Goal: Transaction & Acquisition: Subscribe to service/newsletter

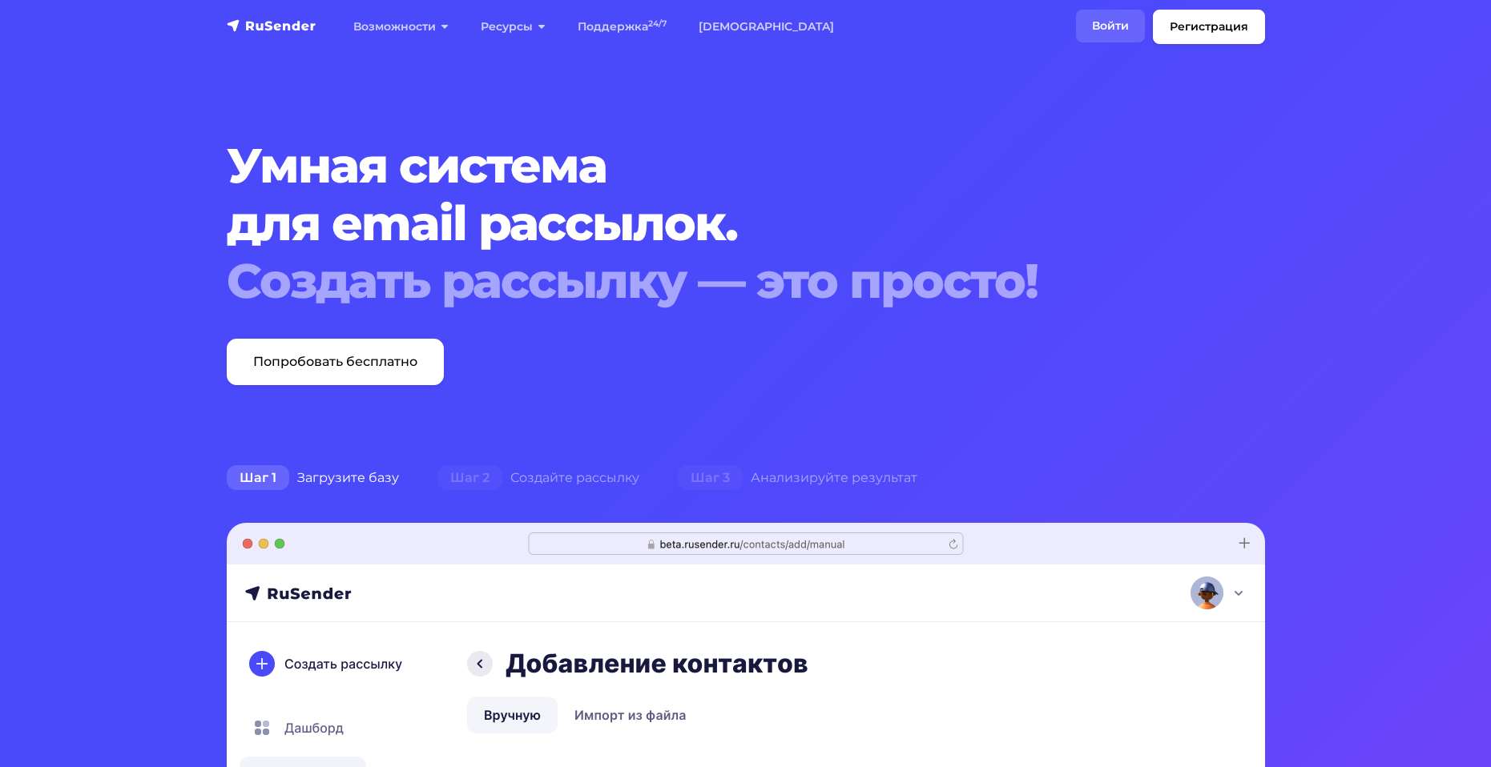
click at [1103, 21] on link "Войти" at bounding box center [1110, 26] width 69 height 33
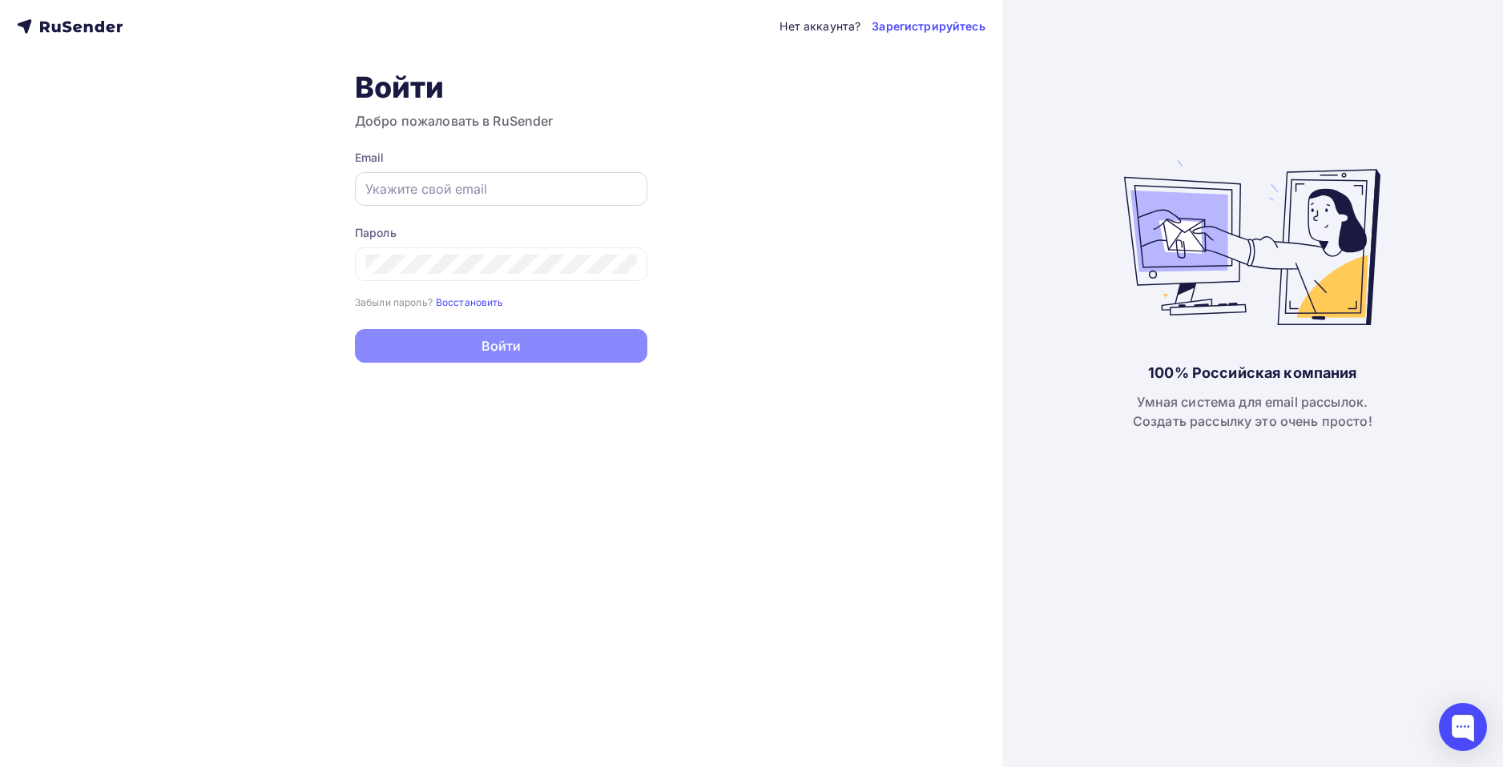
click at [445, 178] on div at bounding box center [501, 189] width 292 height 34
paste input "academy@zaryalab.ru"
type input "academy@zaryalab.ru"
click at [517, 288] on div "Пароль Забыли пароль? Восстановить Забыли пароль? Восстановить" at bounding box center [501, 267] width 292 height 85
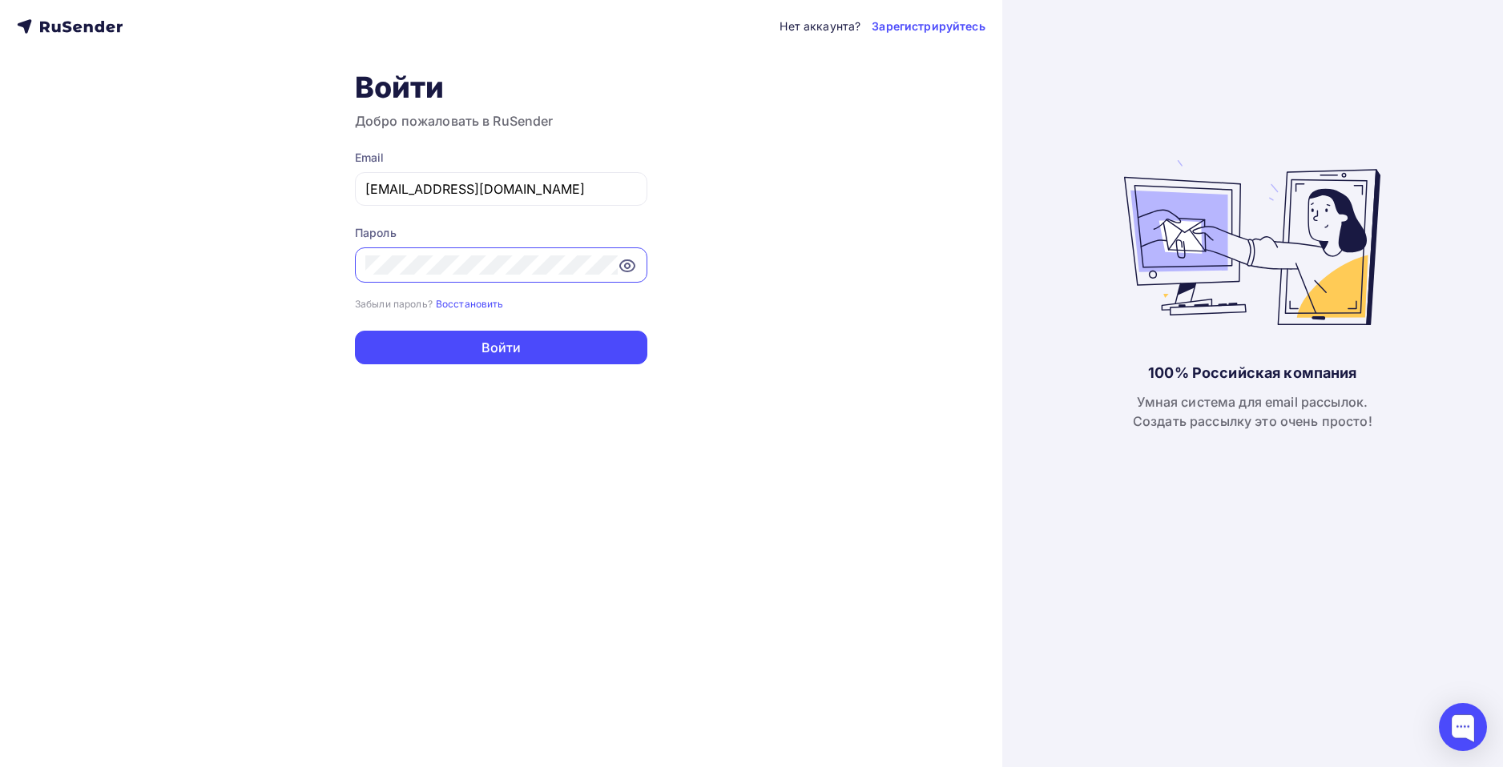
click at [626, 264] on icon at bounding box center [627, 265] width 19 height 19
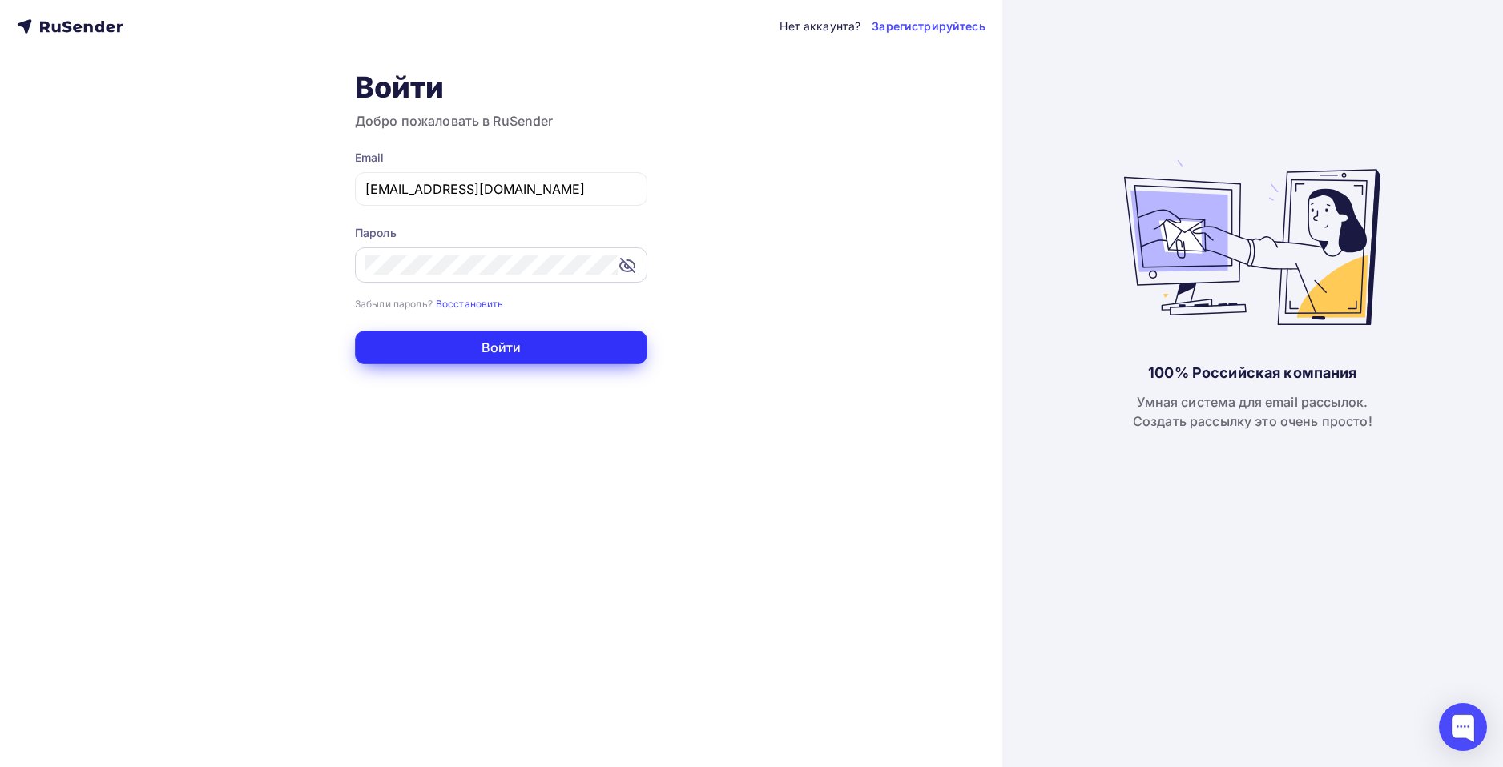
click at [517, 342] on button "Войти" at bounding box center [501, 348] width 292 height 34
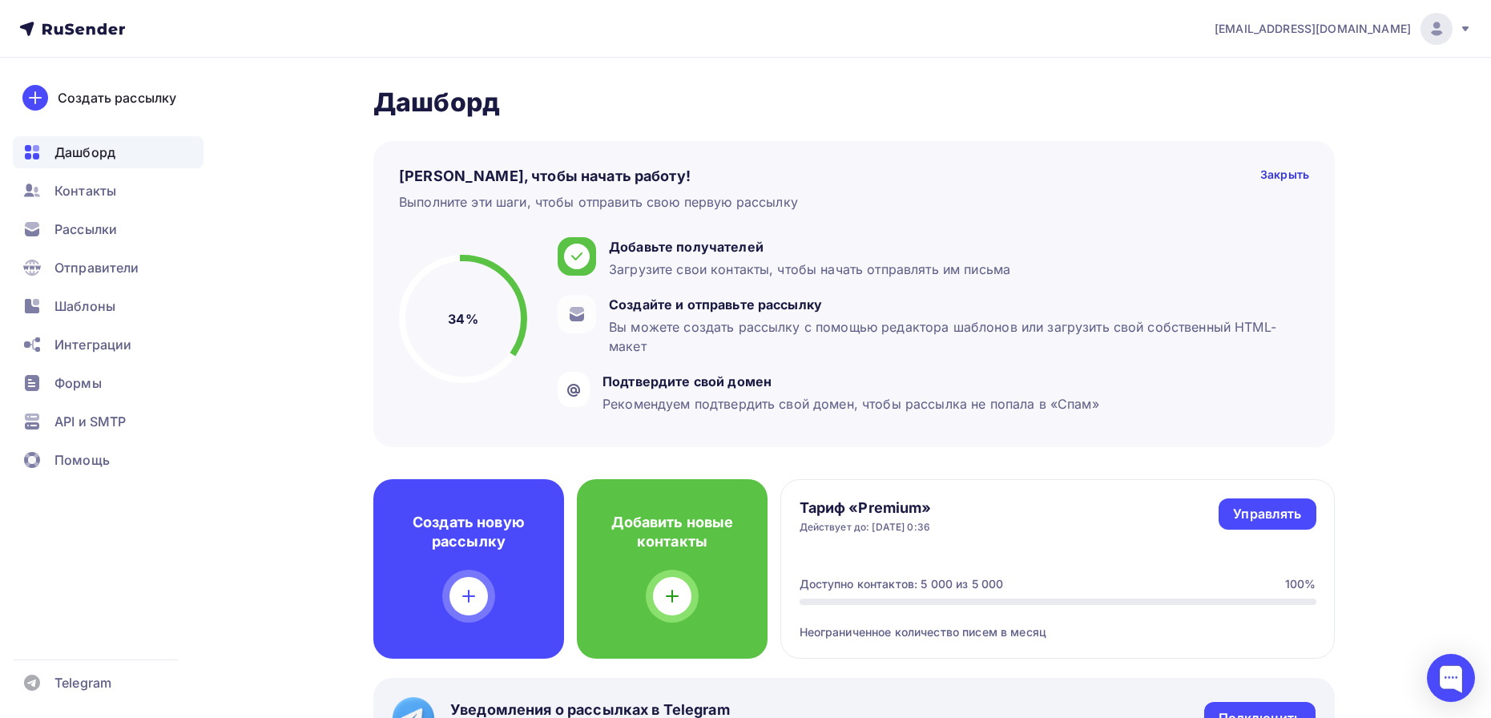
scroll to position [80, 0]
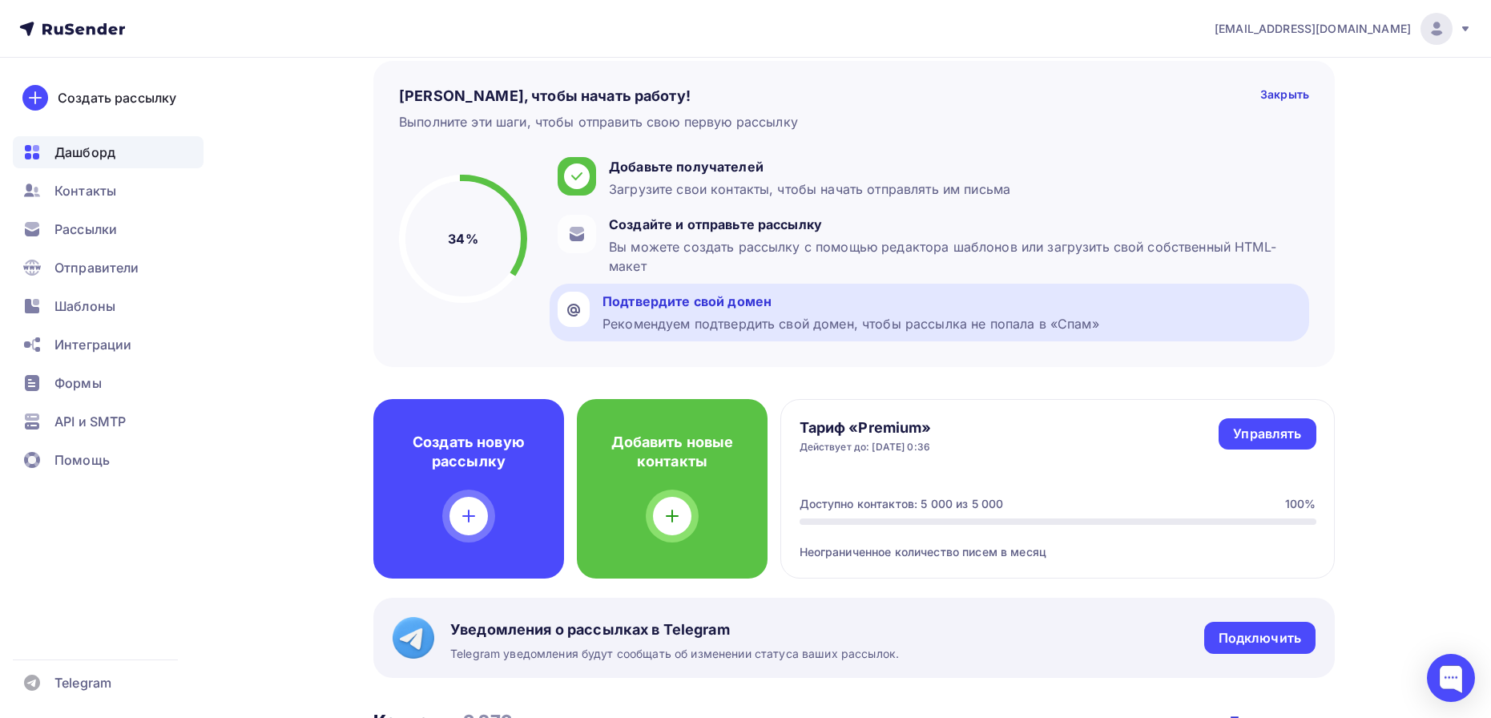
click at [715, 308] on div "Подтвердите свой домен" at bounding box center [850, 301] width 497 height 19
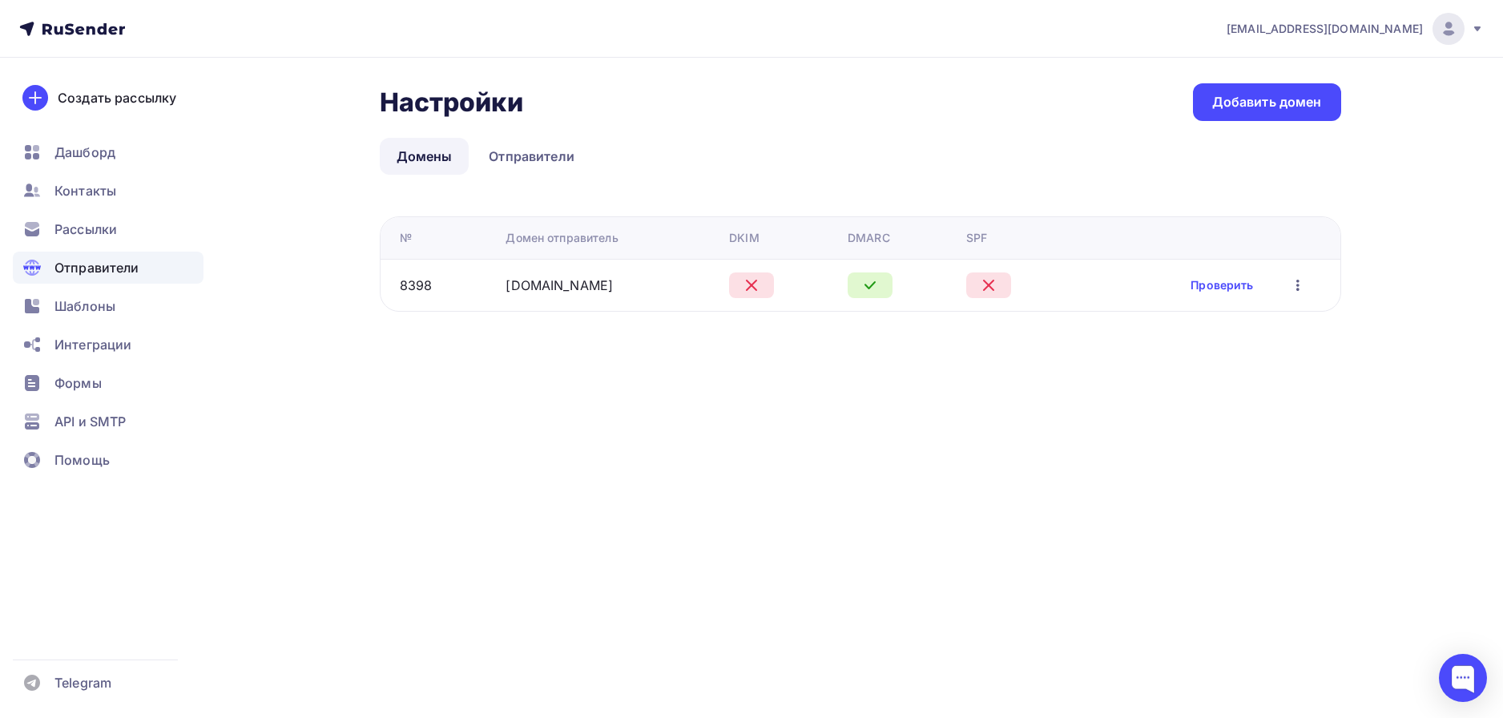
click at [1301, 287] on icon "button" at bounding box center [1297, 285] width 19 height 19
click at [1088, 283] on div "Проверить Редактировать Удалить" at bounding box center [1203, 285] width 236 height 21
click at [563, 292] on link "zaryalab.ru" at bounding box center [558, 285] width 107 height 16
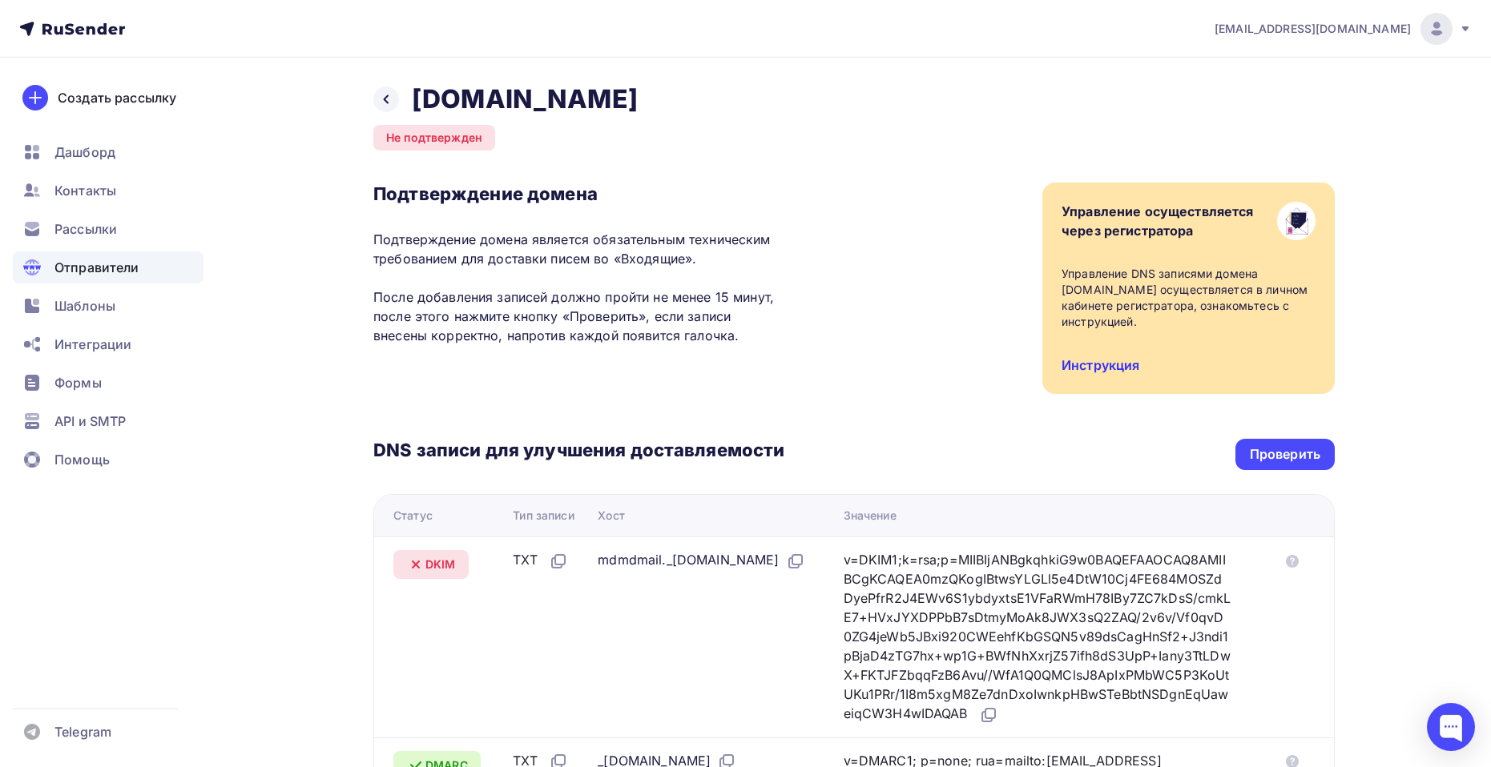
click at [1097, 361] on link "Инструкция" at bounding box center [1100, 365] width 78 height 16
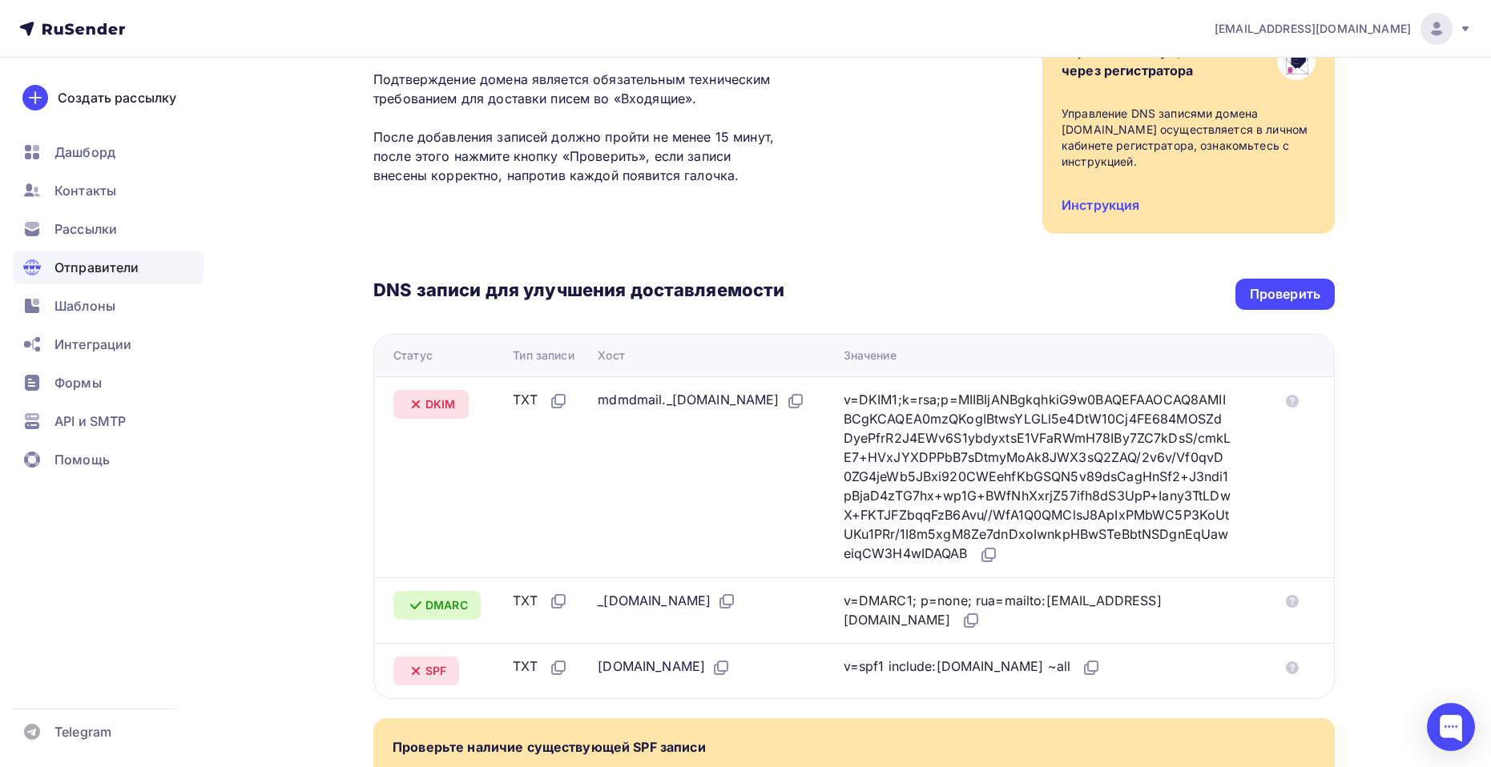
scroll to position [240, 0]
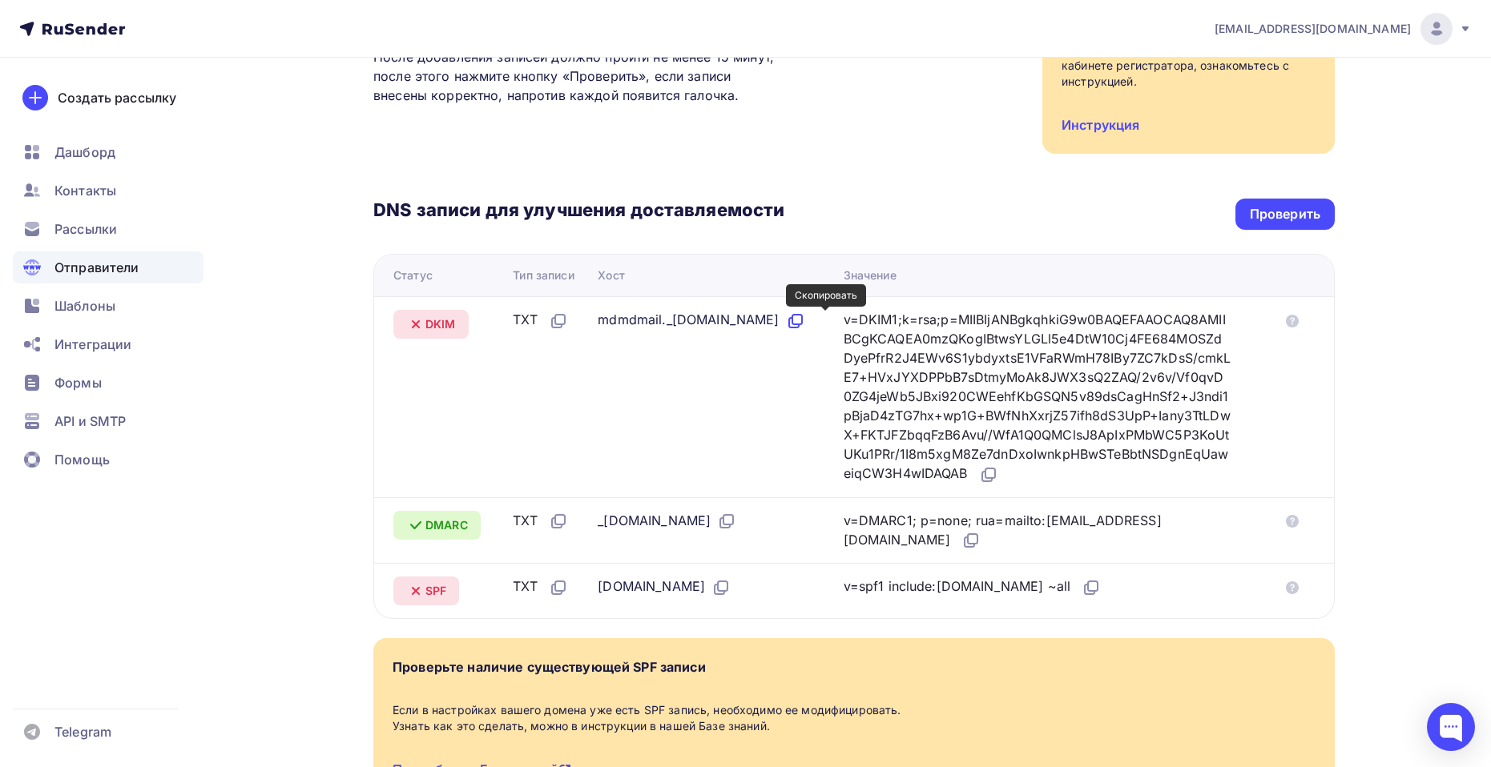
click at [805, 317] on icon at bounding box center [795, 321] width 19 height 19
click at [802, 321] on icon at bounding box center [797, 320] width 10 height 10
click at [998, 473] on icon at bounding box center [988, 474] width 19 height 19
click at [1304, 219] on div "Проверить" at bounding box center [1285, 214] width 70 height 18
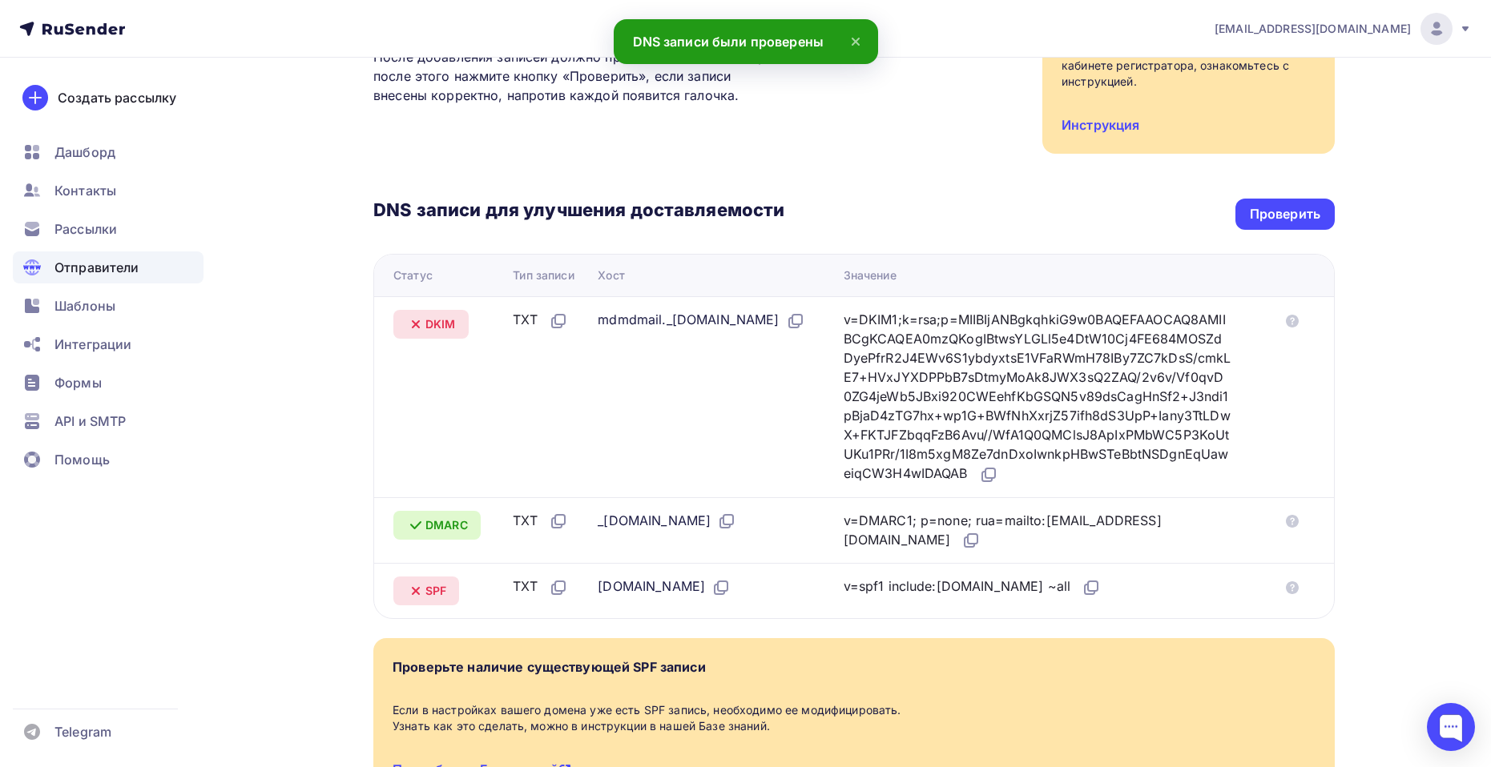
click at [805, 400] on td "mdmdmail._domainkey.zaryalab.ru" at bounding box center [713, 396] width 245 height 201
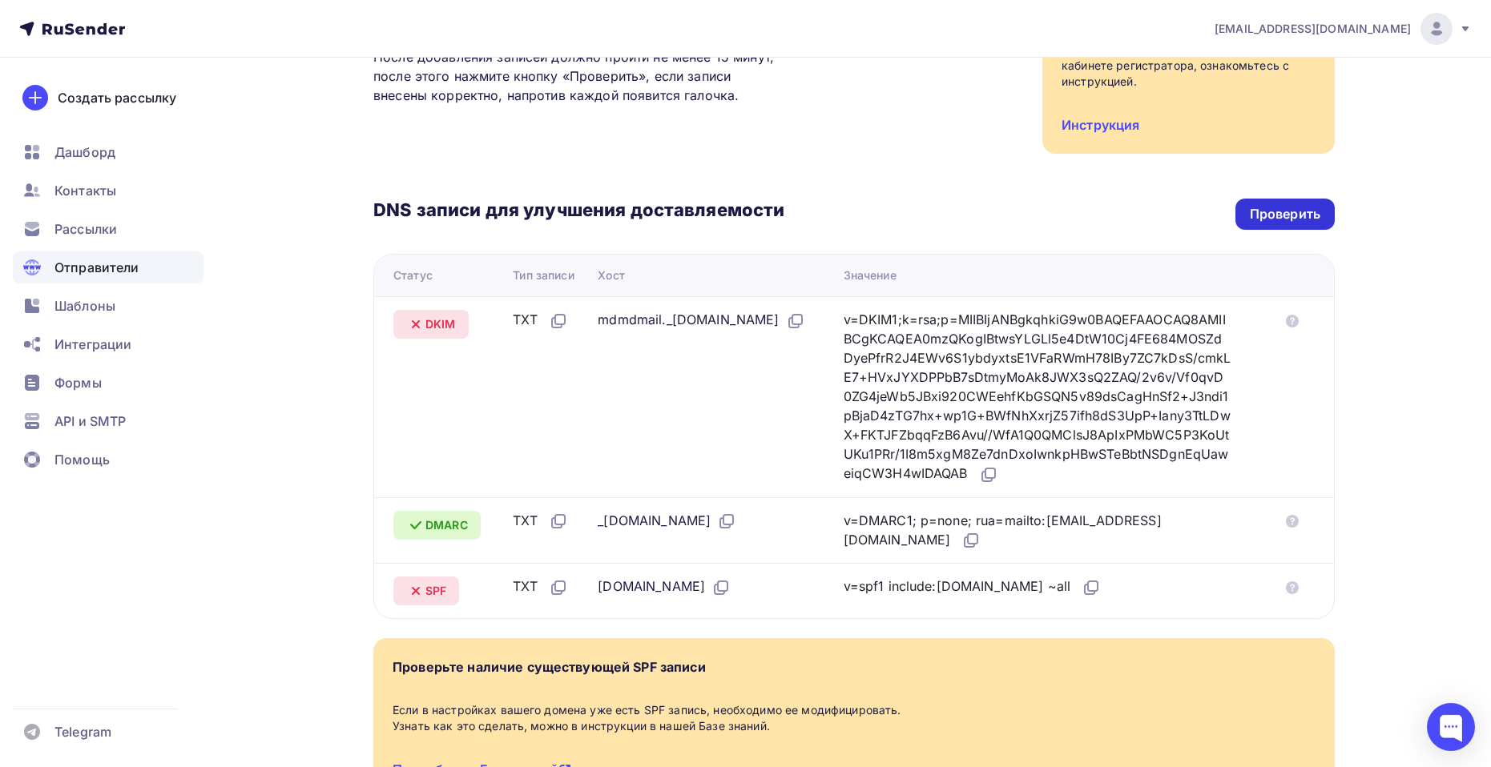
click at [1268, 218] on div "Проверить" at bounding box center [1285, 214] width 70 height 18
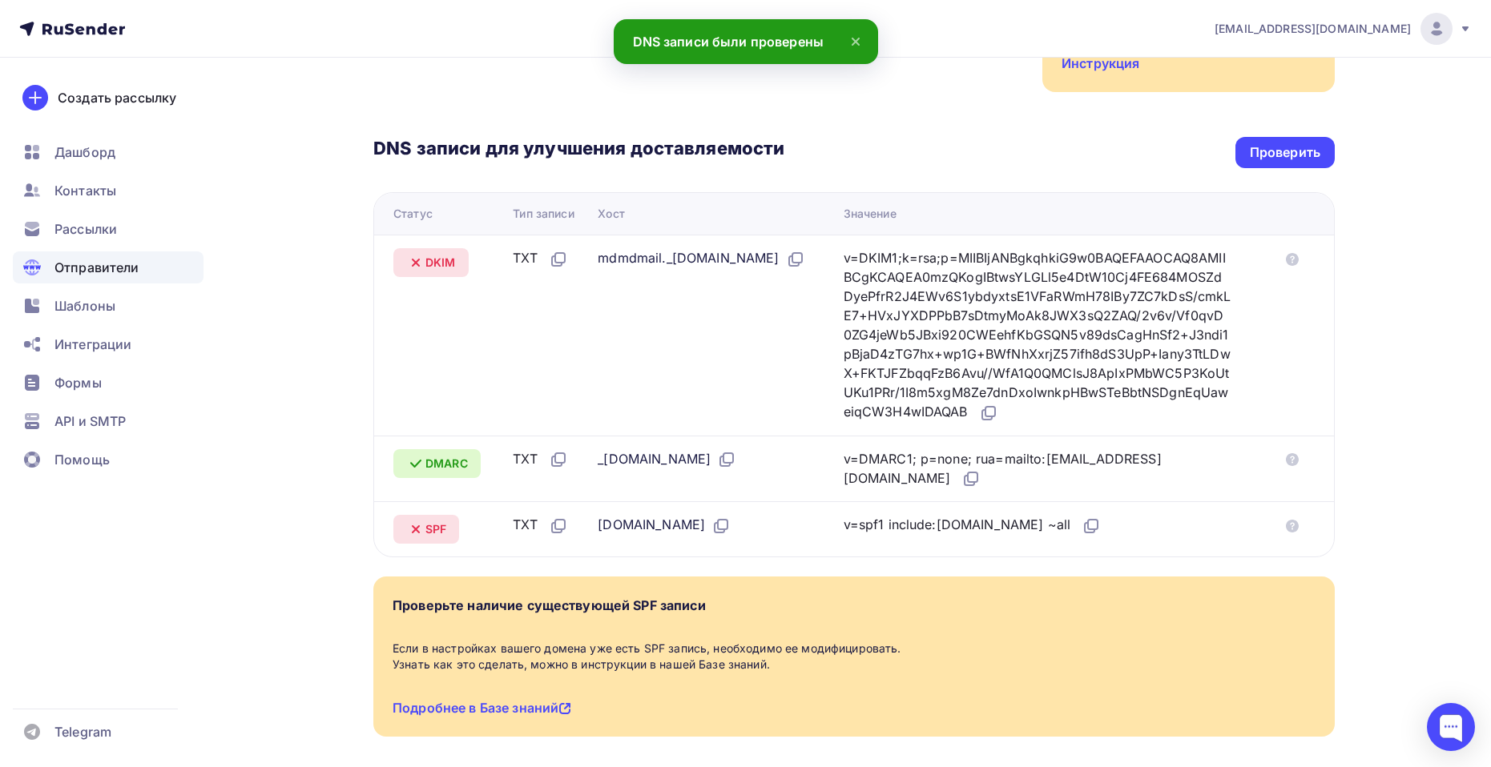
scroll to position [375, 0]
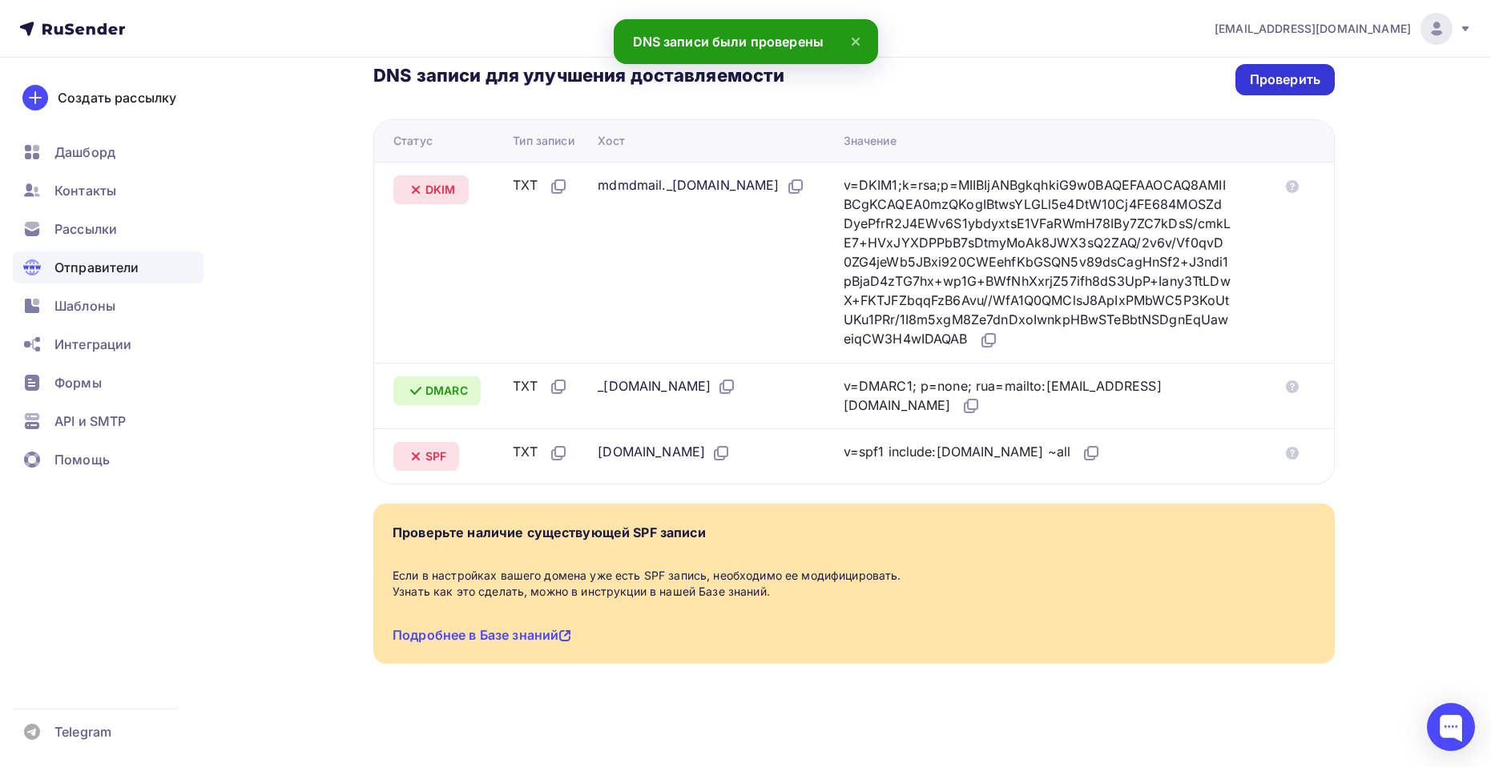
click at [1261, 87] on div "Проверить" at bounding box center [1285, 79] width 70 height 18
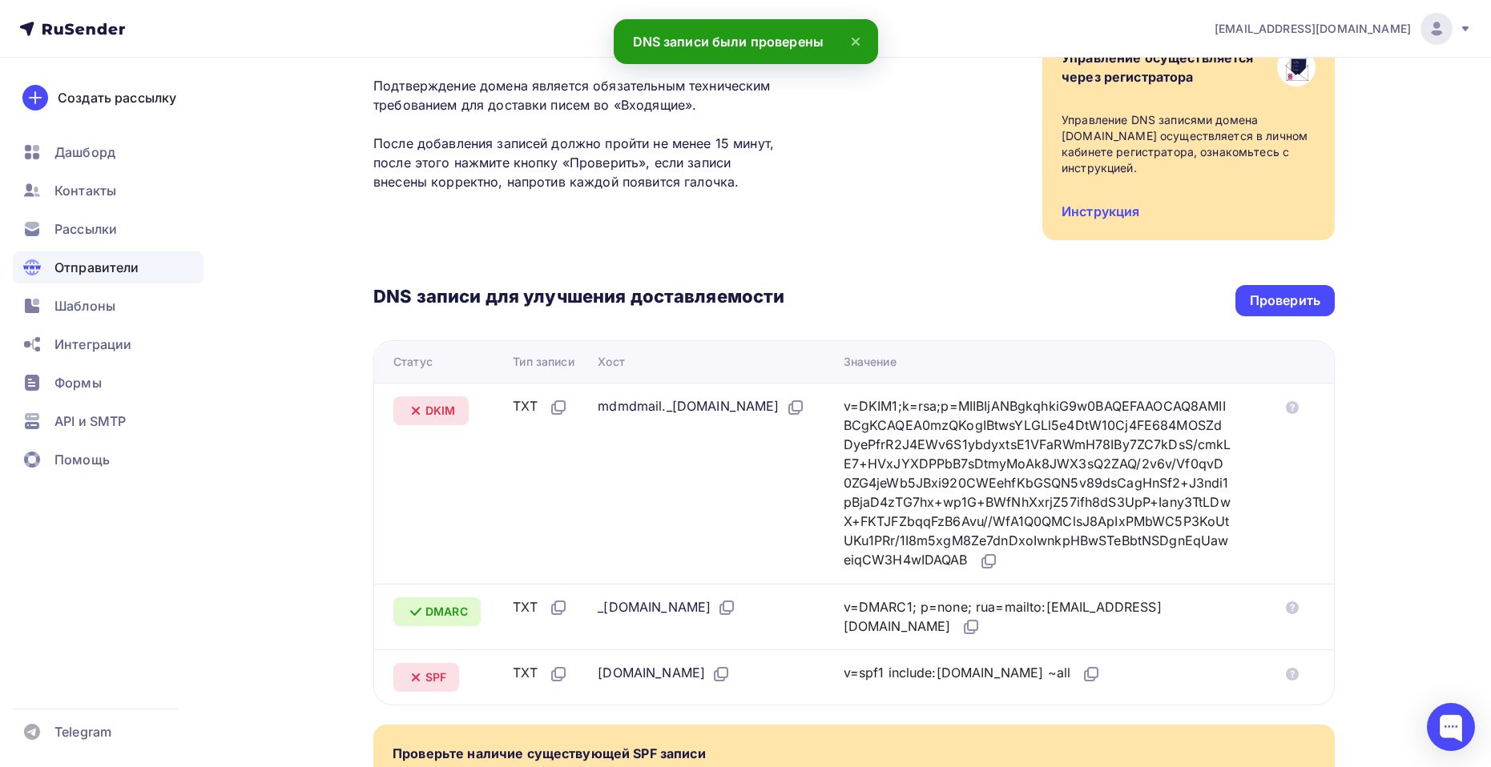
scroll to position [160, 0]
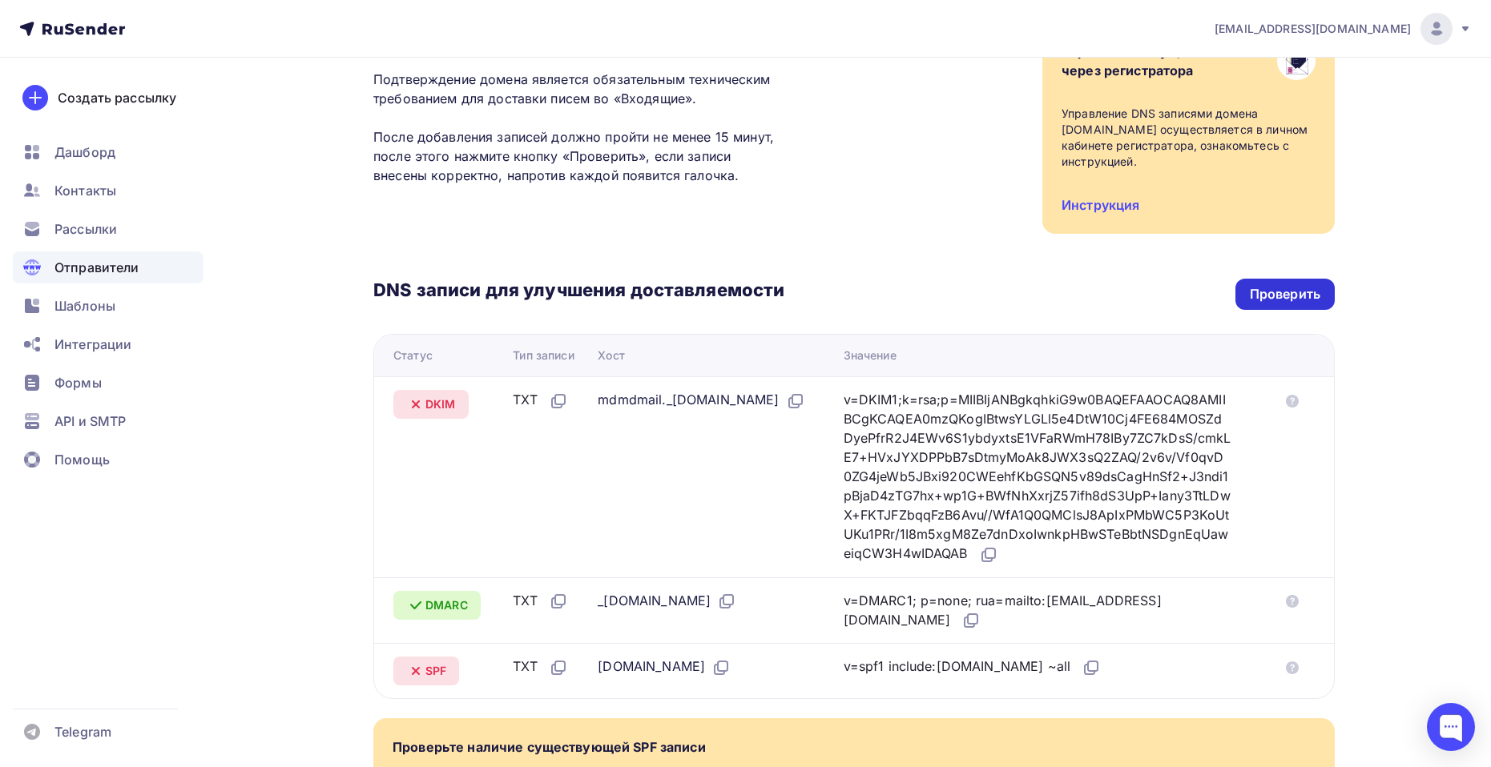
click at [1286, 296] on div "Проверить" at bounding box center [1285, 294] width 70 height 18
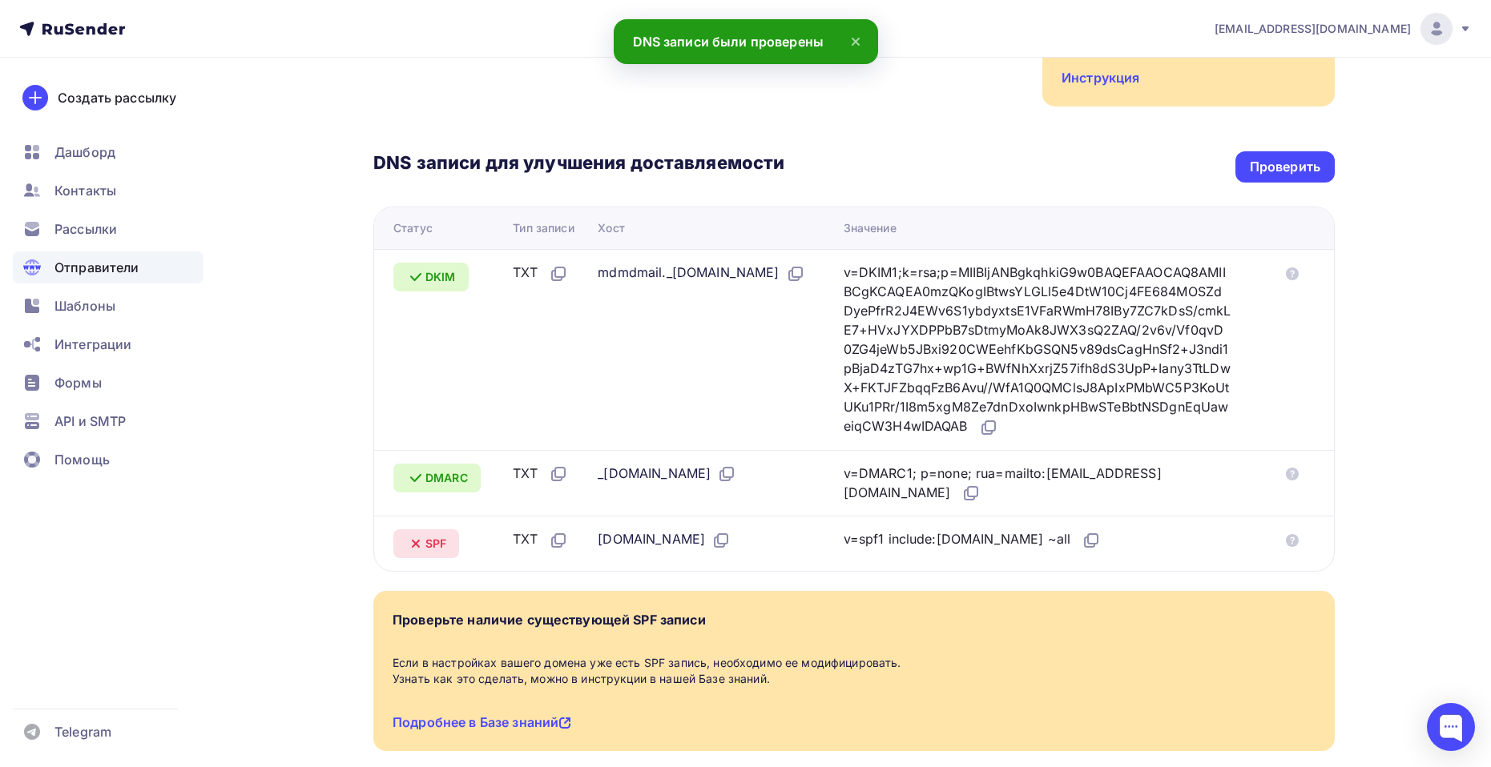
scroll to position [375, 0]
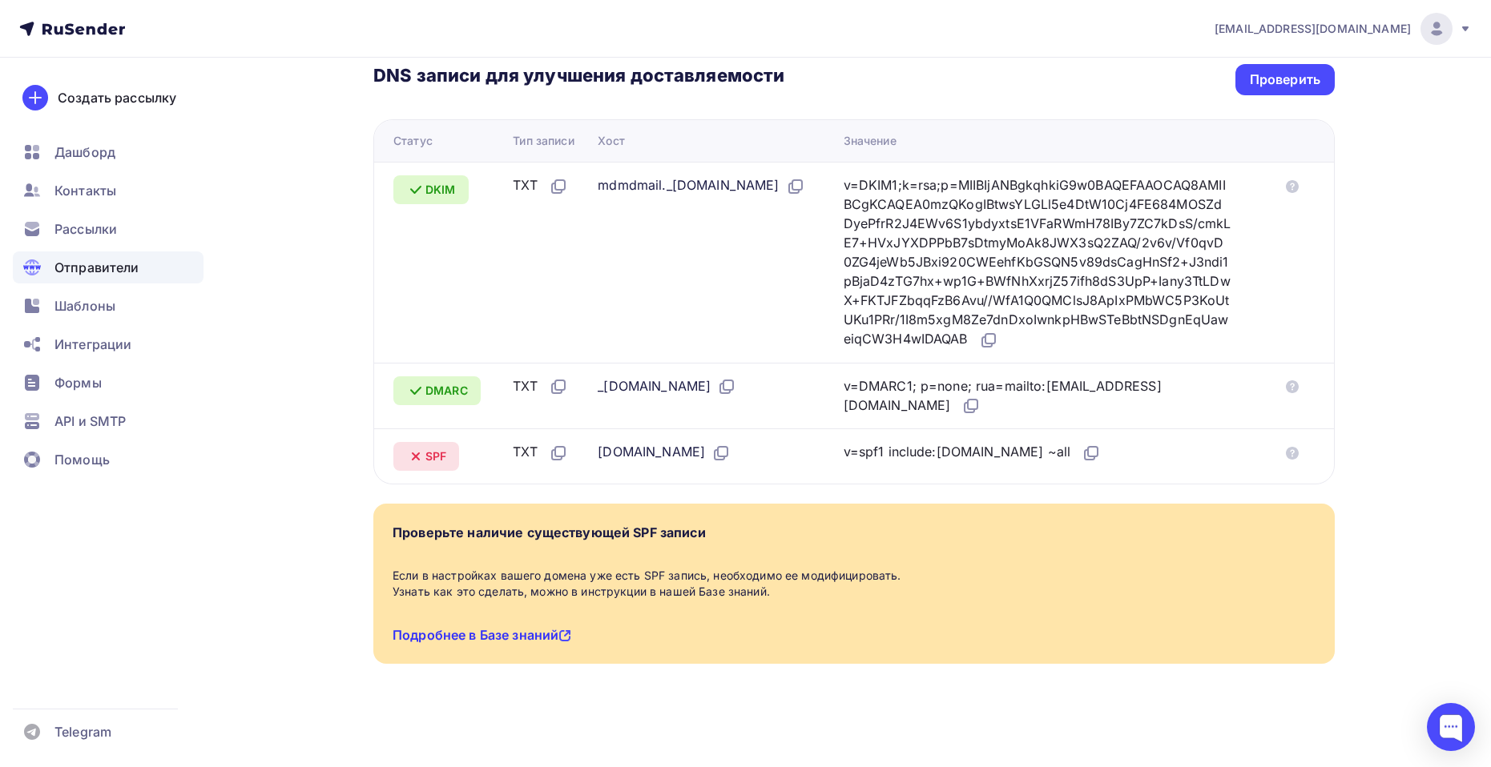
click at [485, 634] on link "Подробнее в Базе знаний" at bounding box center [481, 635] width 179 height 16
drag, startPoint x: 910, startPoint y: 453, endPoint x: 1001, endPoint y: 450, distance: 91.3
click at [1001, 450] on div "v=spf1 include:rsndr.ru ~all" at bounding box center [972, 452] width 258 height 21
copy div "include:rsndr.ru"
click at [1272, 79] on div "Проверить" at bounding box center [1285, 79] width 70 height 18
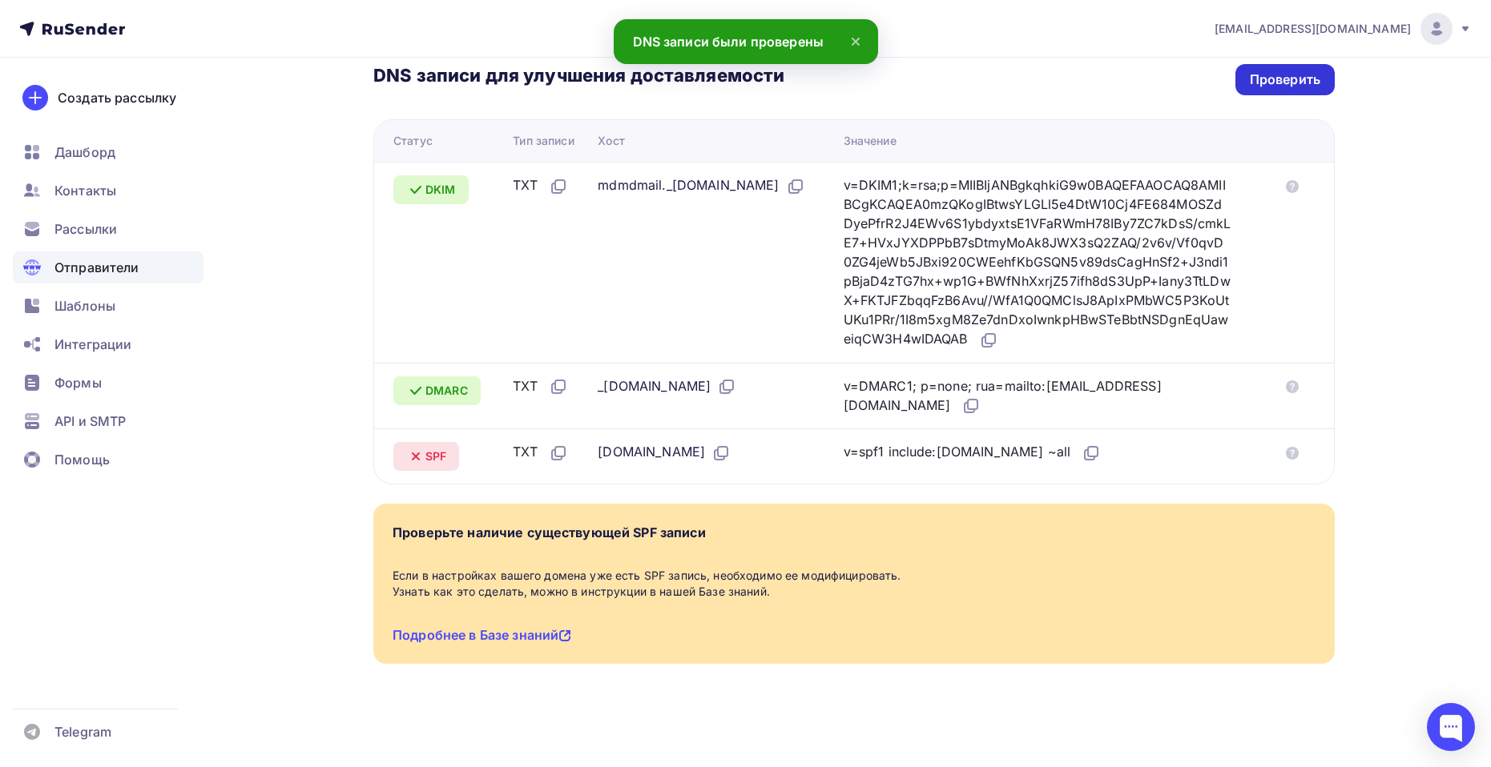
click at [1272, 79] on div "Проверить" at bounding box center [1285, 79] width 70 height 18
click at [1288, 85] on div "Проверить" at bounding box center [1285, 79] width 70 height 18
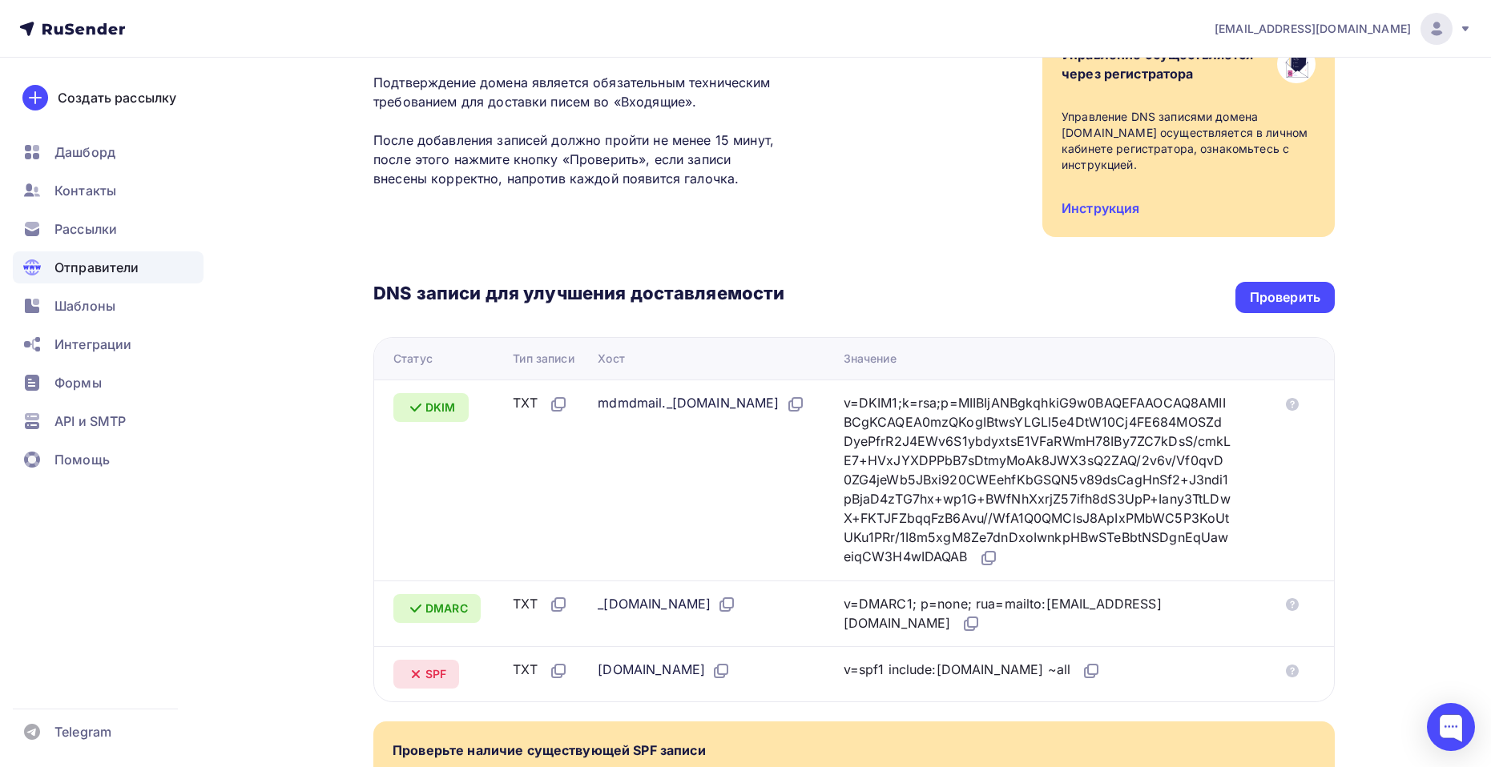
scroll to position [240, 0]
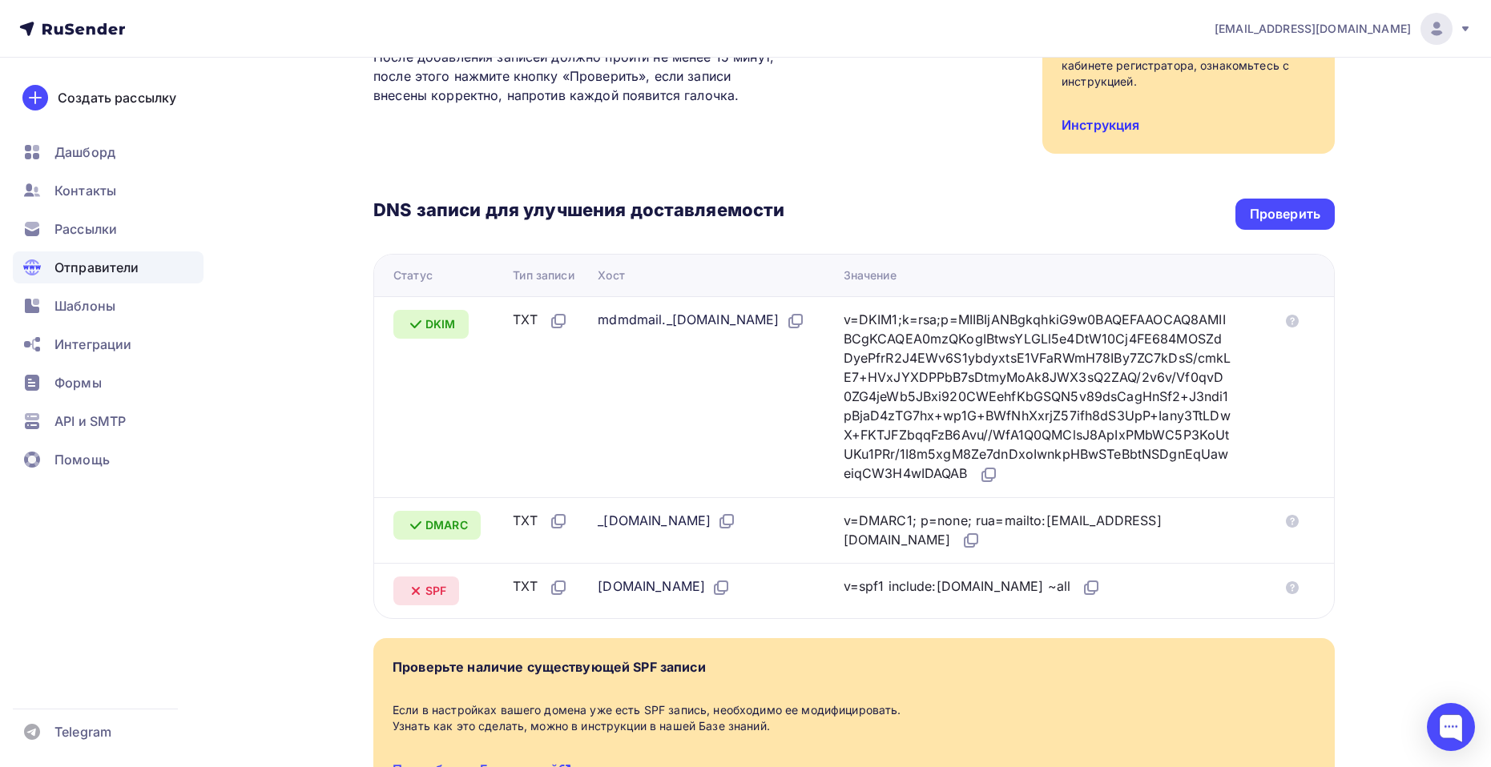
click at [1102, 131] on link "Инструкция" at bounding box center [1100, 125] width 78 height 16
click at [1282, 214] on div "Проверить" at bounding box center [1285, 214] width 70 height 18
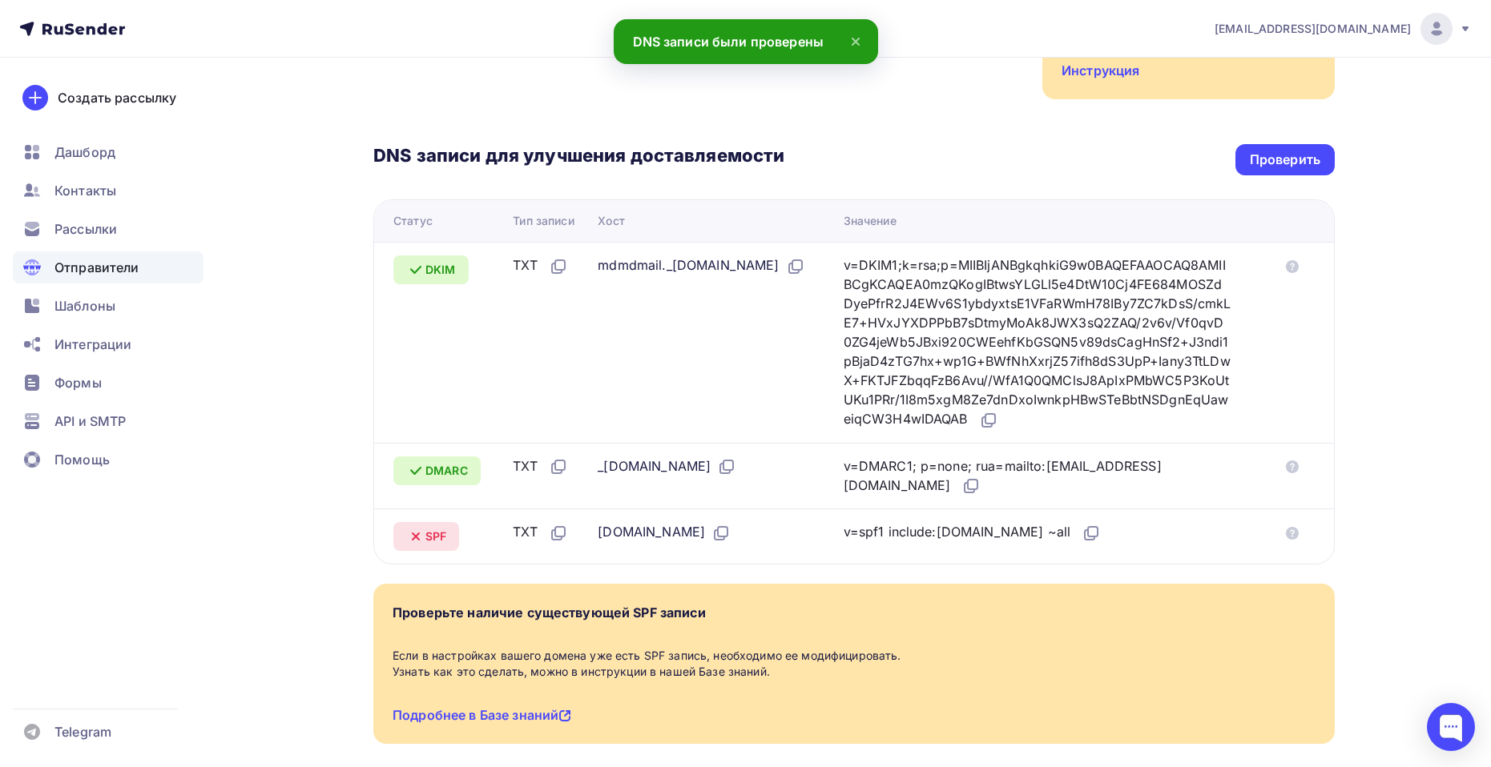
scroll to position [54, 0]
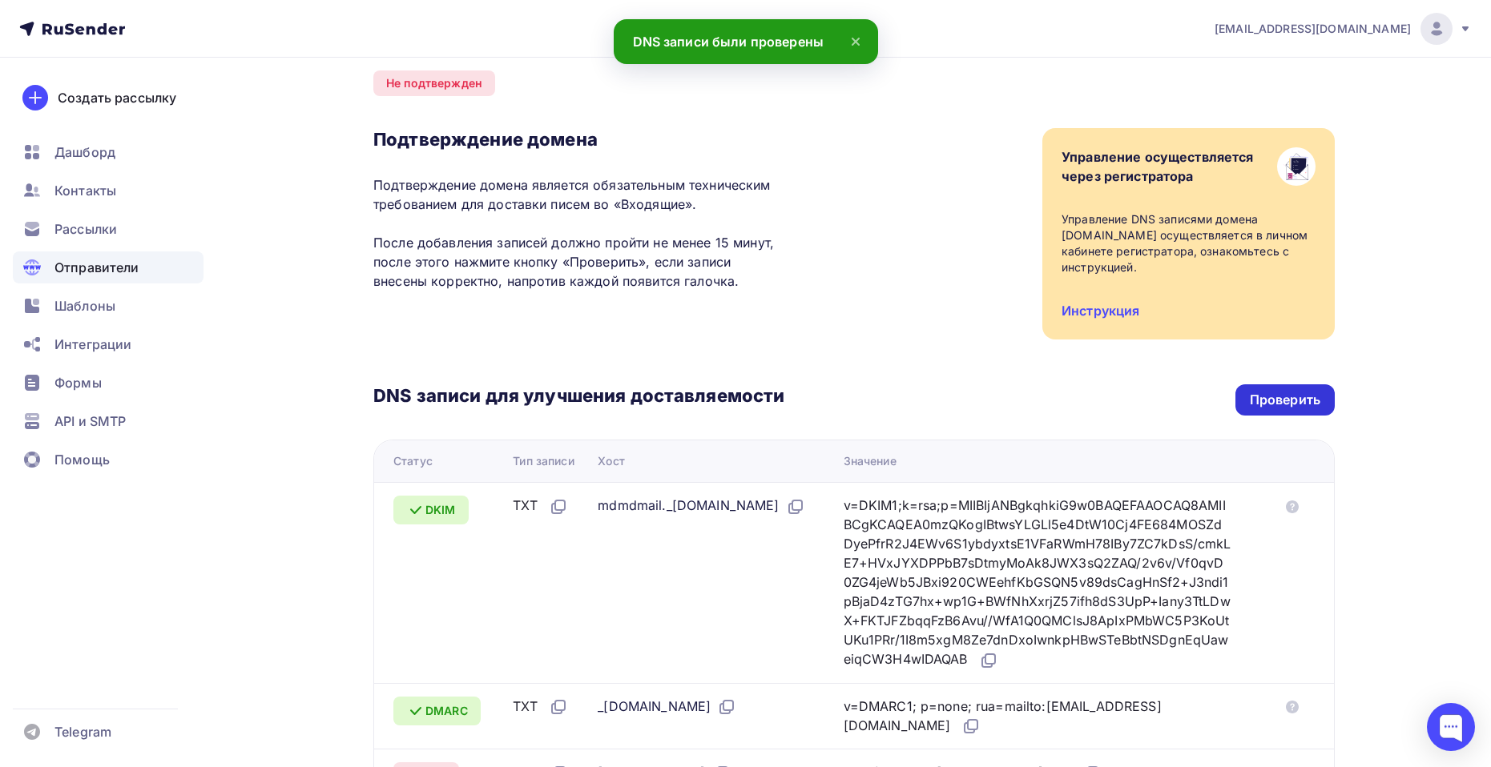
click at [1270, 400] on div "Проверить" at bounding box center [1285, 400] width 70 height 18
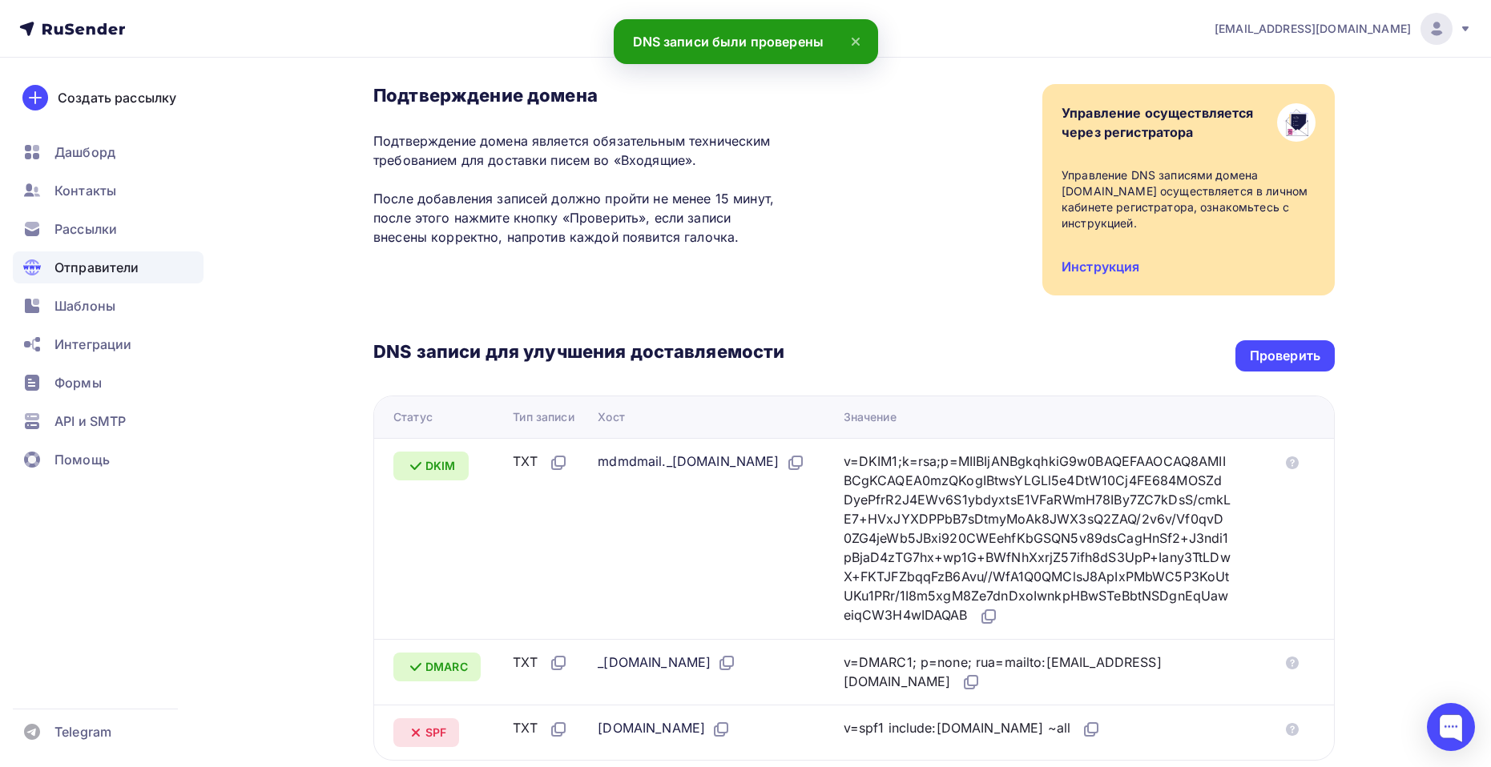
scroll to position [0, 0]
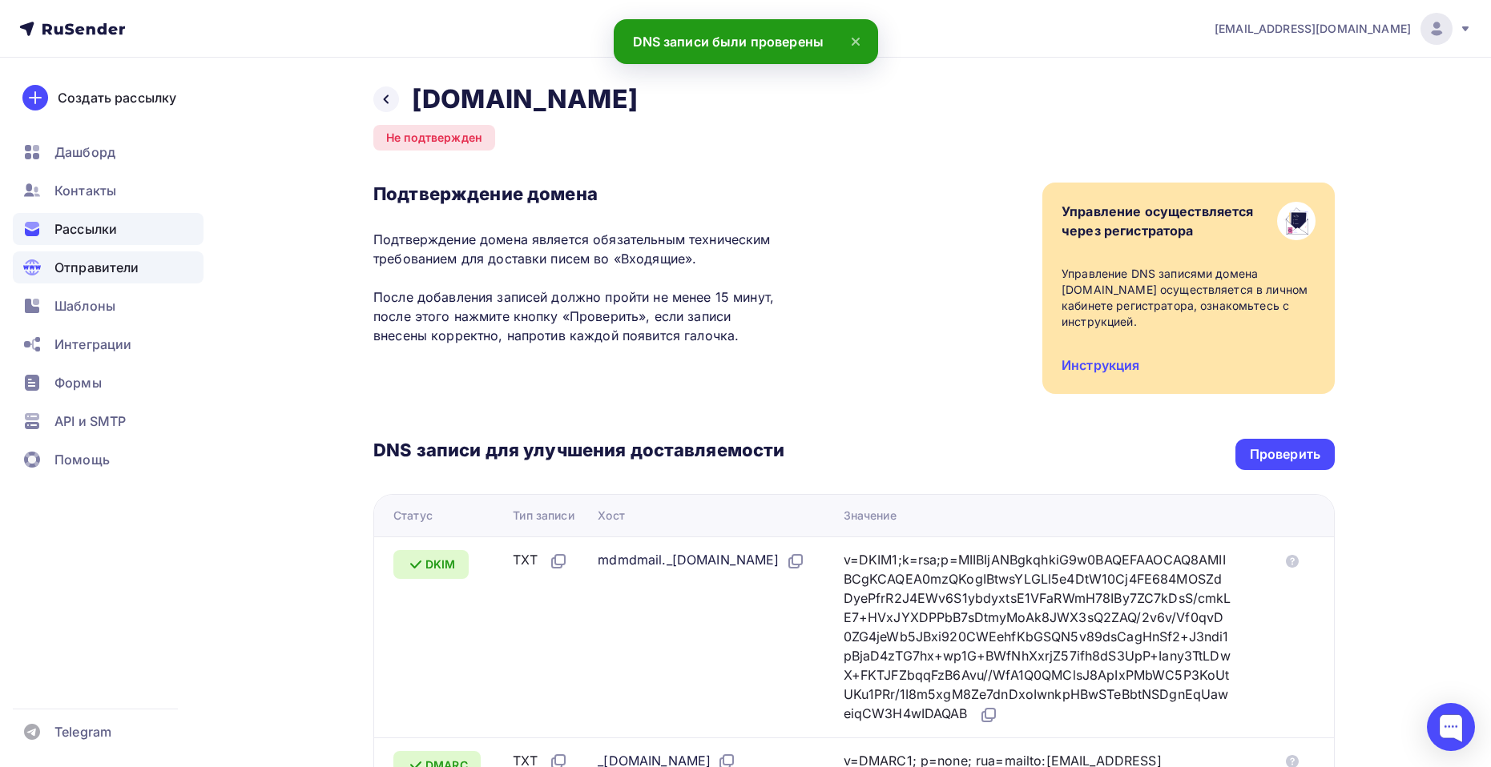
click at [98, 228] on span "Рассылки" at bounding box center [85, 228] width 62 height 19
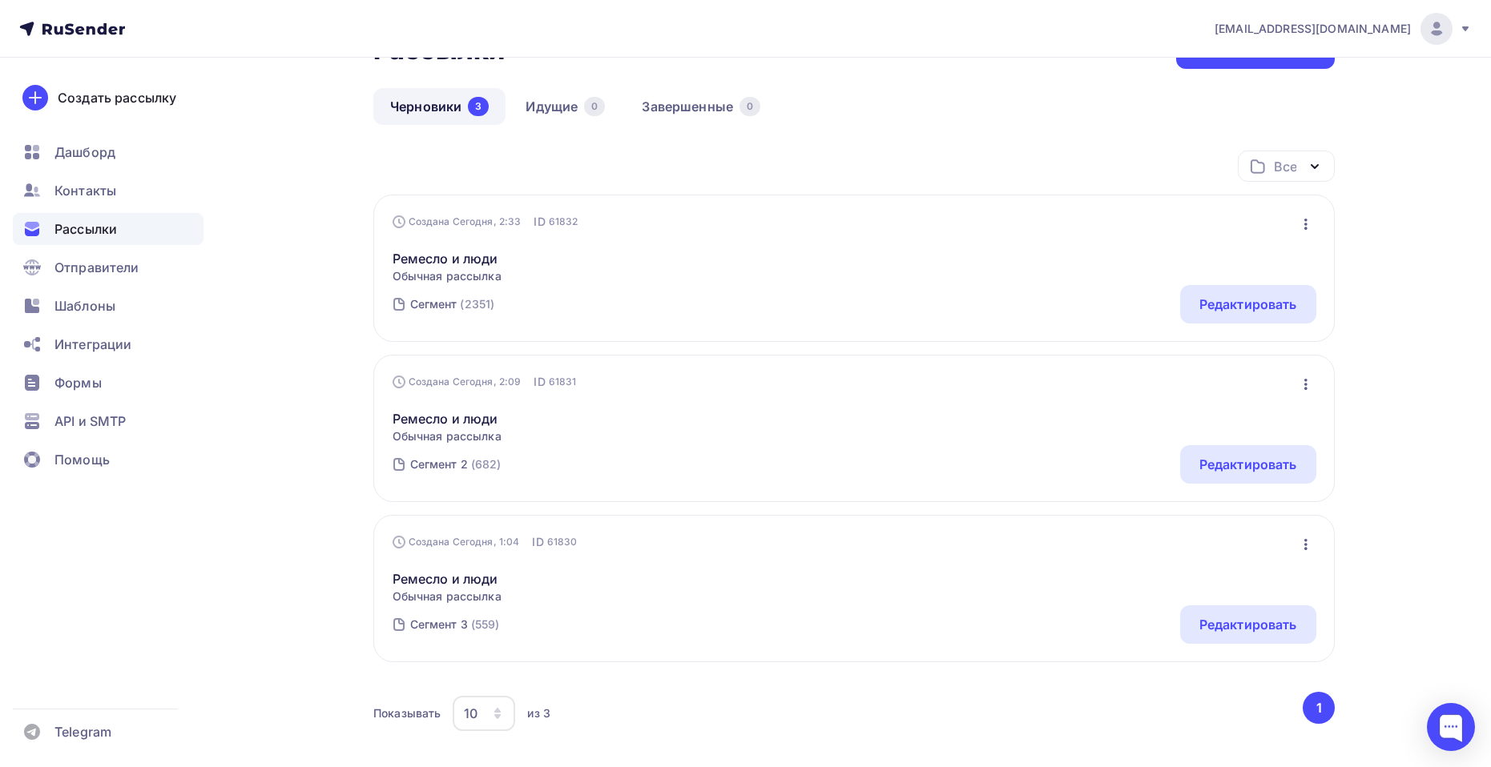
scroll to position [204, 0]
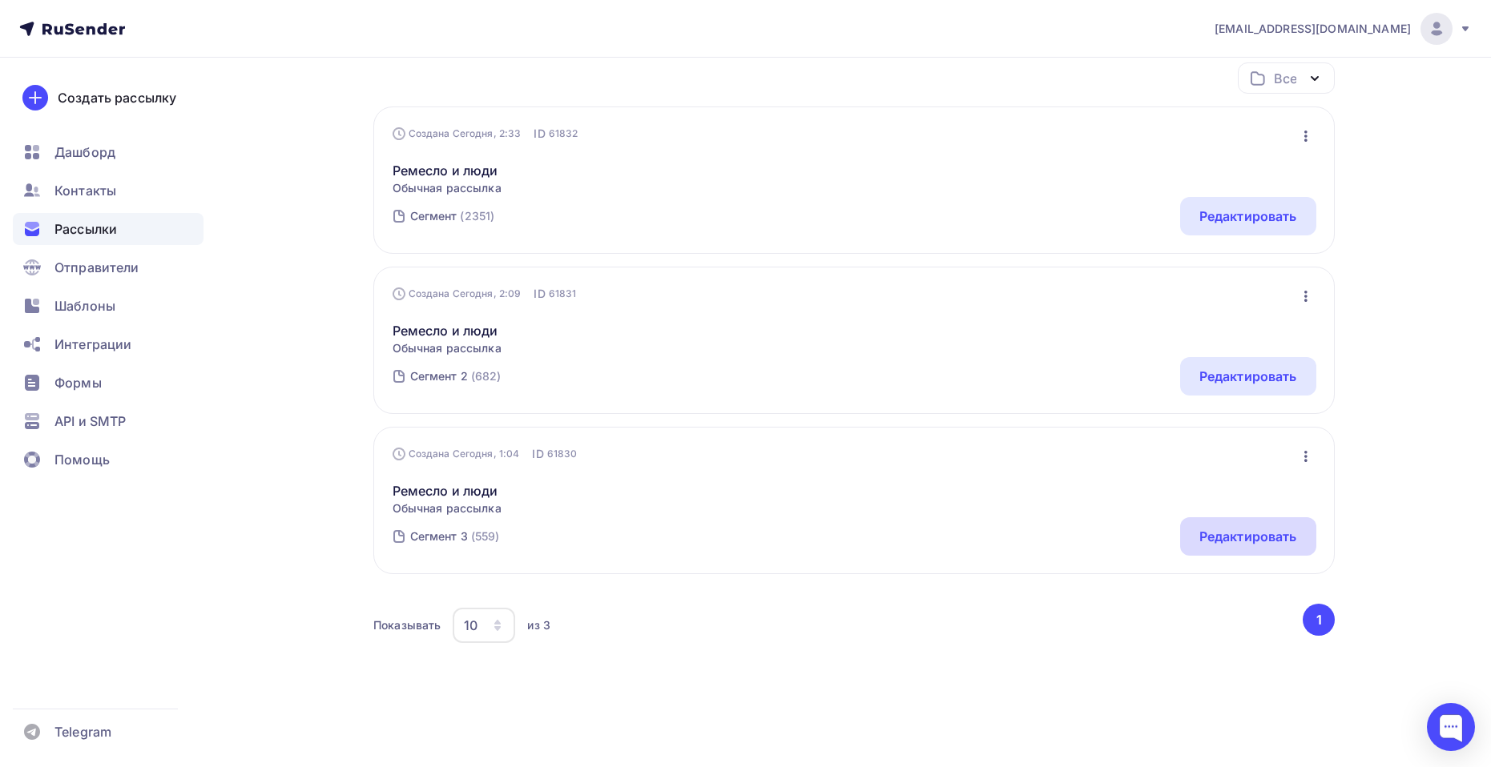
click at [1244, 541] on div "Редактировать" at bounding box center [1248, 536] width 98 height 19
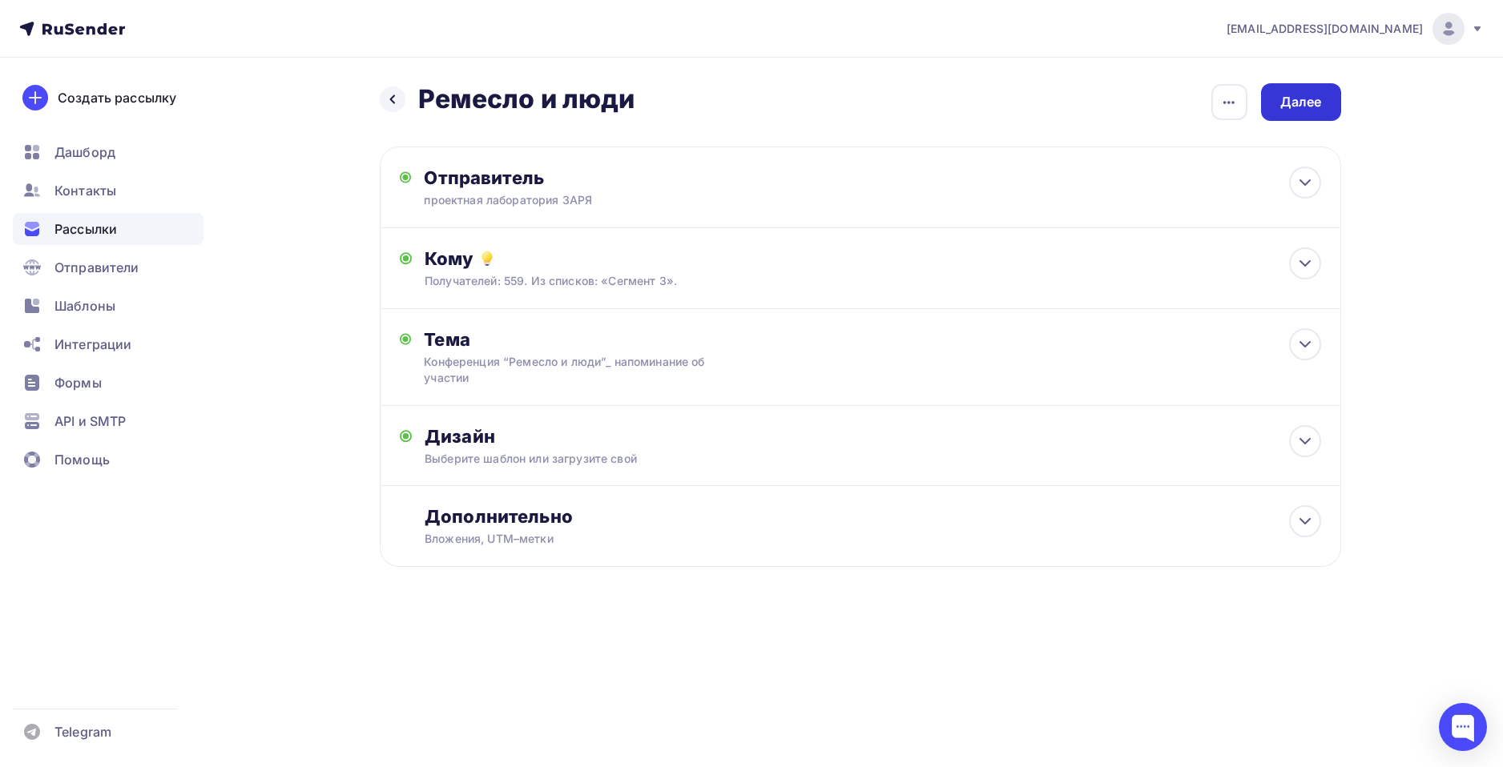
click at [1311, 107] on div "Далее" at bounding box center [1301, 102] width 42 height 18
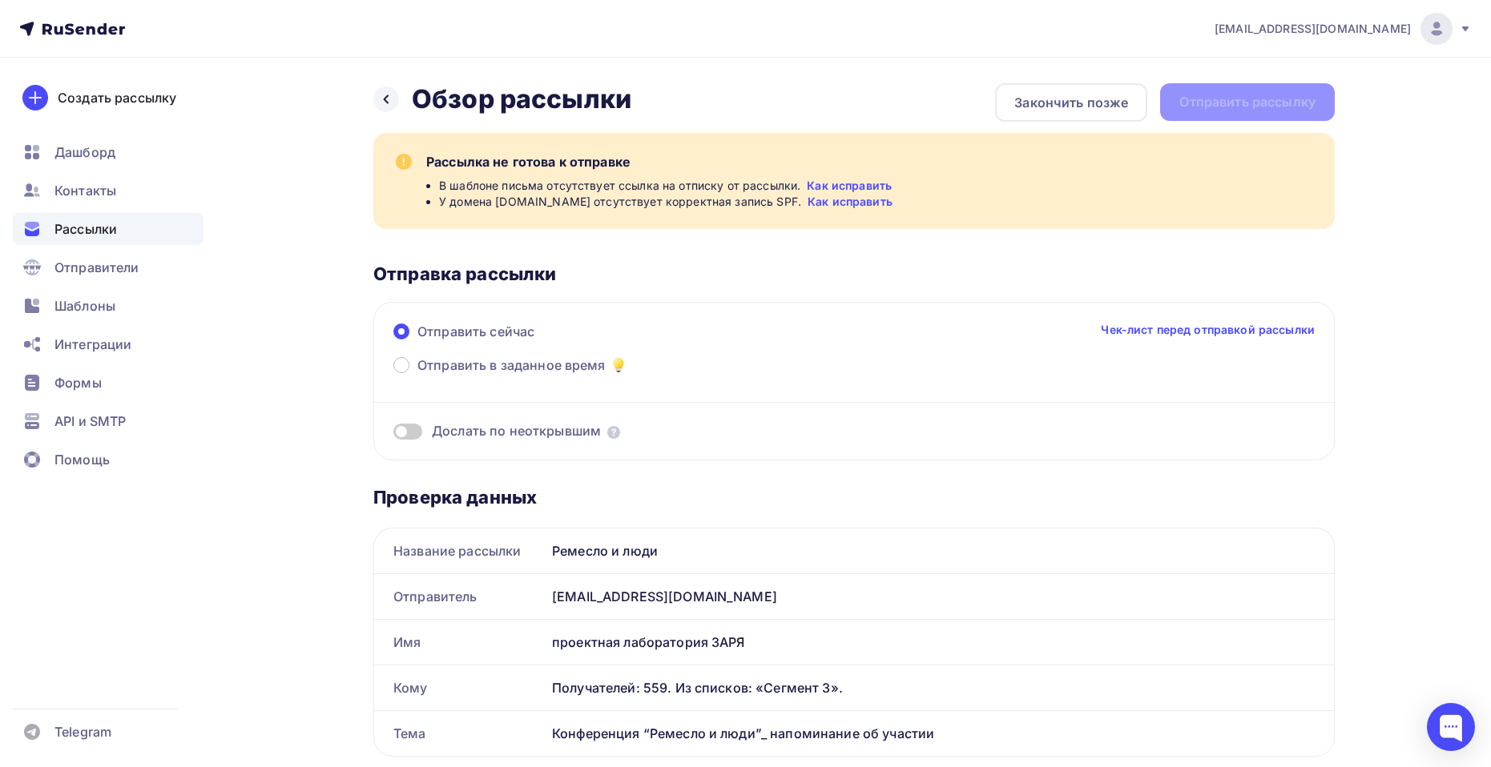
click at [820, 185] on link "Как исправить" at bounding box center [849, 186] width 85 height 16
click at [392, 89] on div at bounding box center [386, 100] width 26 height 26
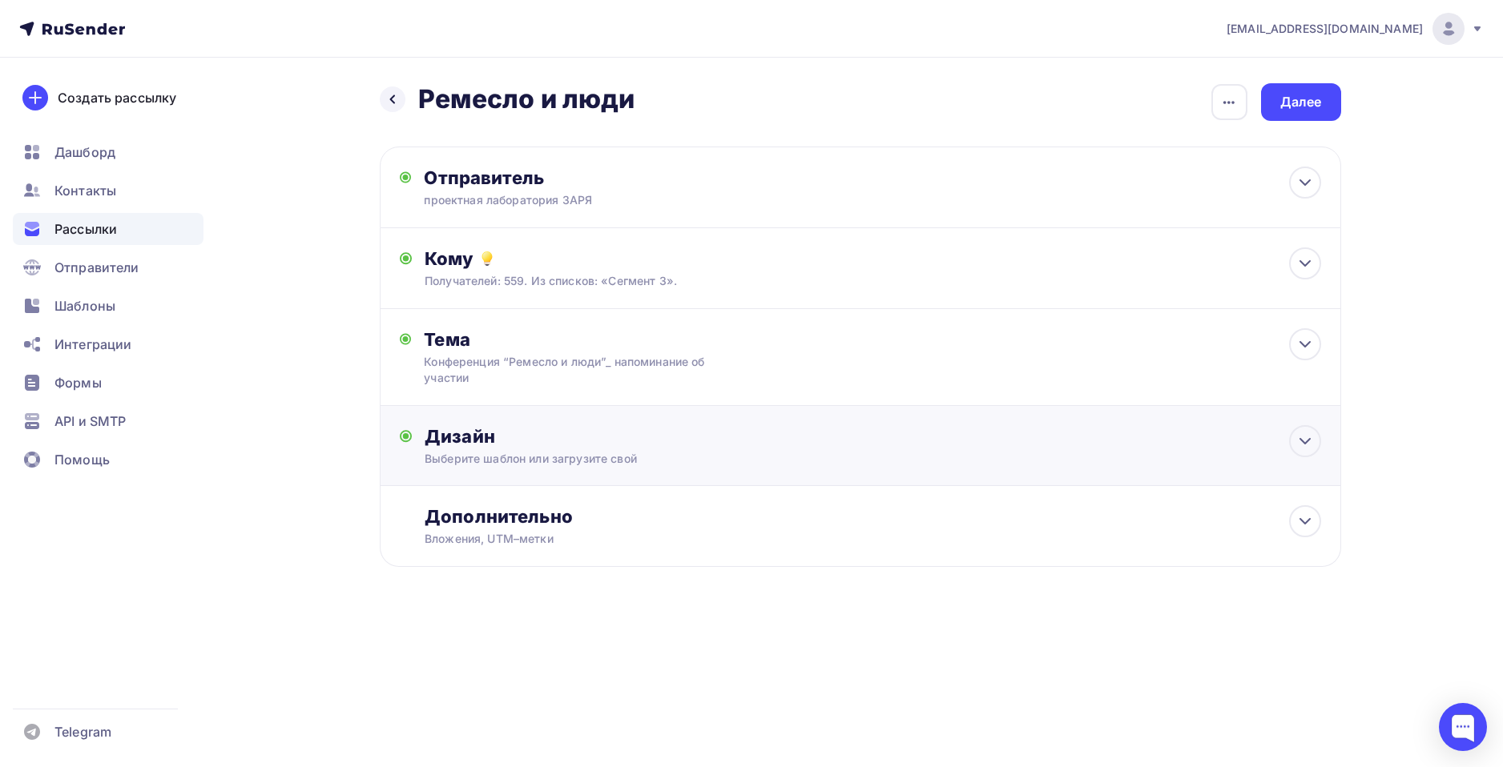
click at [698, 445] on div "Дизайн" at bounding box center [873, 436] width 896 height 22
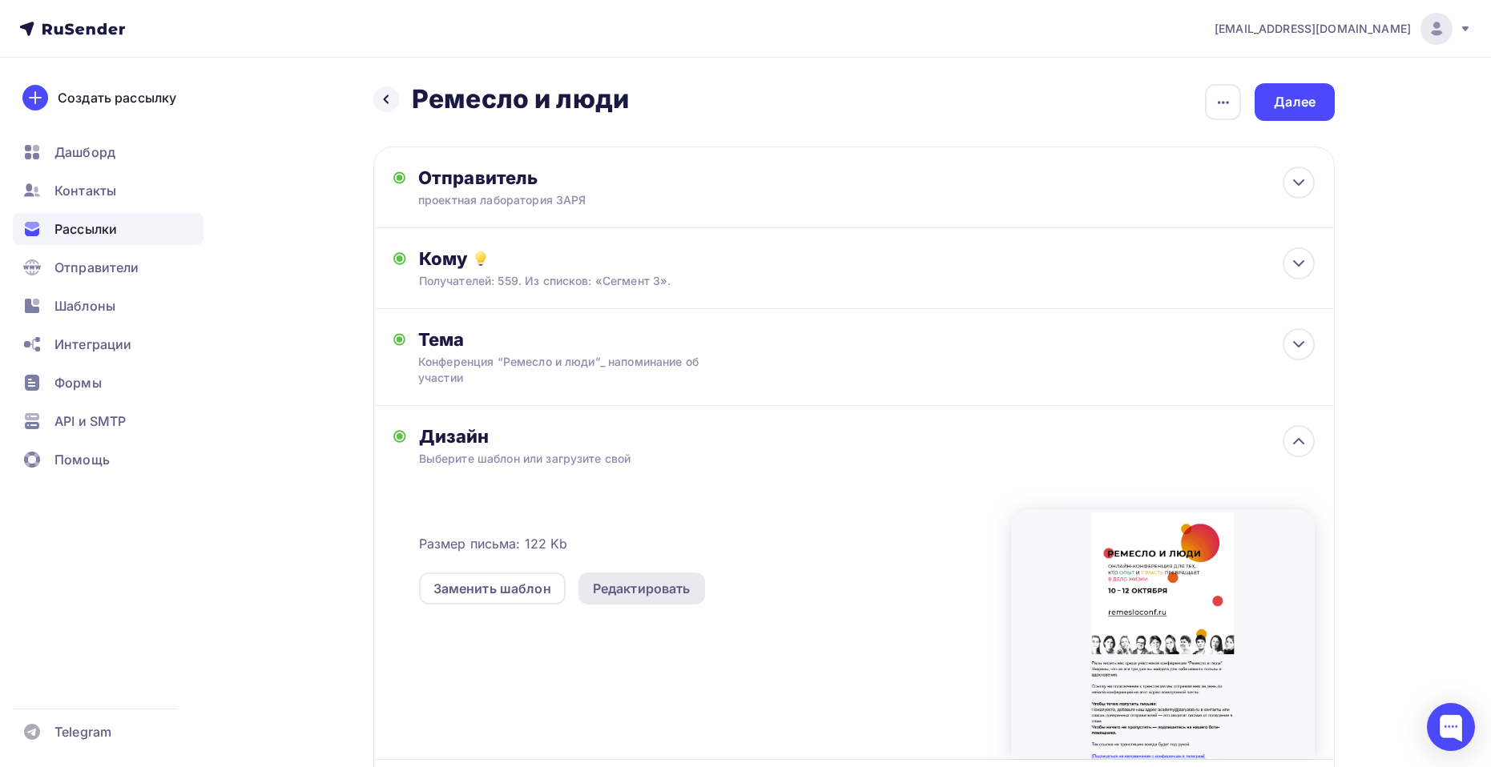
click at [622, 587] on div "Редактировать" at bounding box center [642, 588] width 98 height 19
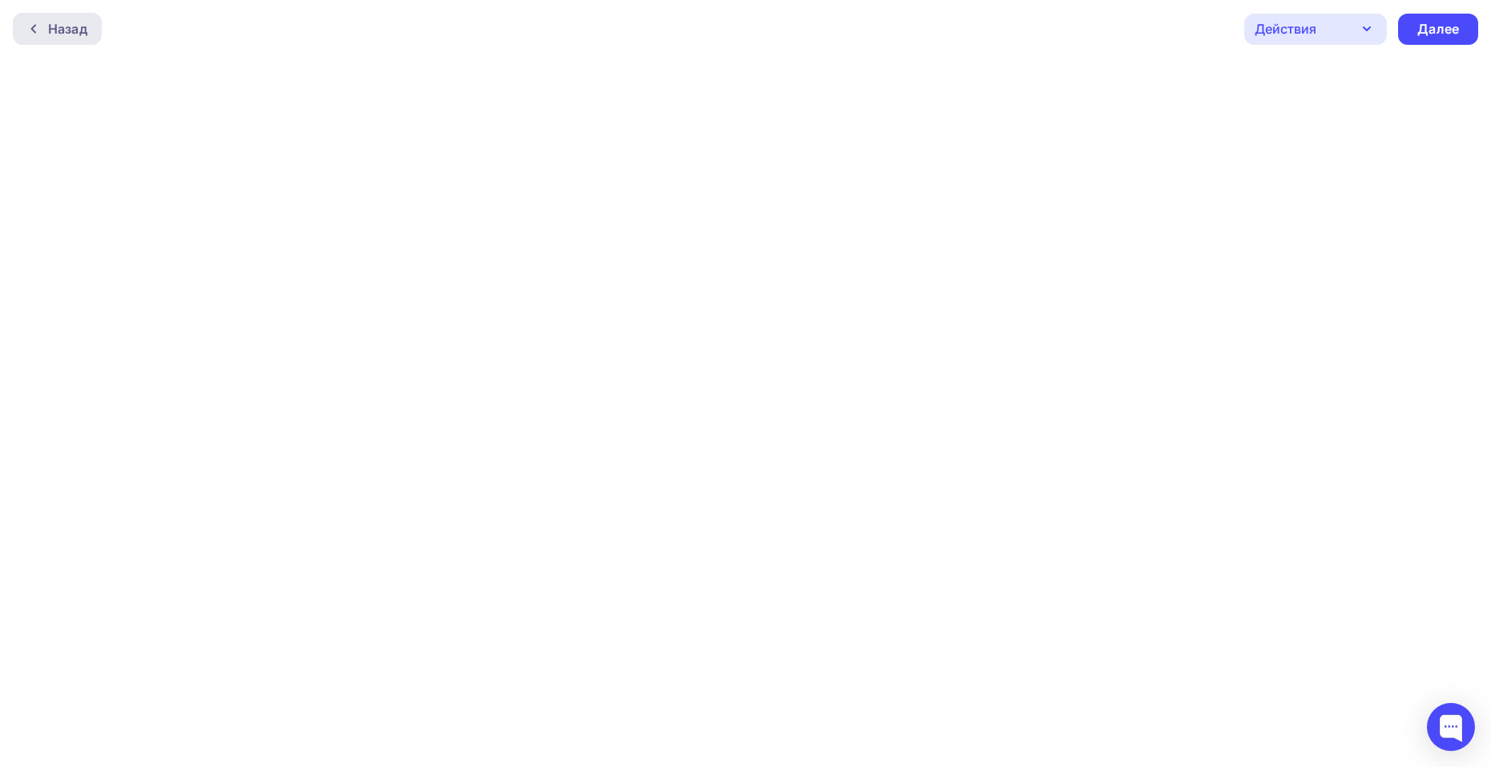
click at [66, 30] on div "Назад" at bounding box center [67, 28] width 39 height 19
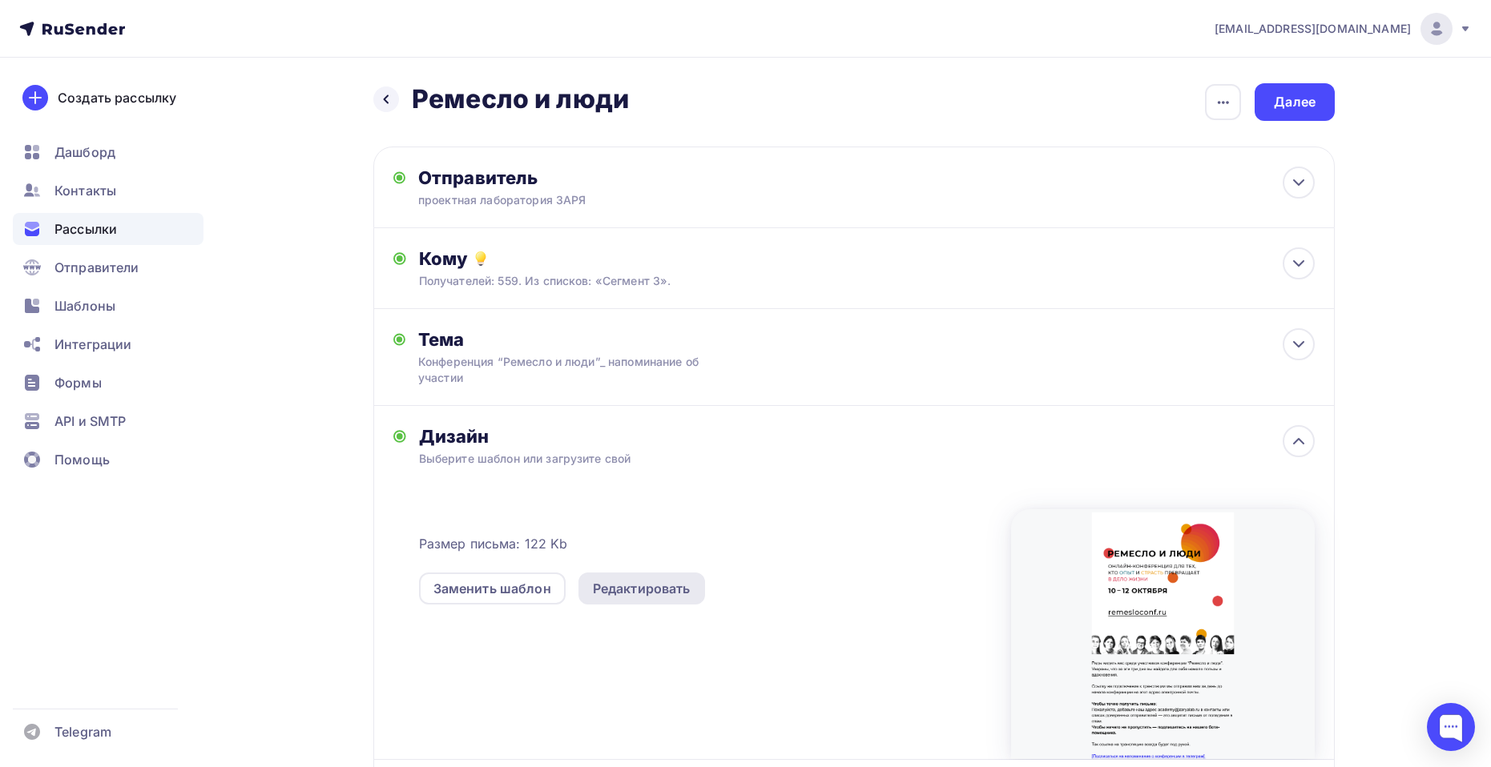
click at [645, 594] on div "Редактировать" at bounding box center [642, 588] width 98 height 19
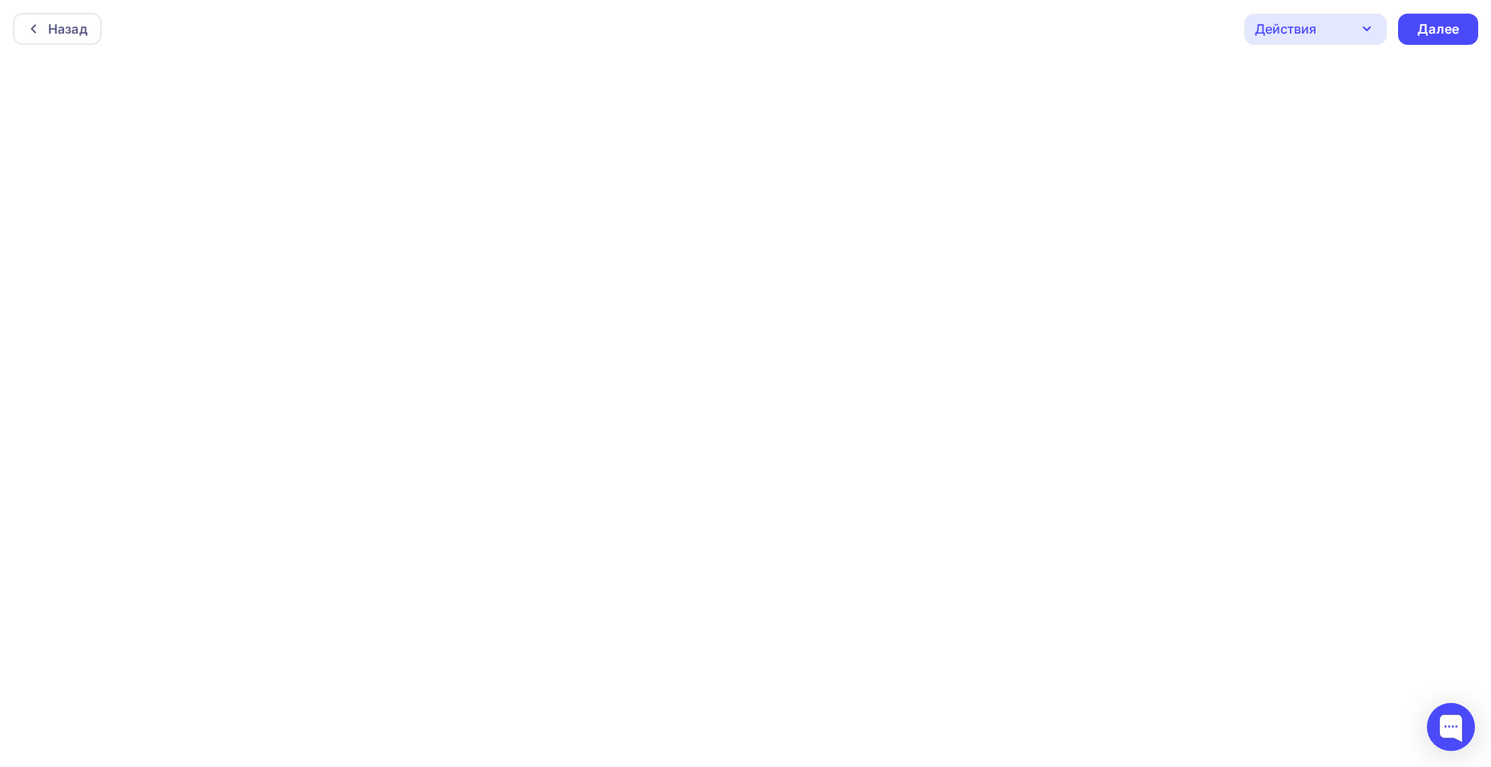
click at [1353, 36] on div "Действия" at bounding box center [1315, 29] width 143 height 31
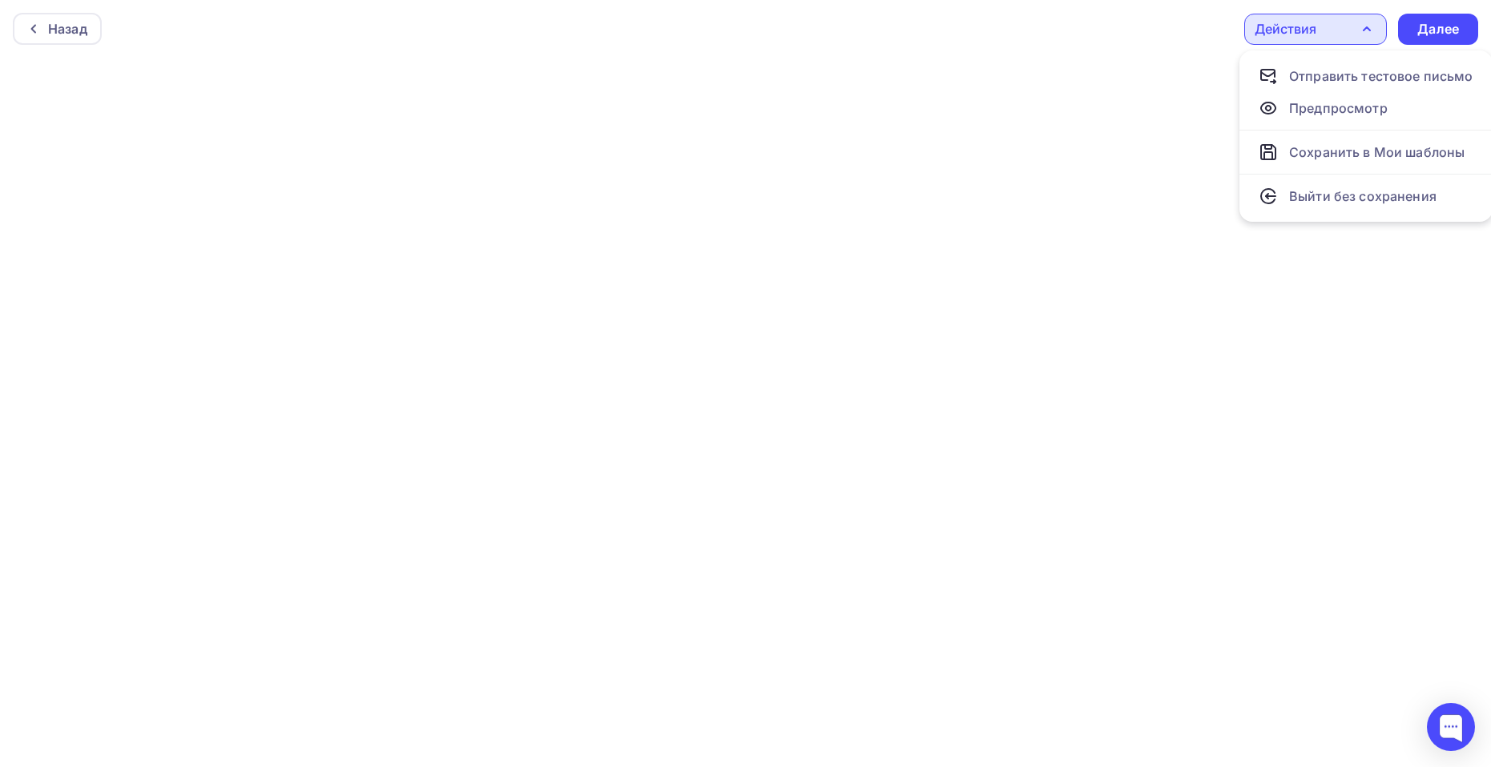
click at [1355, 36] on div "Действия" at bounding box center [1315, 29] width 143 height 31
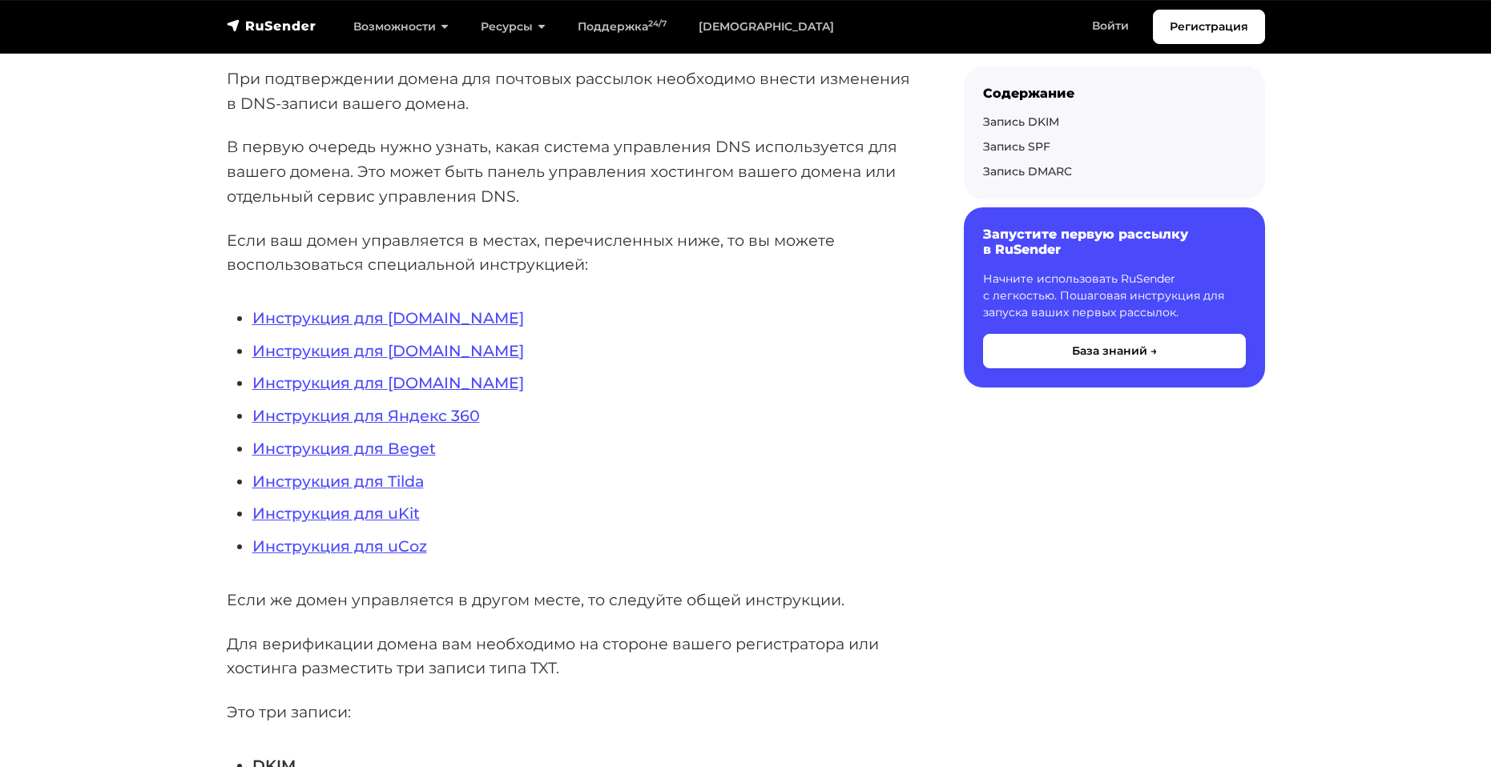
scroll to position [320, 0]
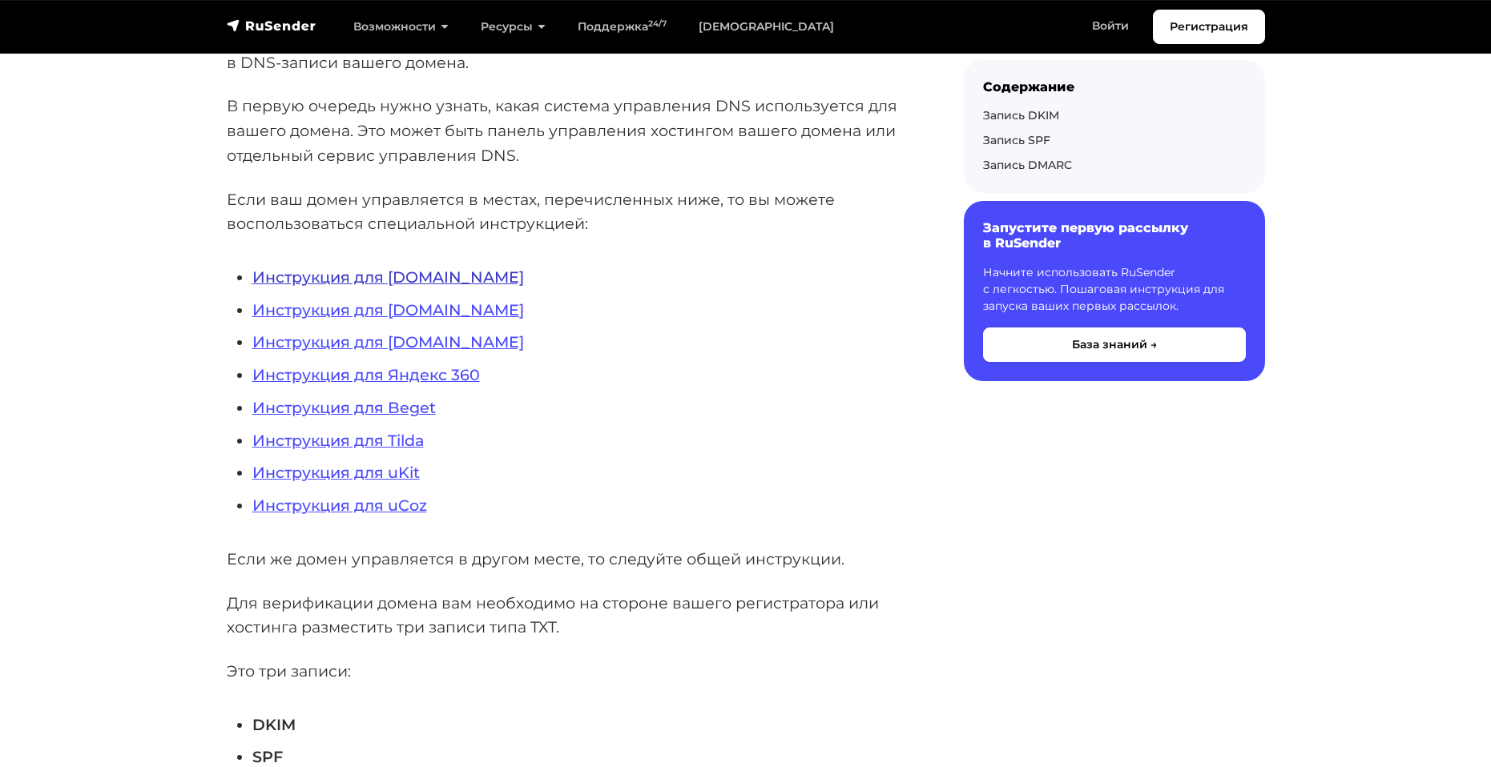
click at [357, 277] on link "Инструкция для REG.RU" at bounding box center [388, 277] width 272 height 19
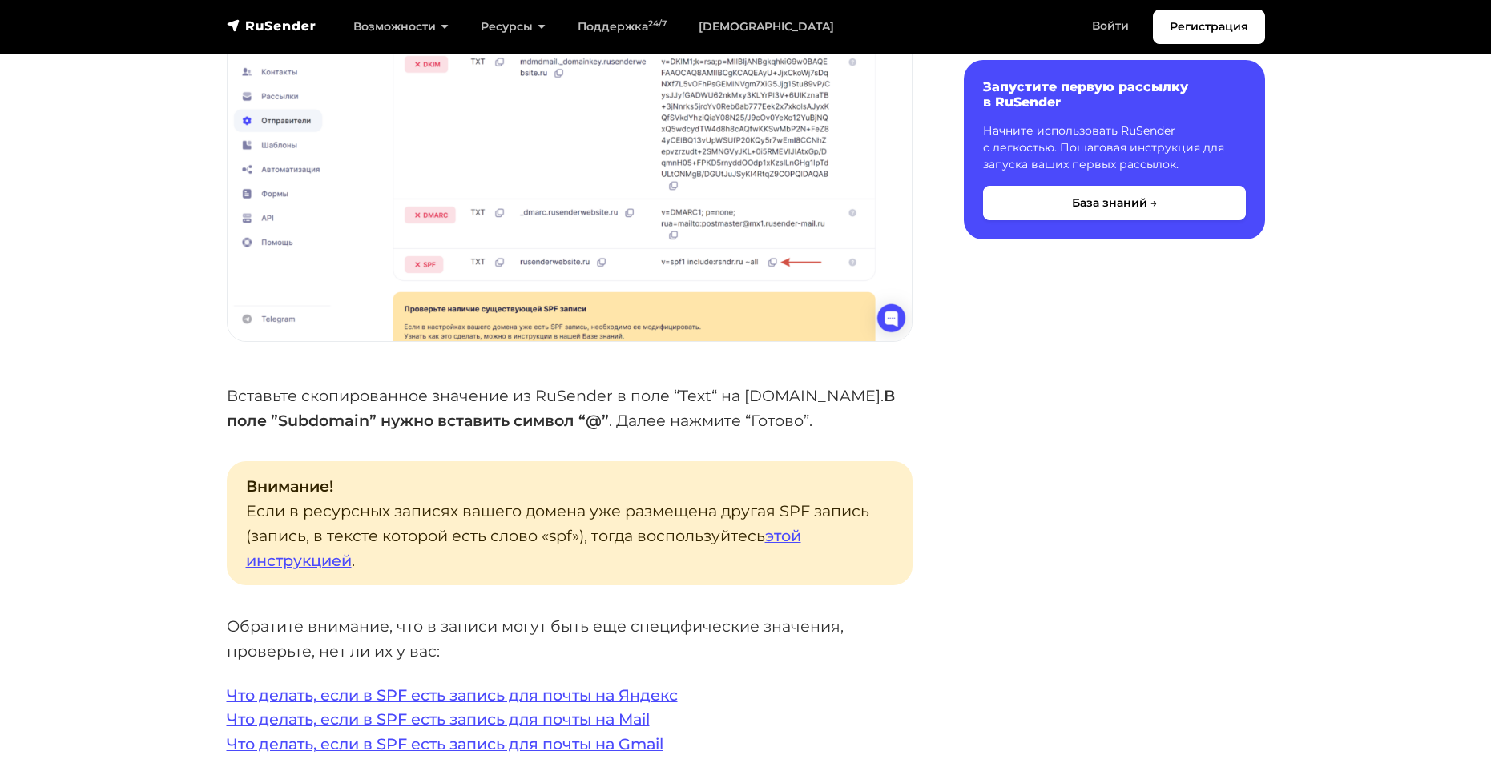
scroll to position [3124, 0]
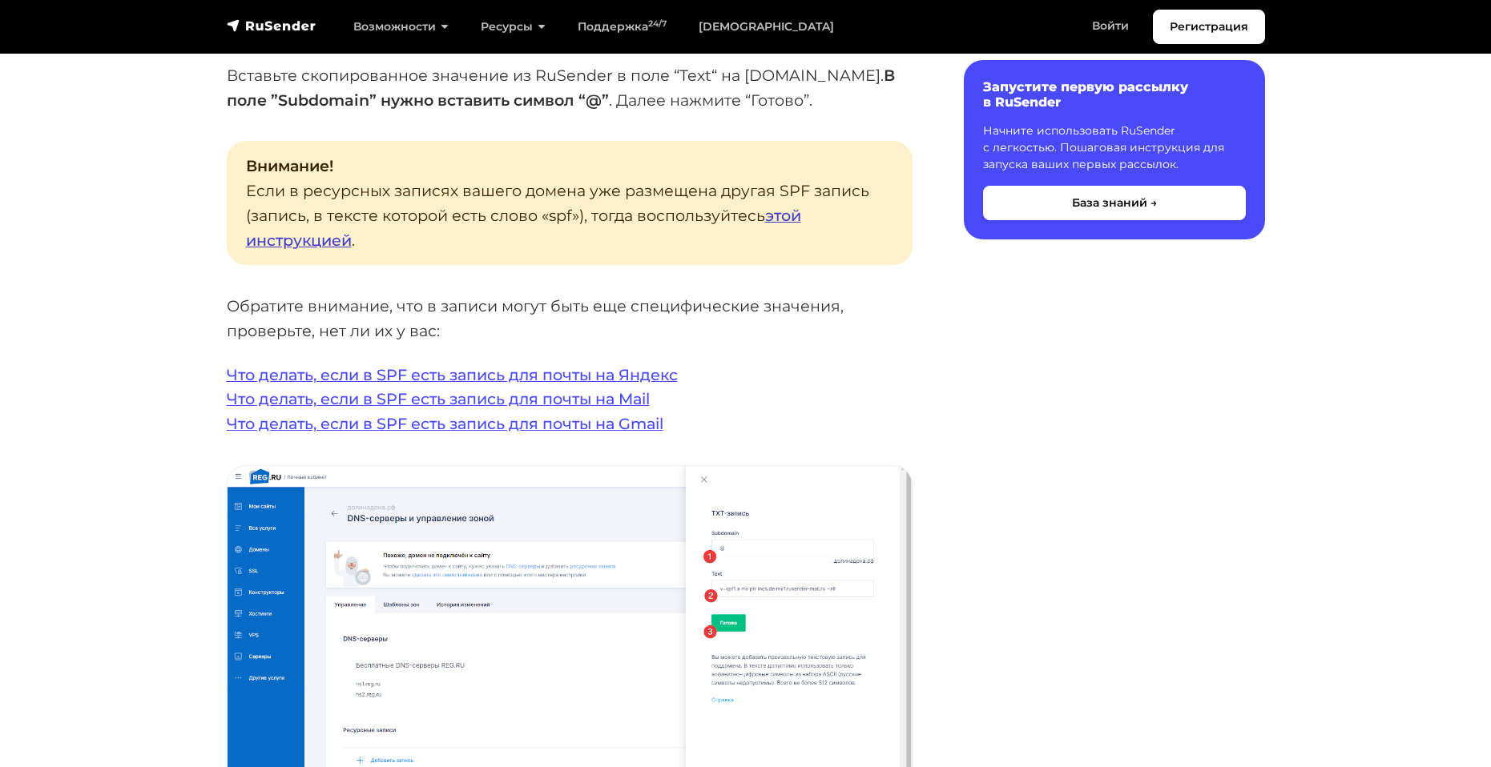
click at [794, 206] on link "этой инструкцией" at bounding box center [523, 228] width 555 height 44
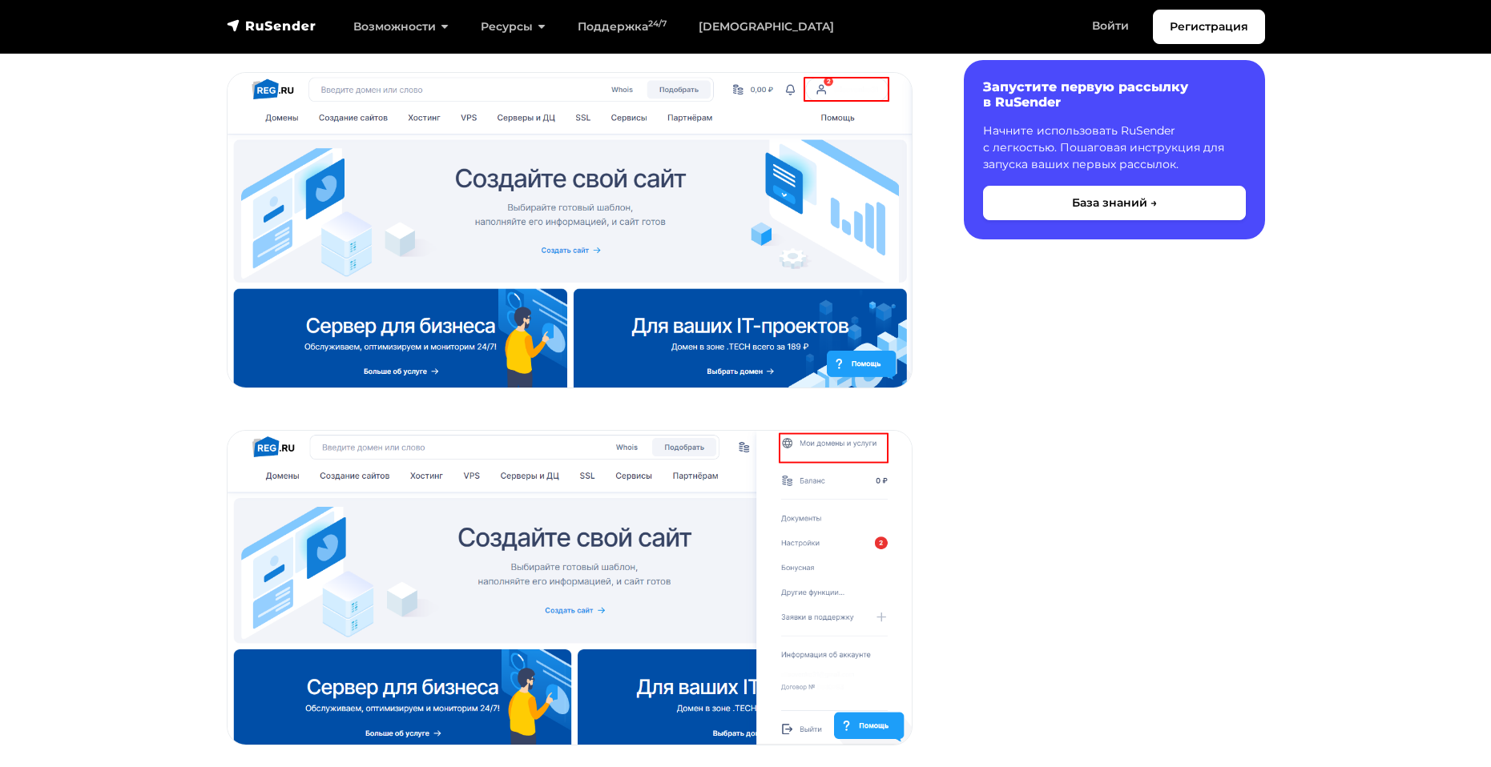
scroll to position [0, 0]
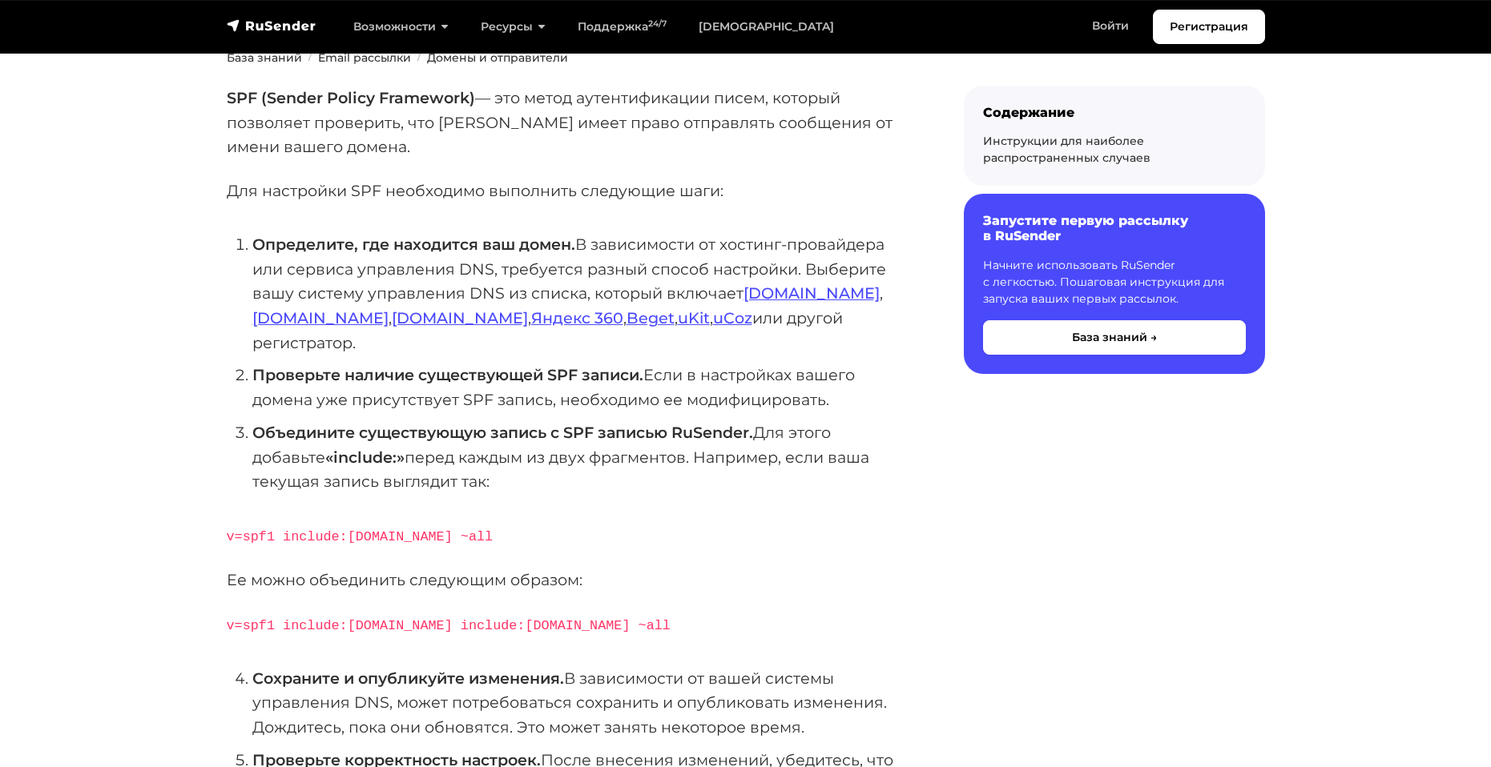
scroll to position [240, 0]
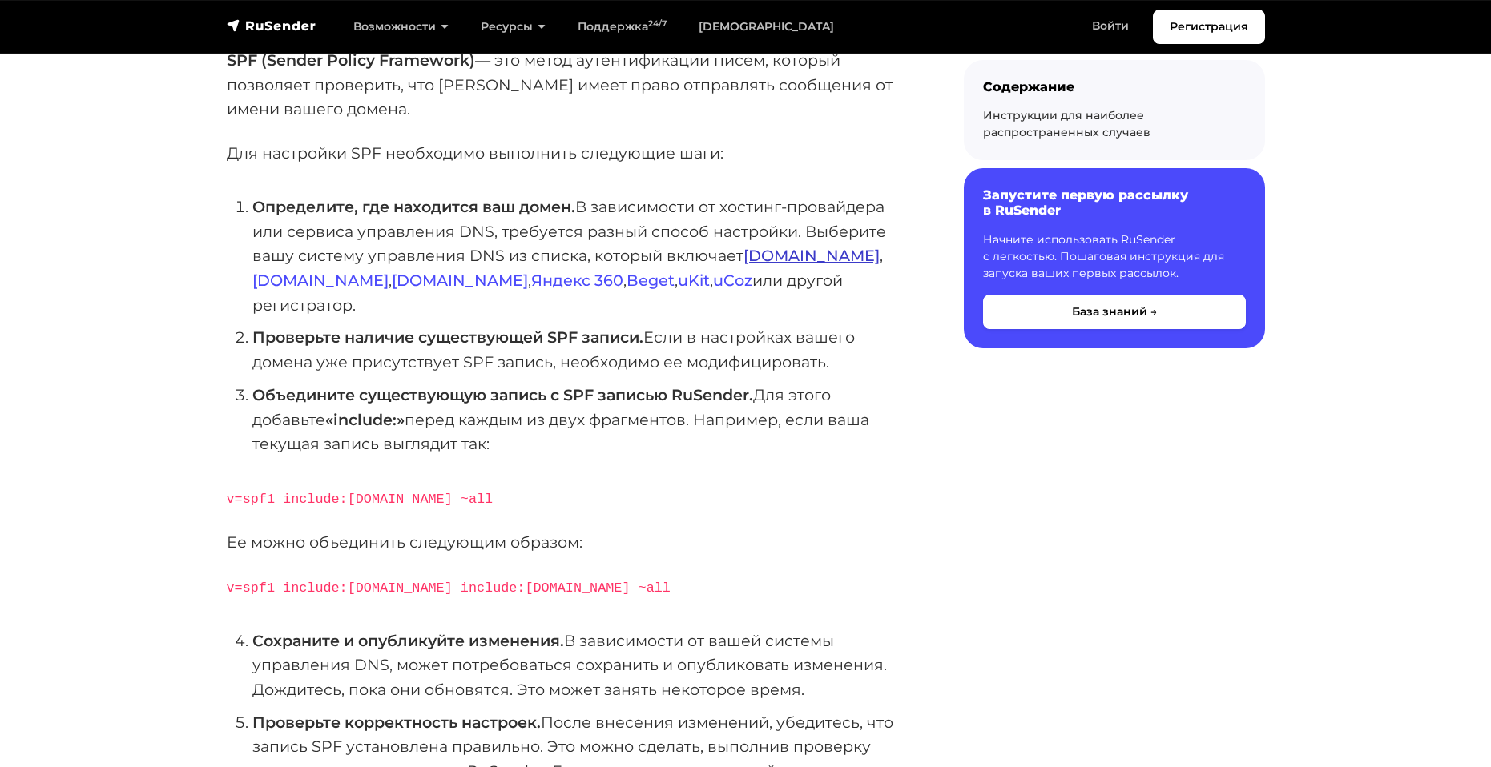
click at [753, 254] on link "Reg.ru" at bounding box center [811, 255] width 136 height 19
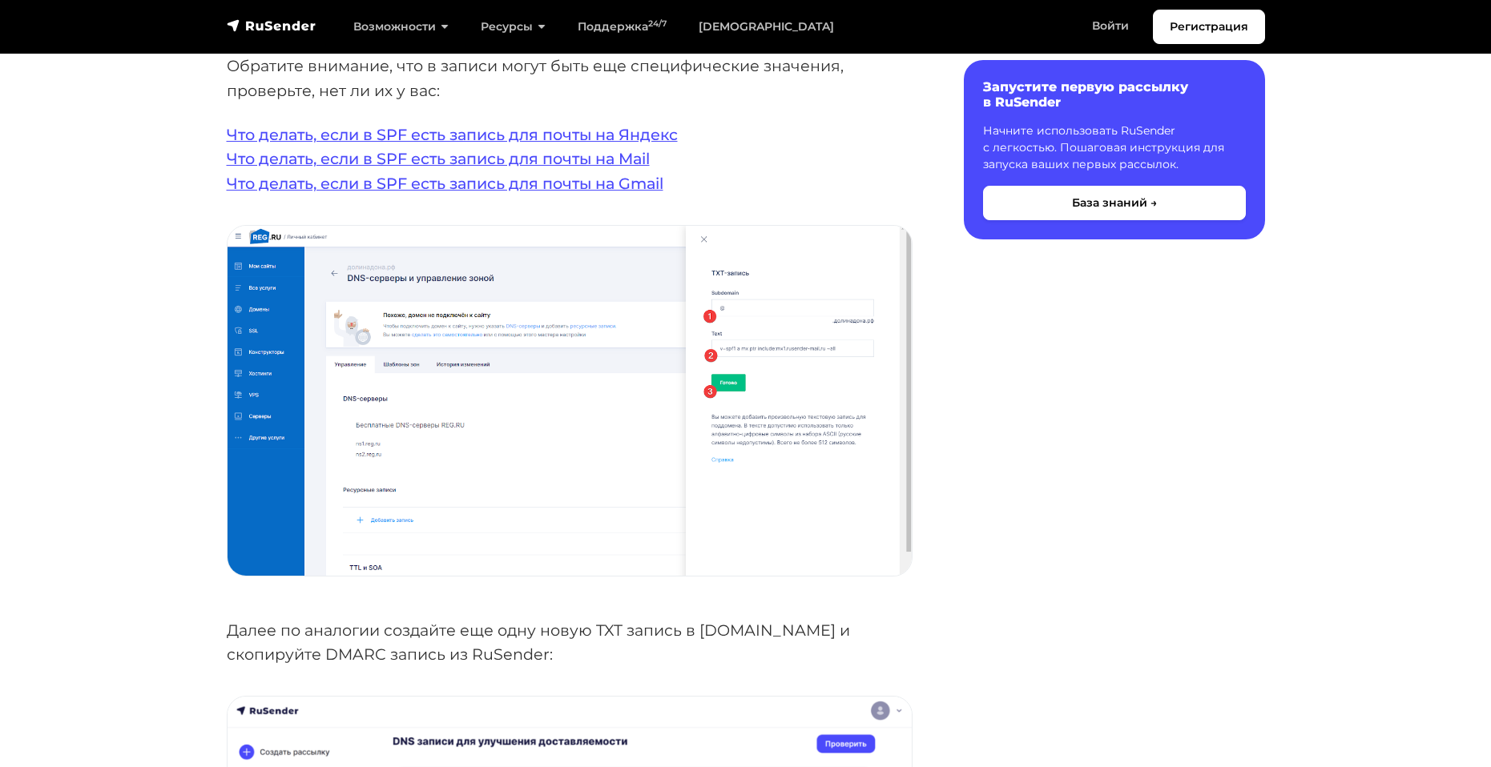
scroll to position [2964, 0]
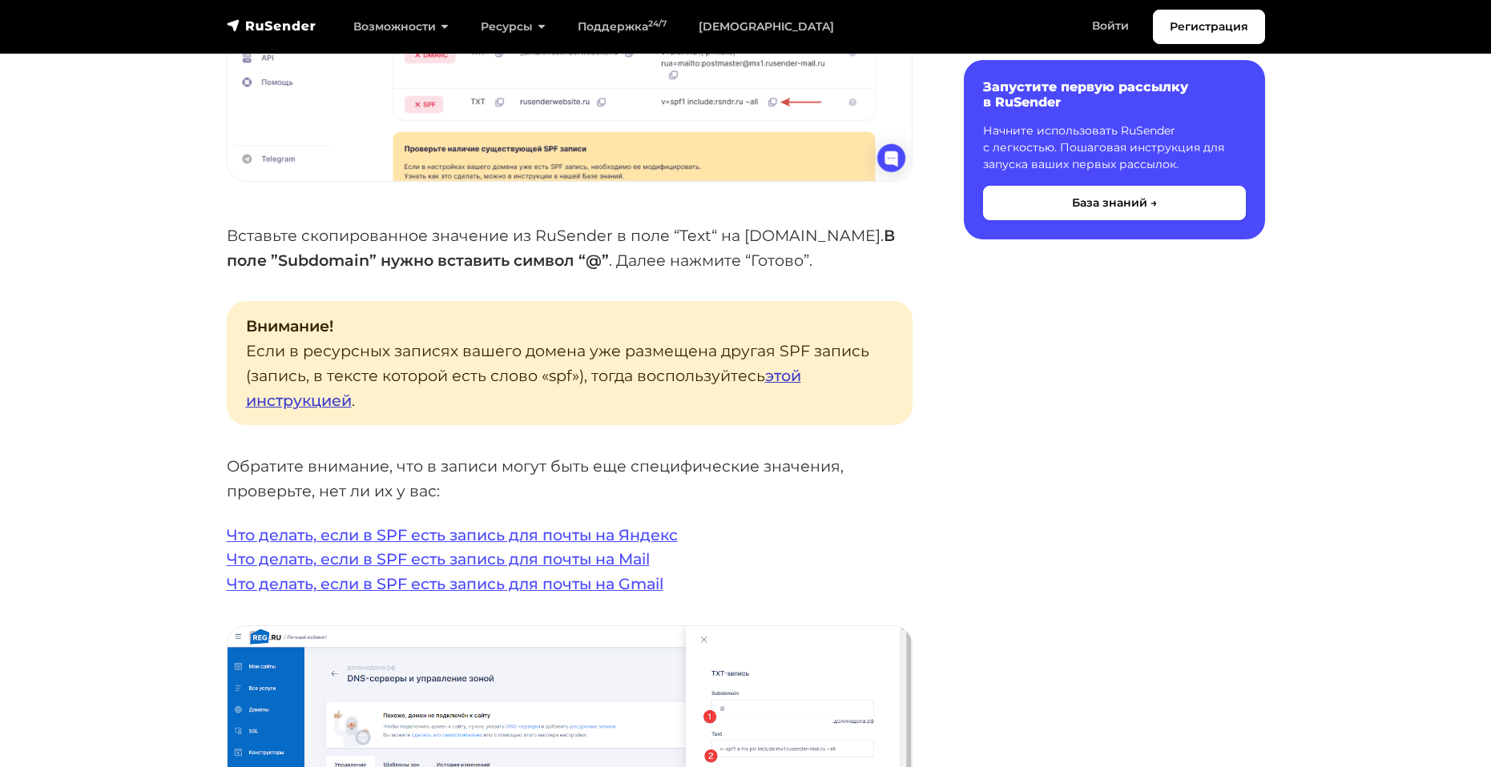
click at [782, 366] on link "этой инструкцией" at bounding box center [523, 388] width 555 height 44
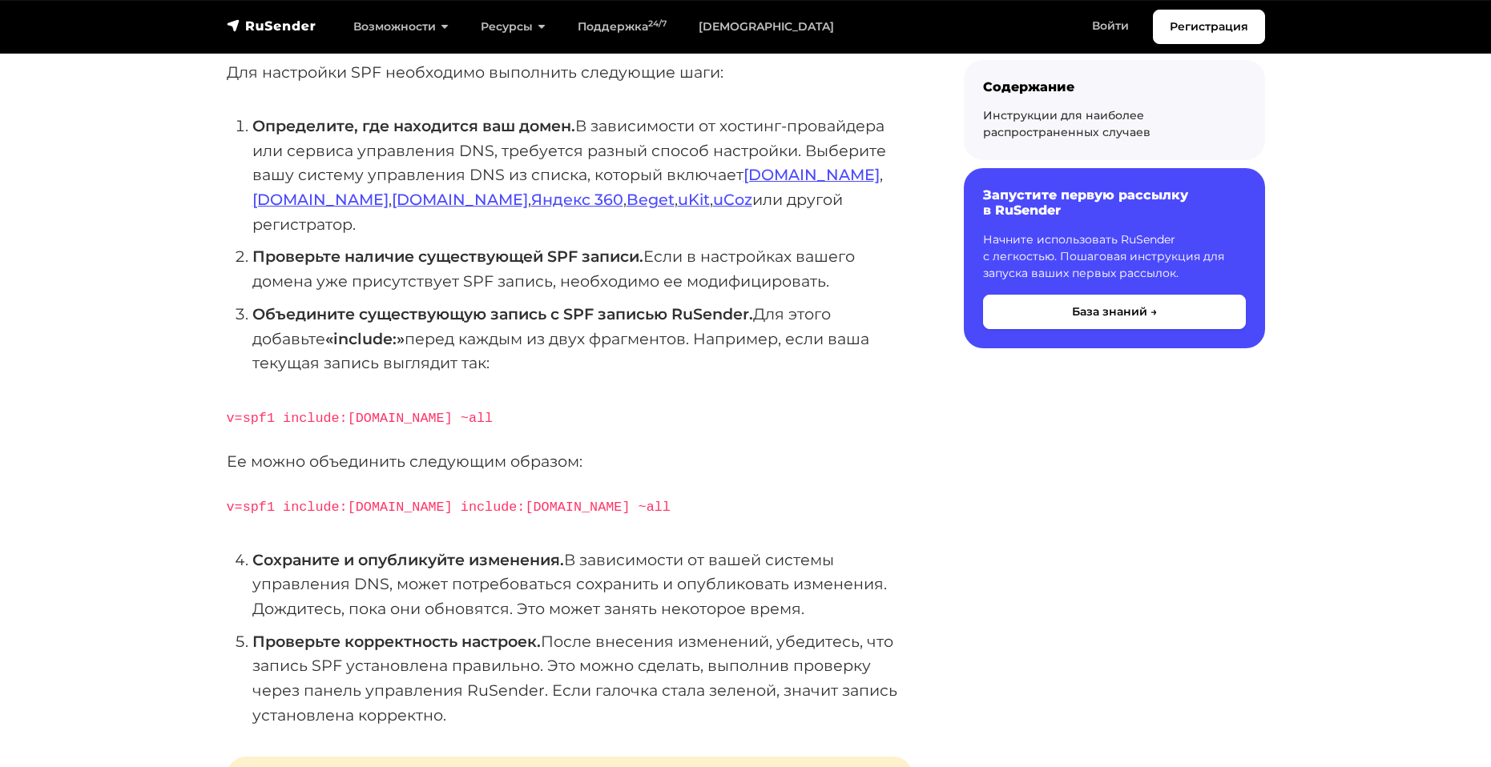
scroll to position [320, 0]
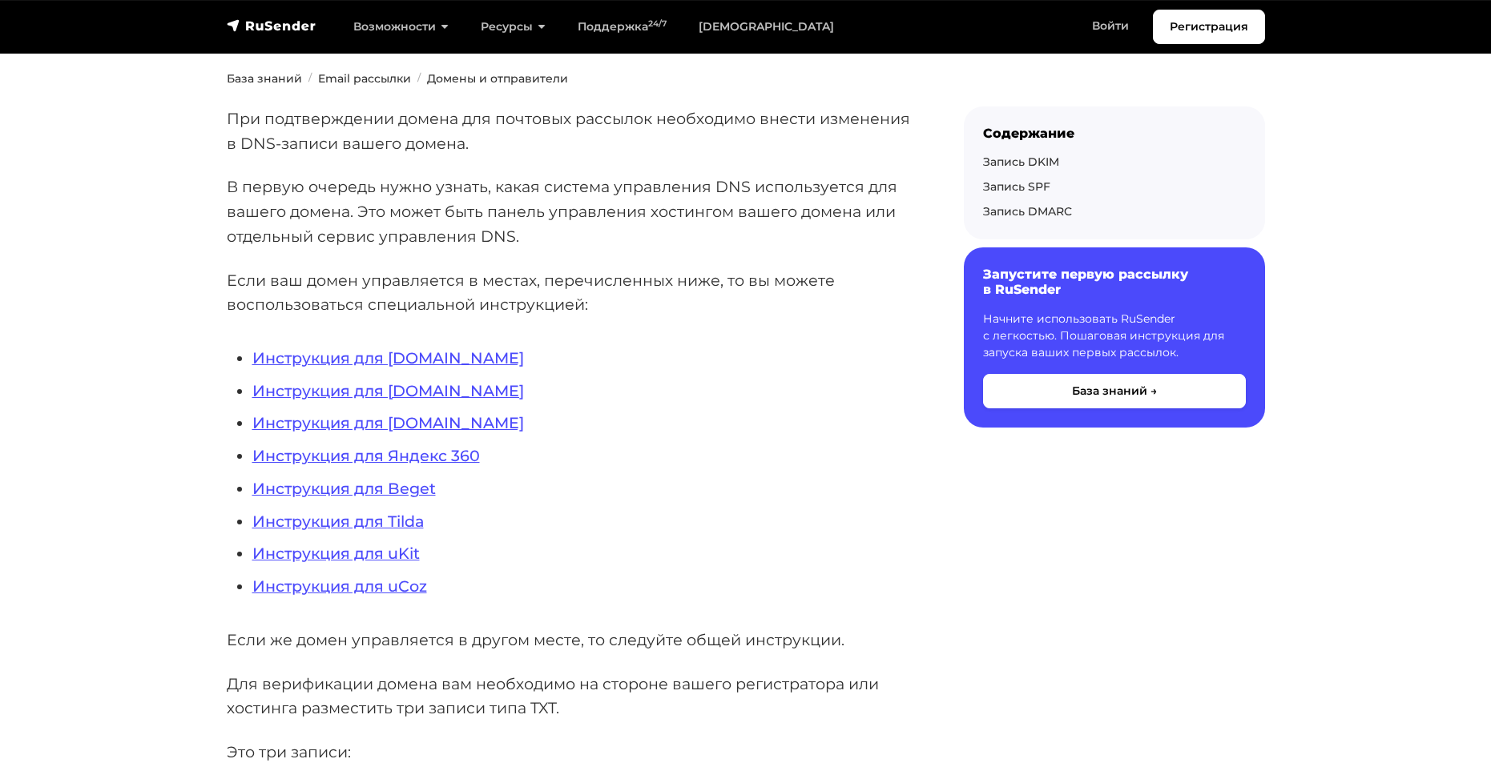
scroll to position [240, 0]
click at [417, 354] on link "Инструкция для REG.RU" at bounding box center [388, 357] width 272 height 19
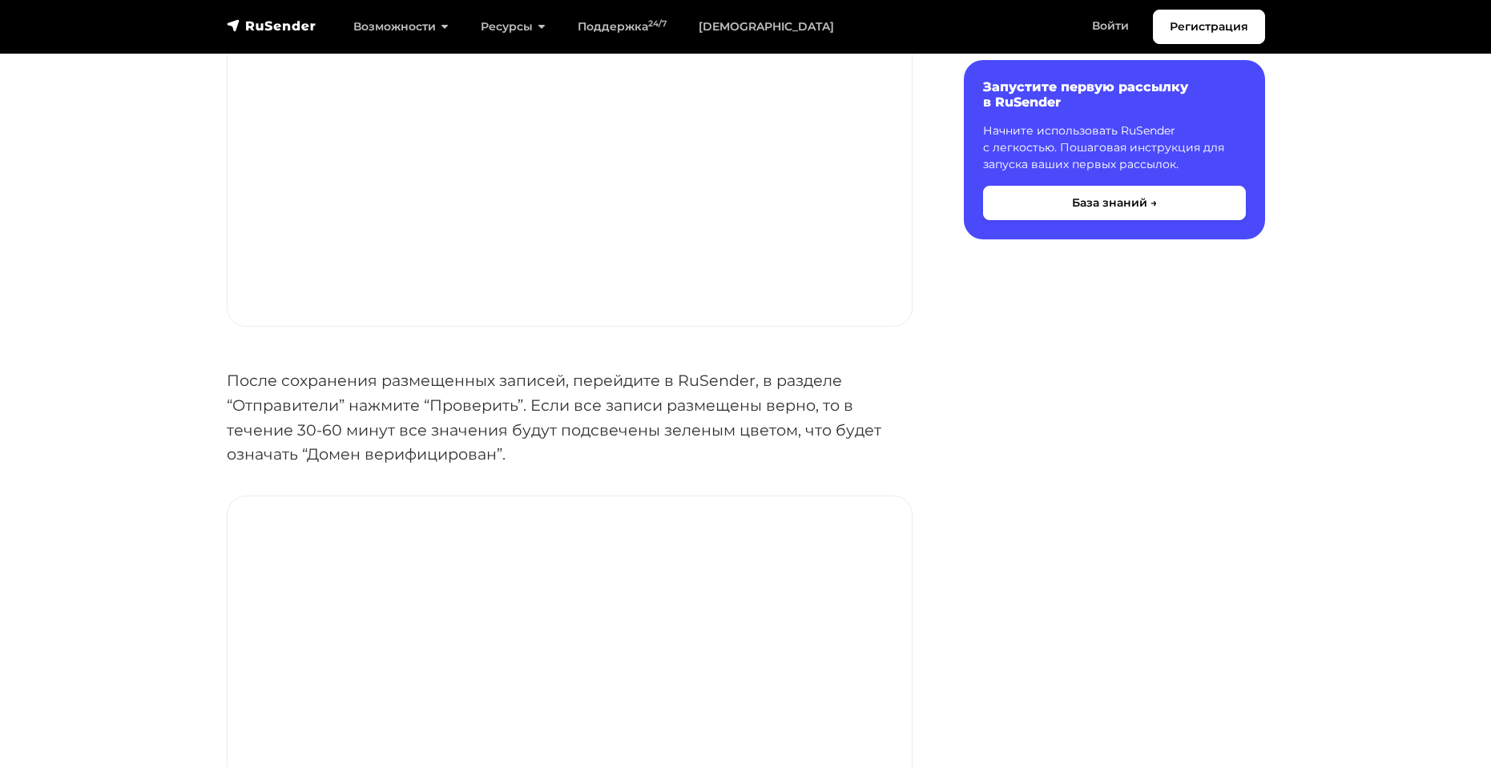
scroll to position [5447, 0]
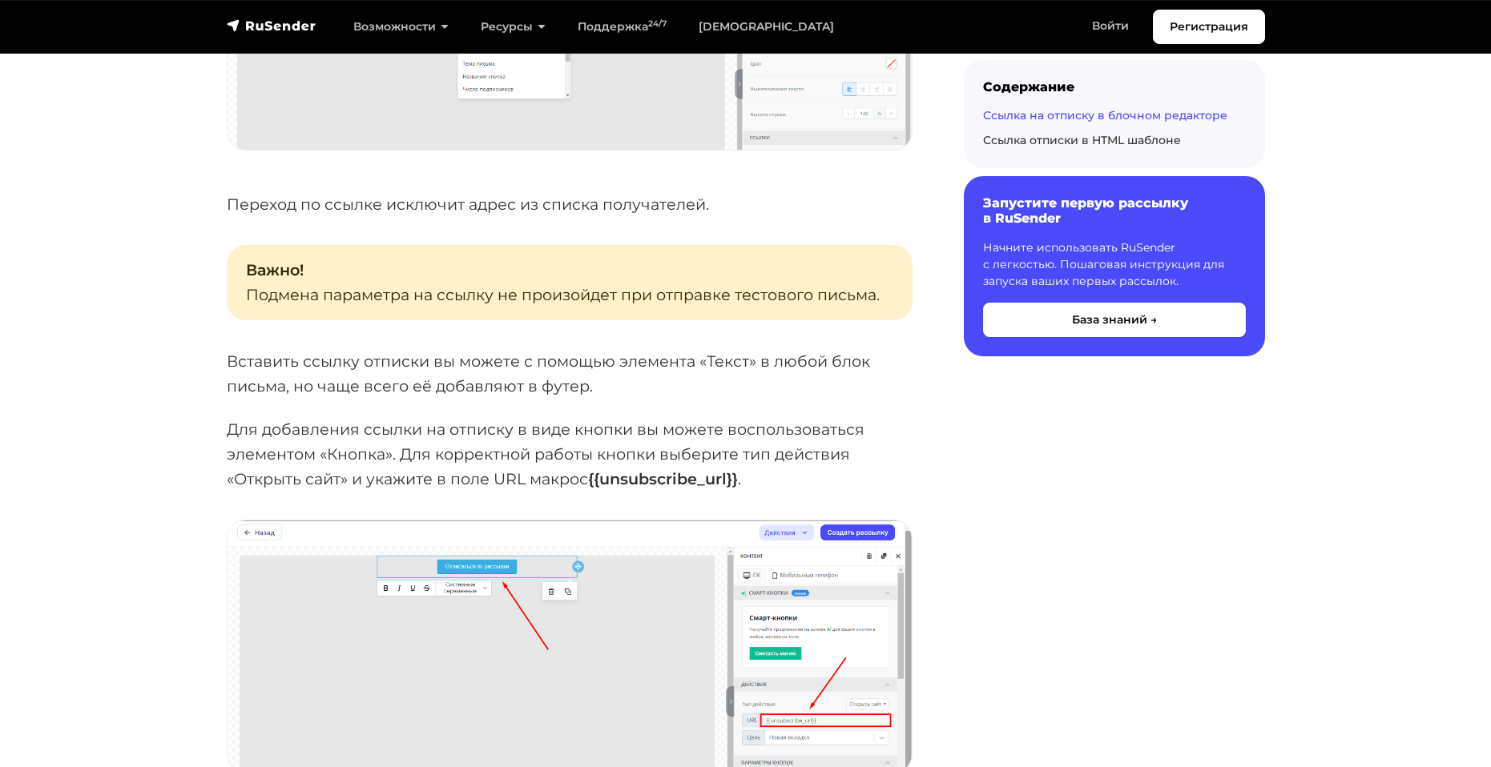
scroll to position [1682, 0]
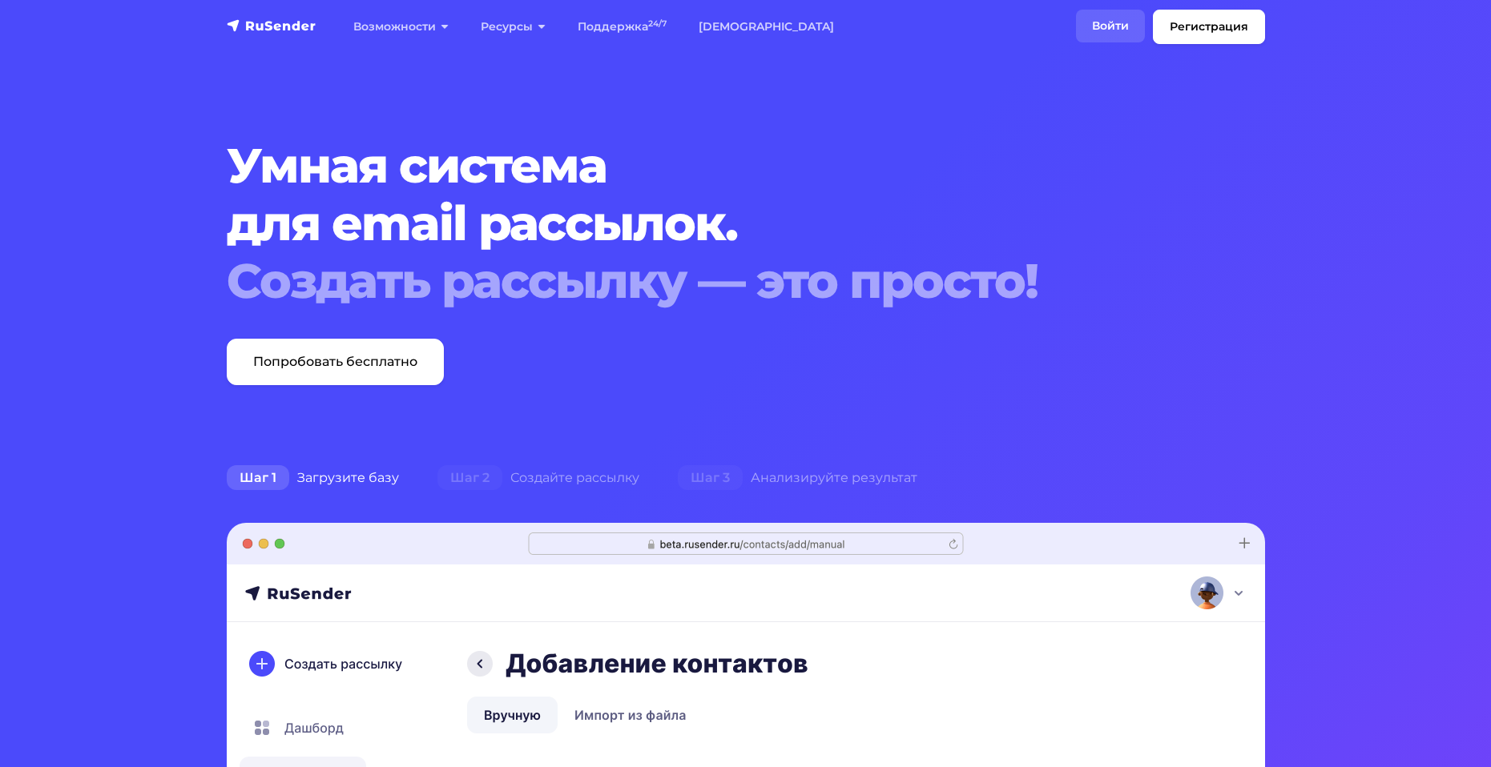
click at [1112, 31] on link "Войти" at bounding box center [1110, 26] width 69 height 33
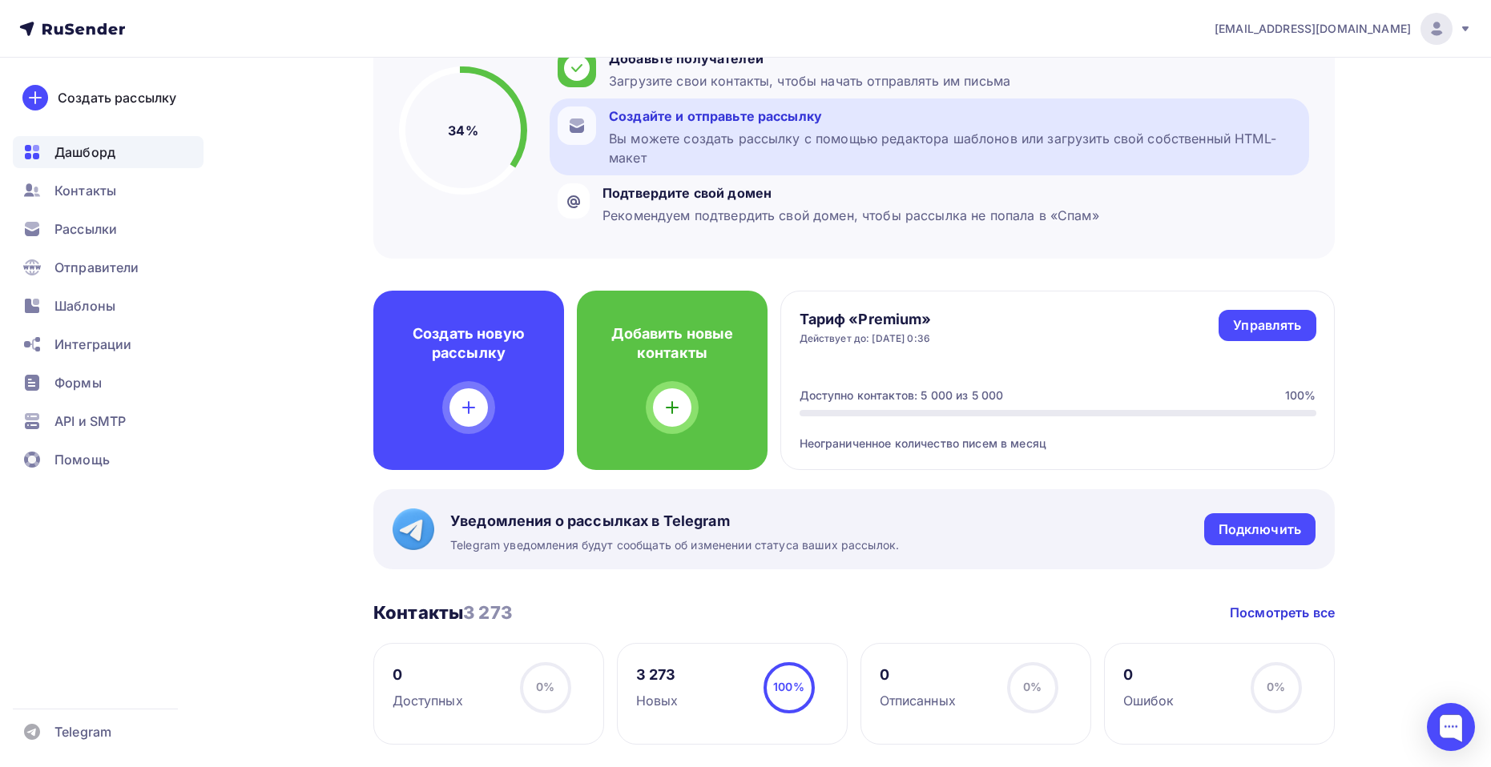
scroll to position [160, 0]
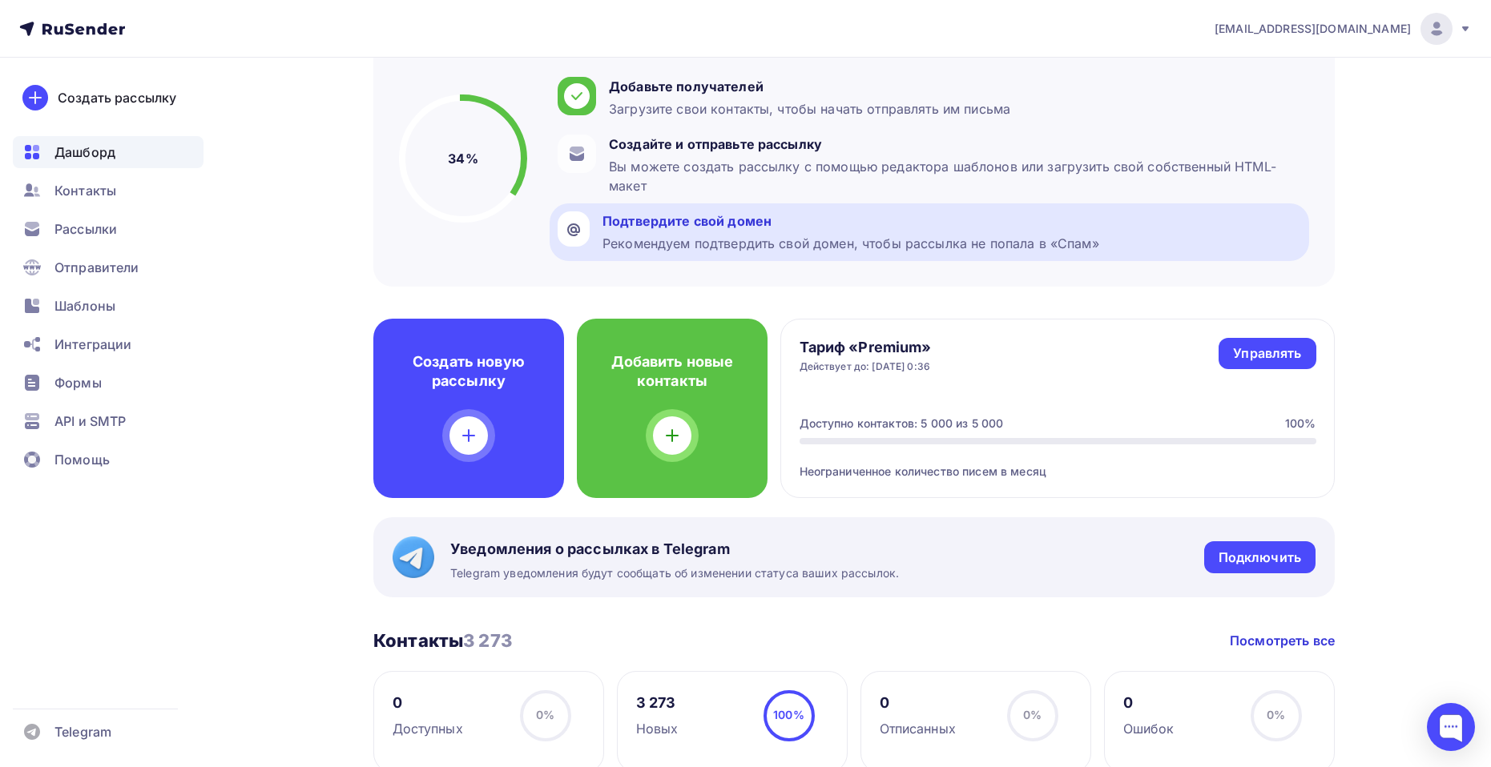
click at [740, 240] on div "Рекомендуем подтвердить свой домен, чтобы рассылка не попала в «Спам»" at bounding box center [850, 243] width 497 height 19
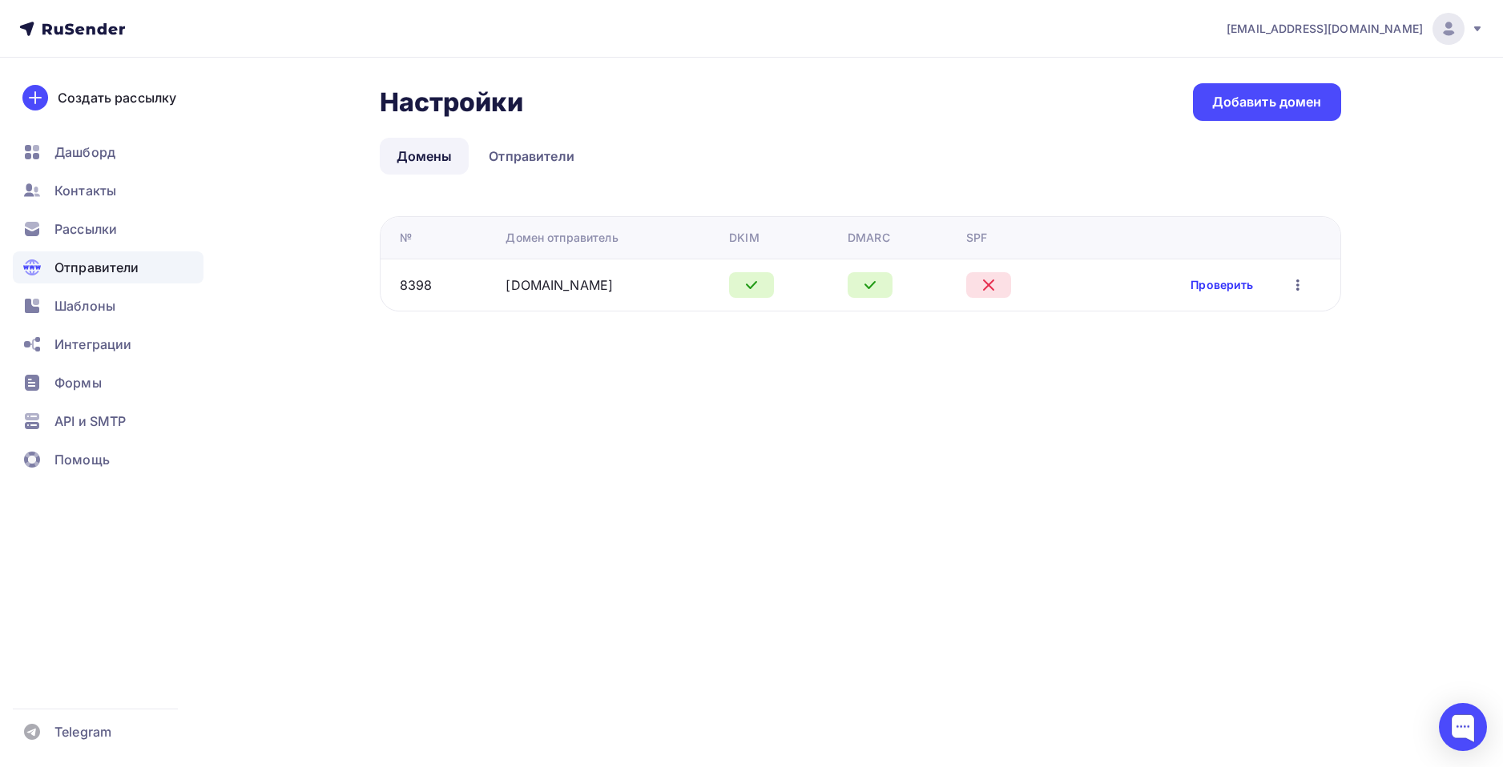
click at [1222, 284] on link "Проверить" at bounding box center [1221, 285] width 62 height 16
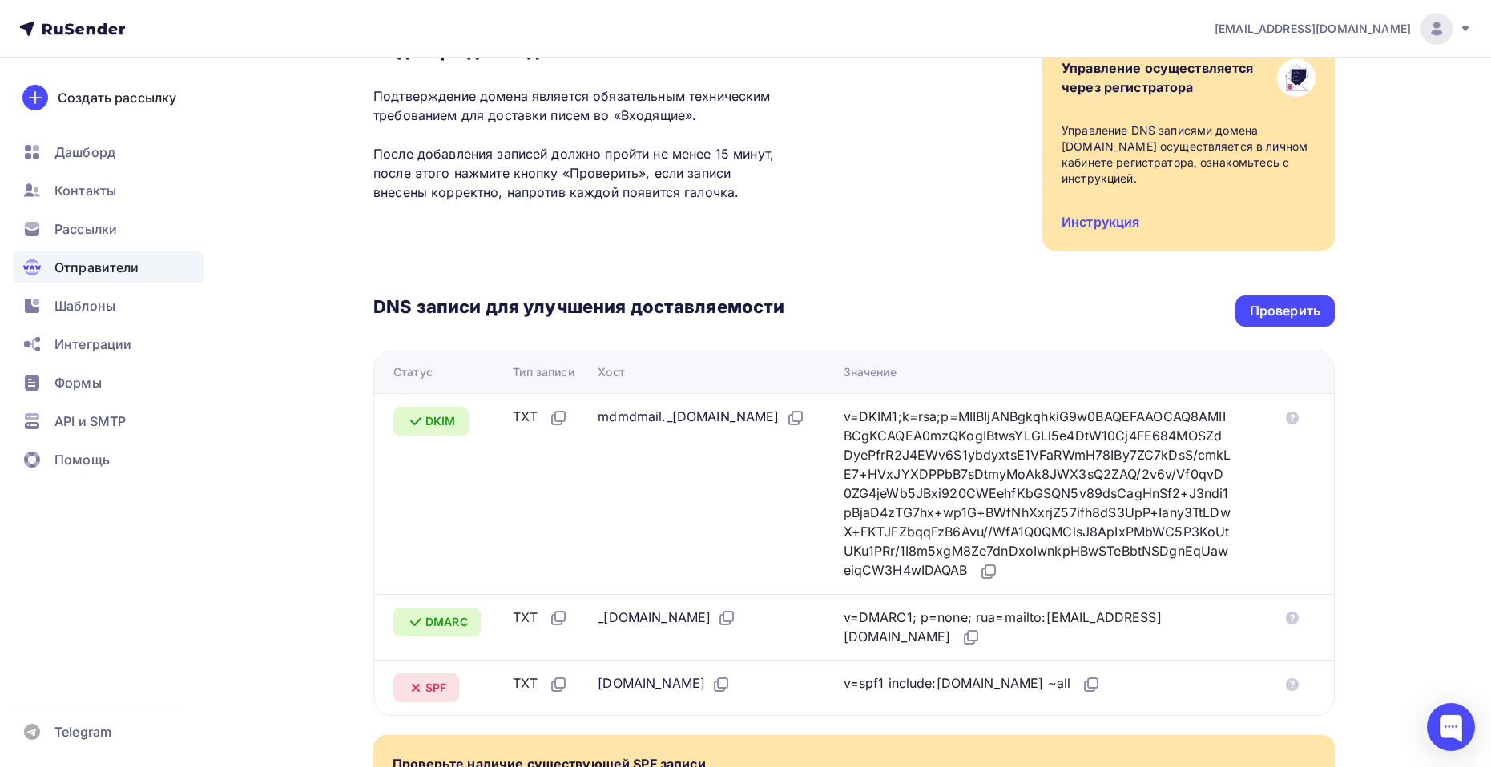
scroll to position [375, 0]
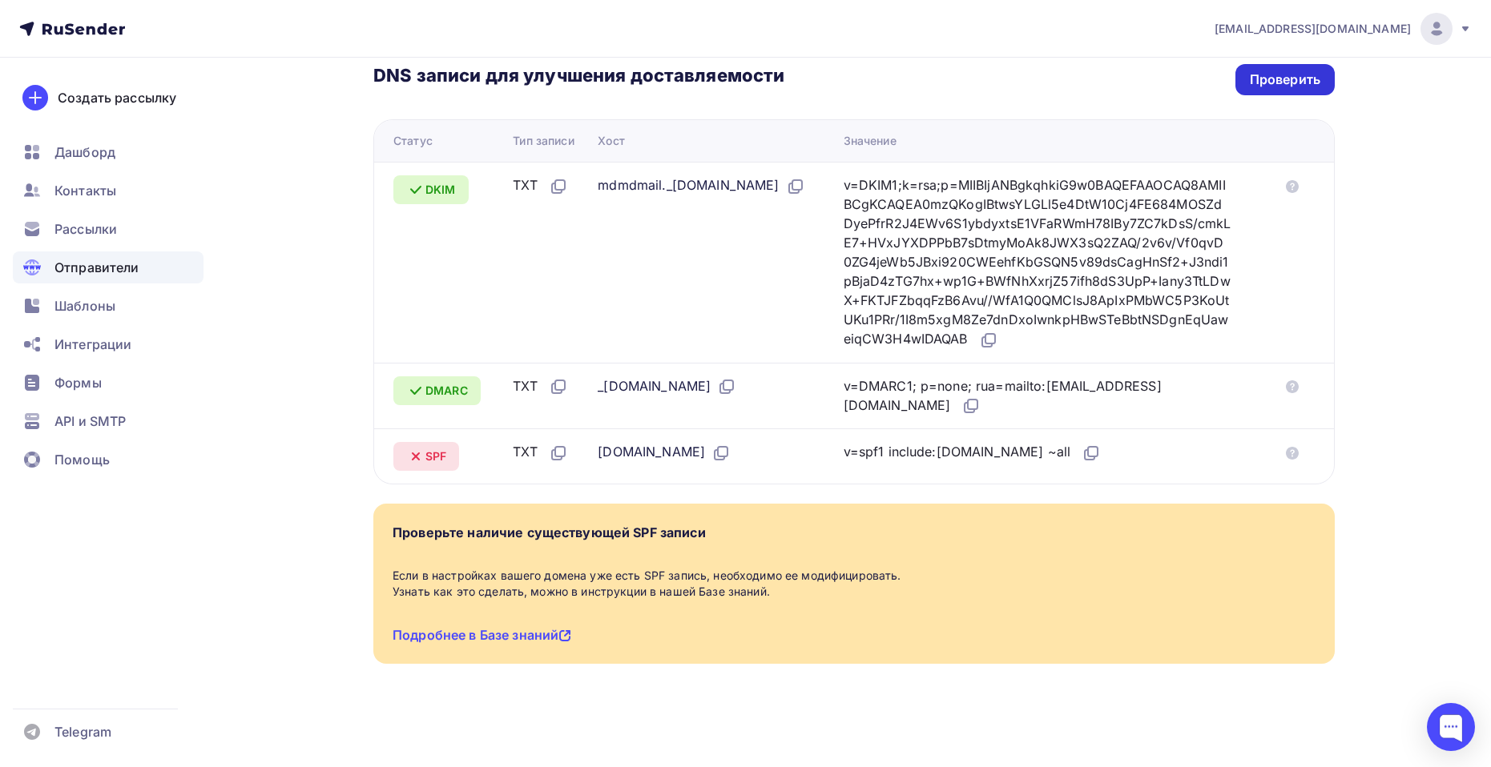
click at [1284, 89] on div "Проверить" at bounding box center [1284, 79] width 99 height 31
click at [95, 229] on span "Рассылки" at bounding box center [85, 228] width 62 height 19
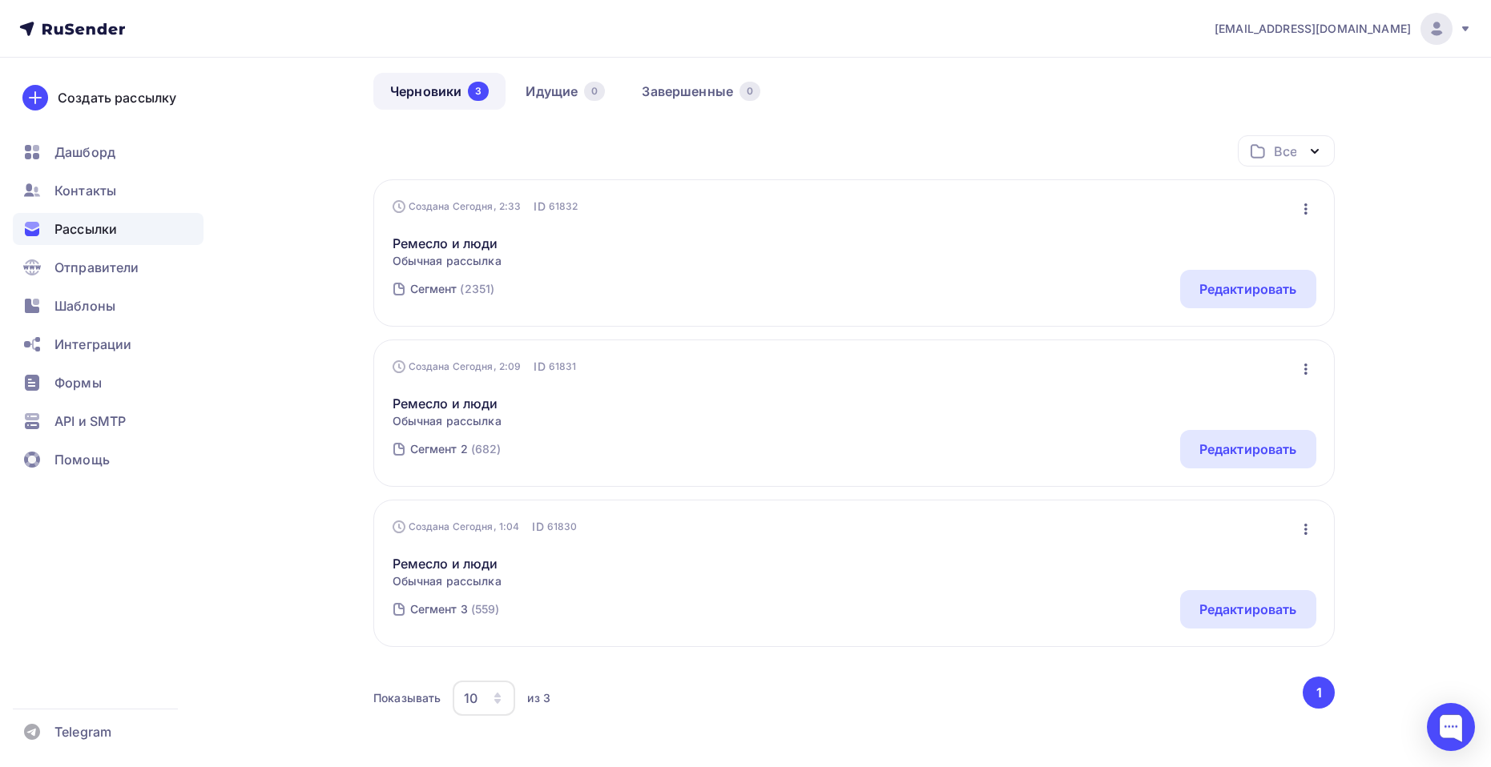
scroll to position [204, 0]
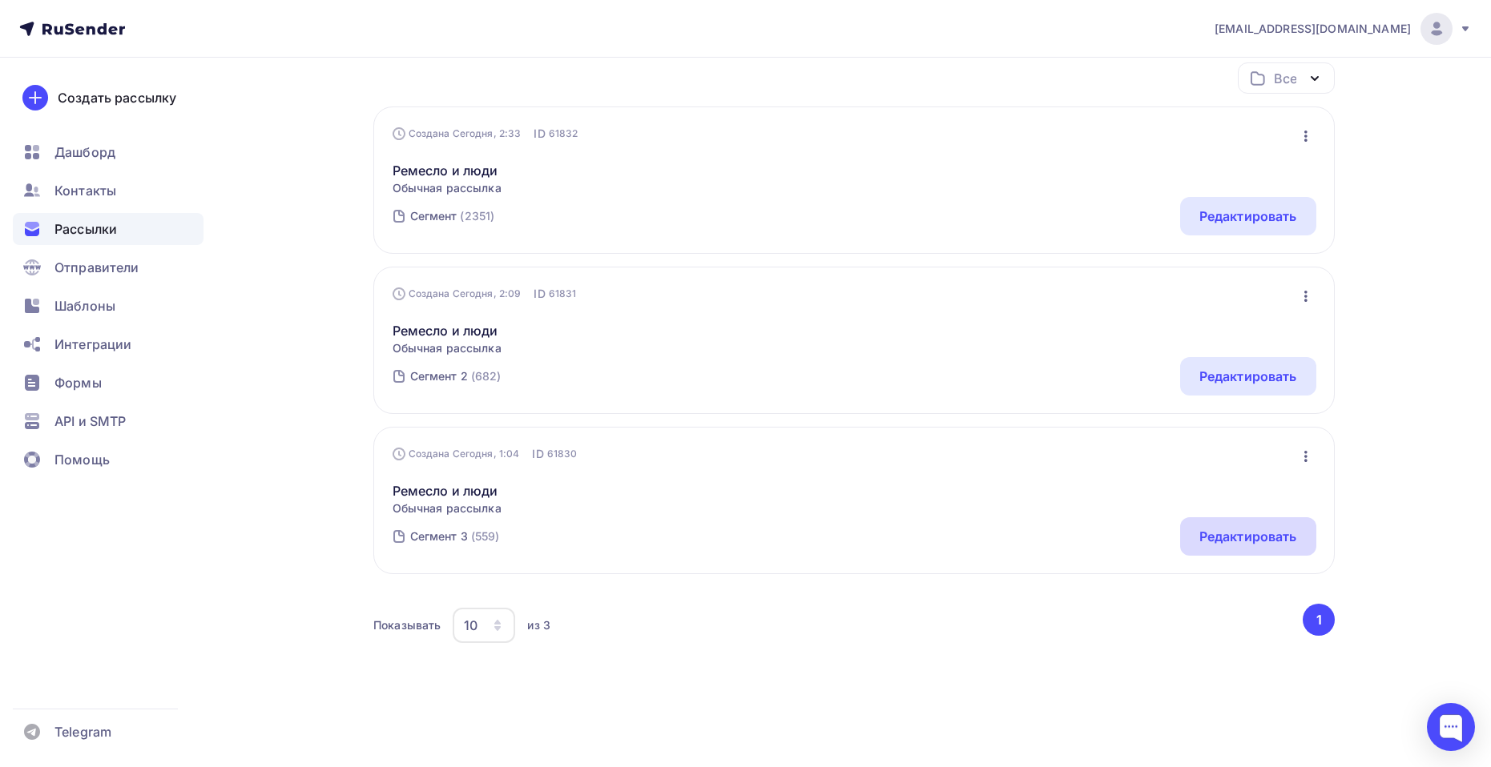
click at [1277, 540] on div "Редактировать" at bounding box center [1248, 536] width 98 height 19
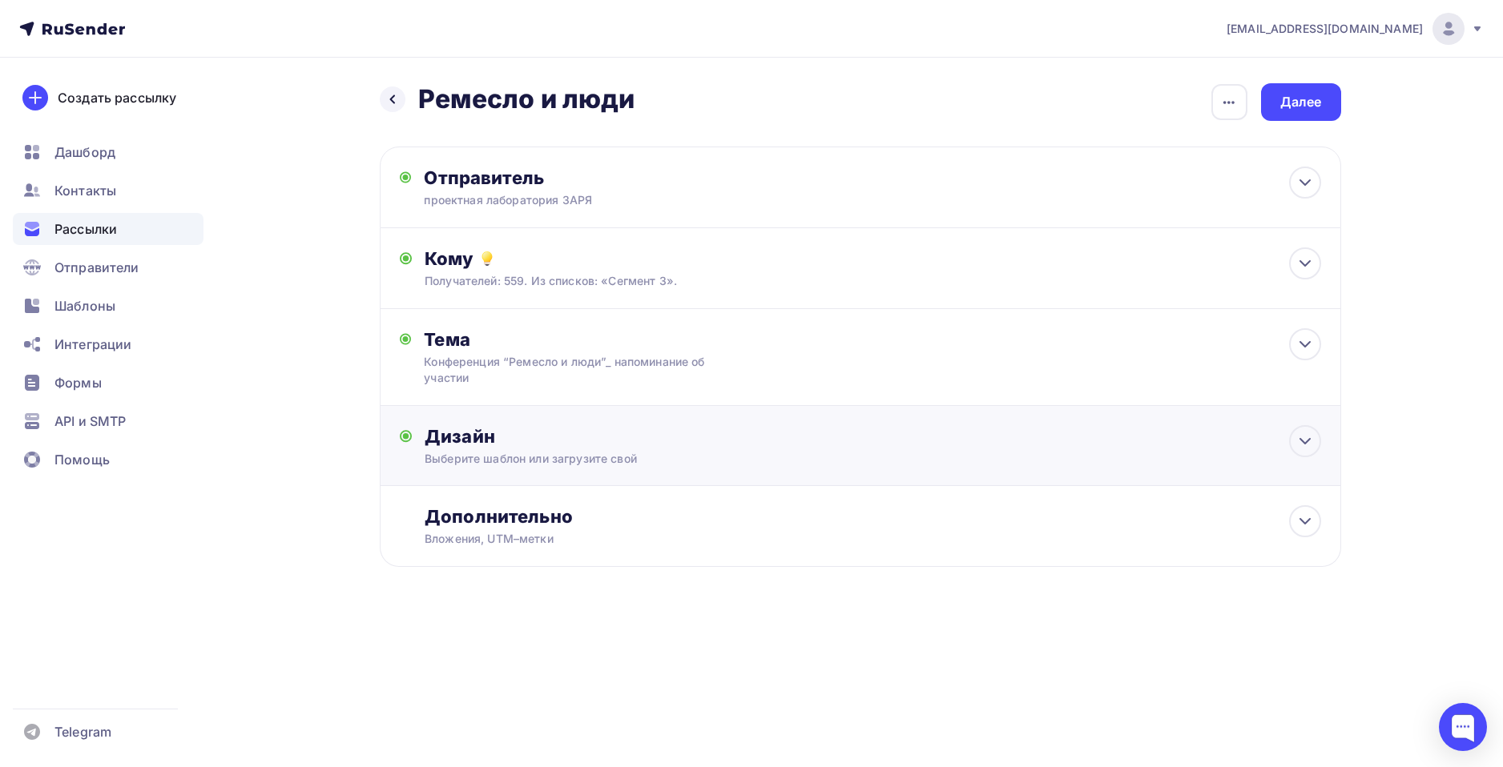
click at [676, 419] on div "Дизайн Выберите шаблон или загрузите свой Размер письма: 122 Kb Заменить шаблон…" at bounding box center [860, 446] width 961 height 80
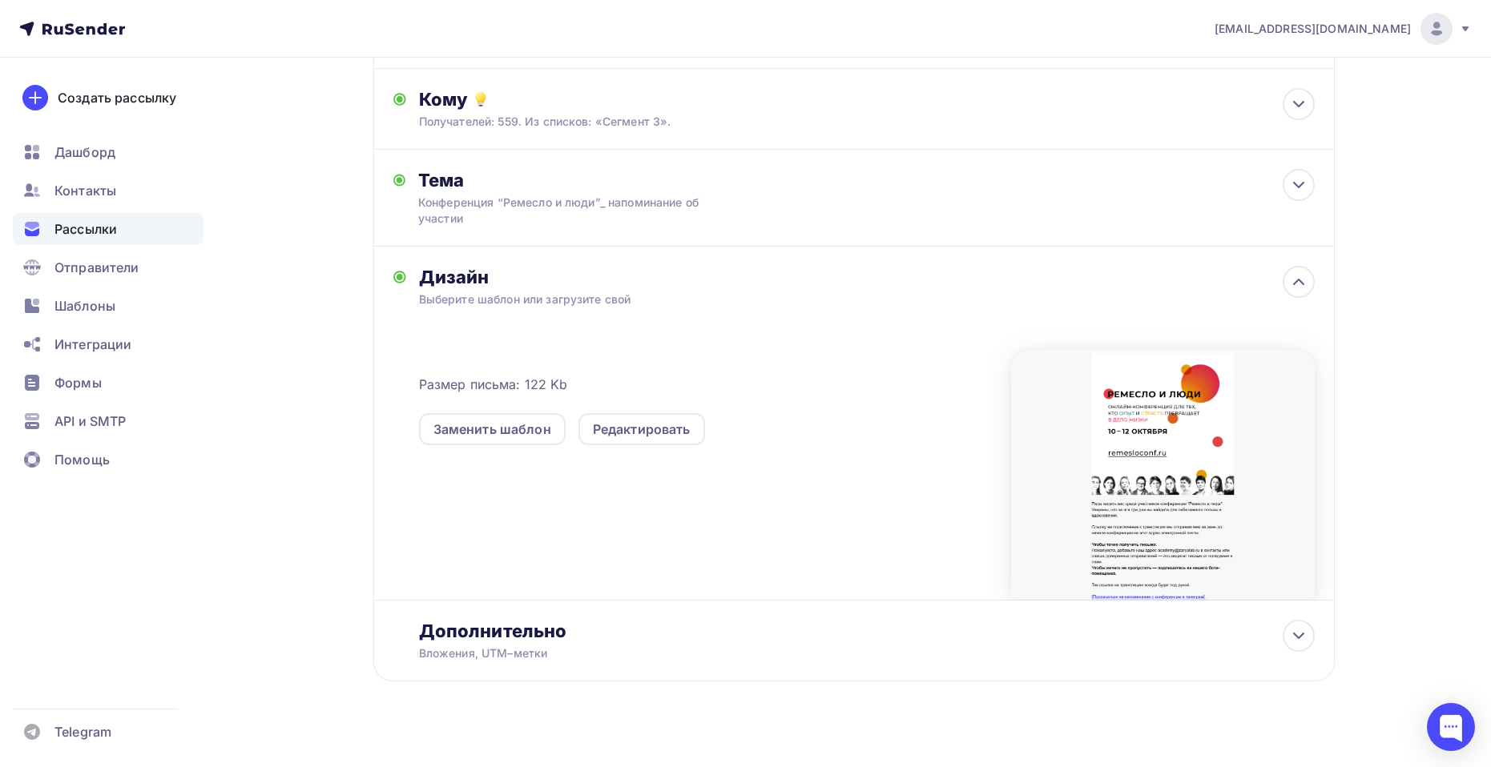
scroll to position [160, 0]
click at [644, 425] on div "Редактировать" at bounding box center [642, 428] width 98 height 19
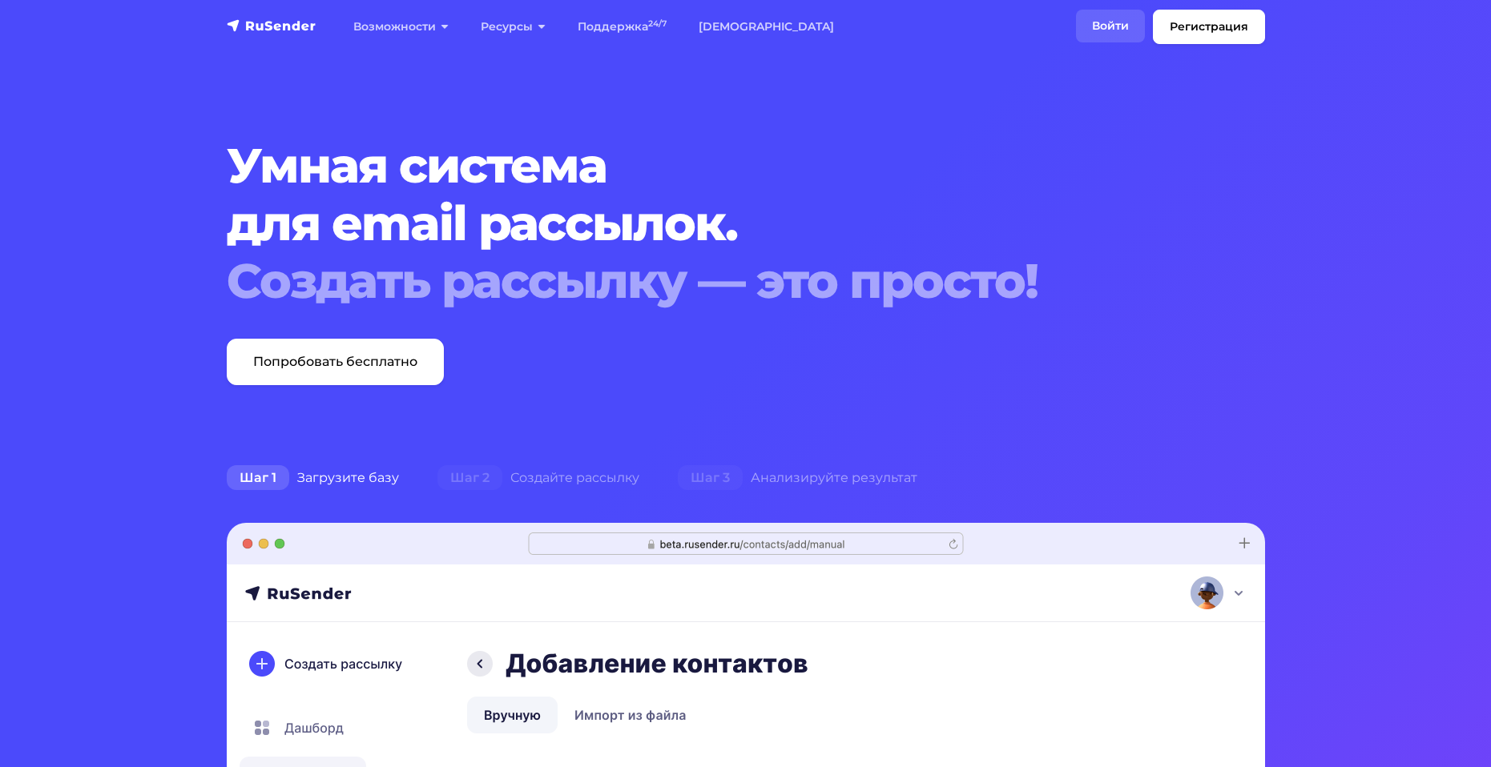
click at [1113, 30] on link "Войти" at bounding box center [1110, 26] width 69 height 33
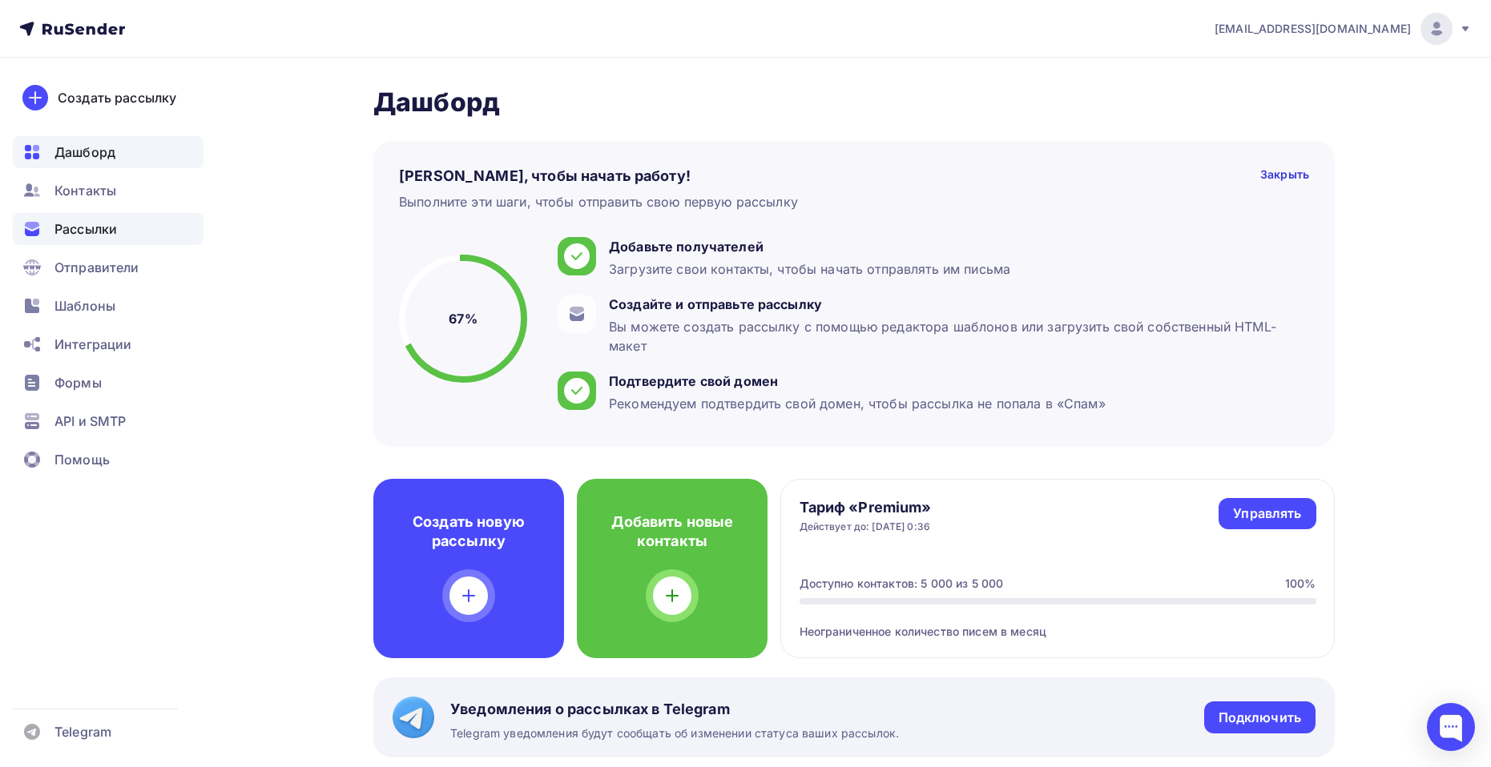
click at [111, 229] on span "Рассылки" at bounding box center [85, 228] width 62 height 19
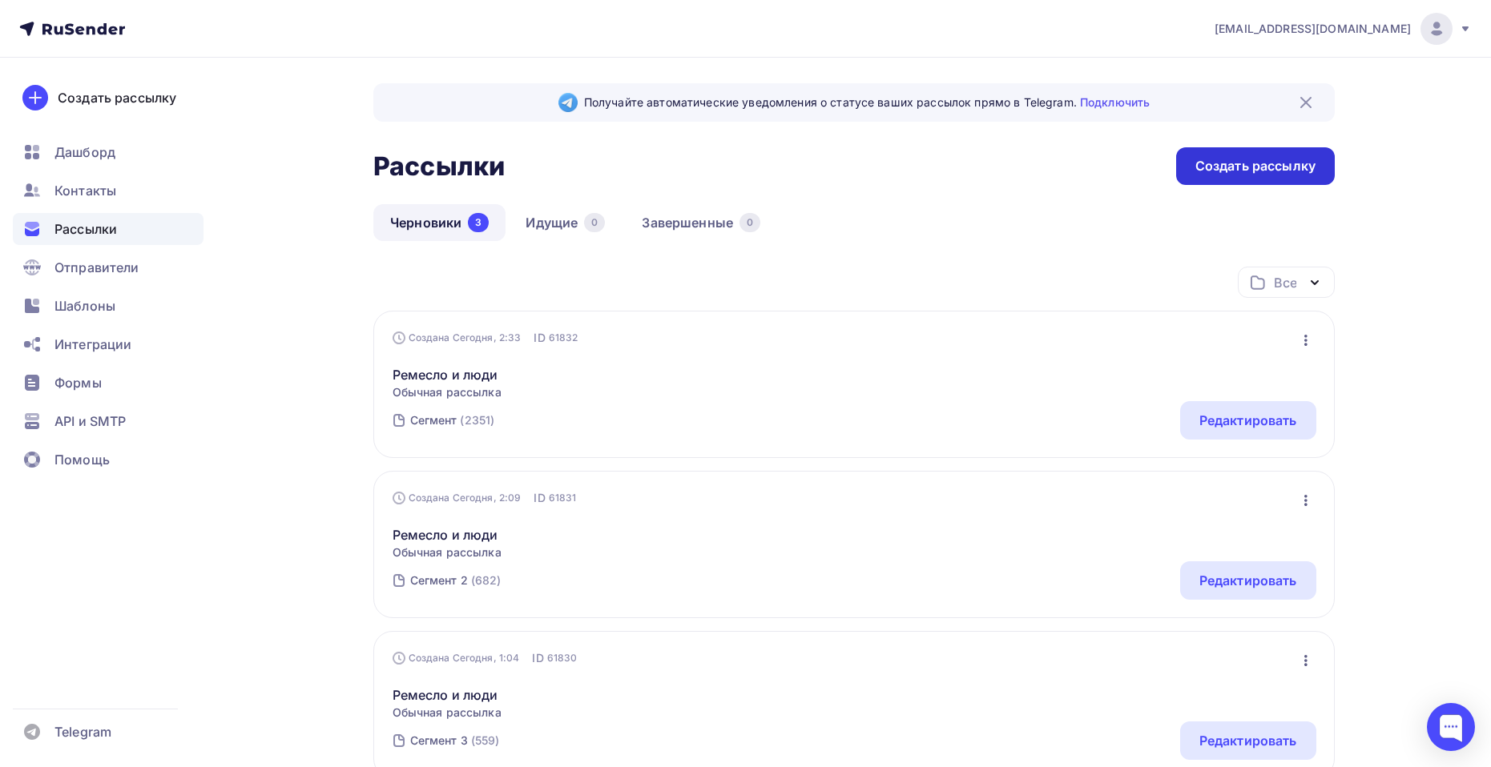
click at [1231, 171] on div "Создать рассылку" at bounding box center [1255, 166] width 120 height 18
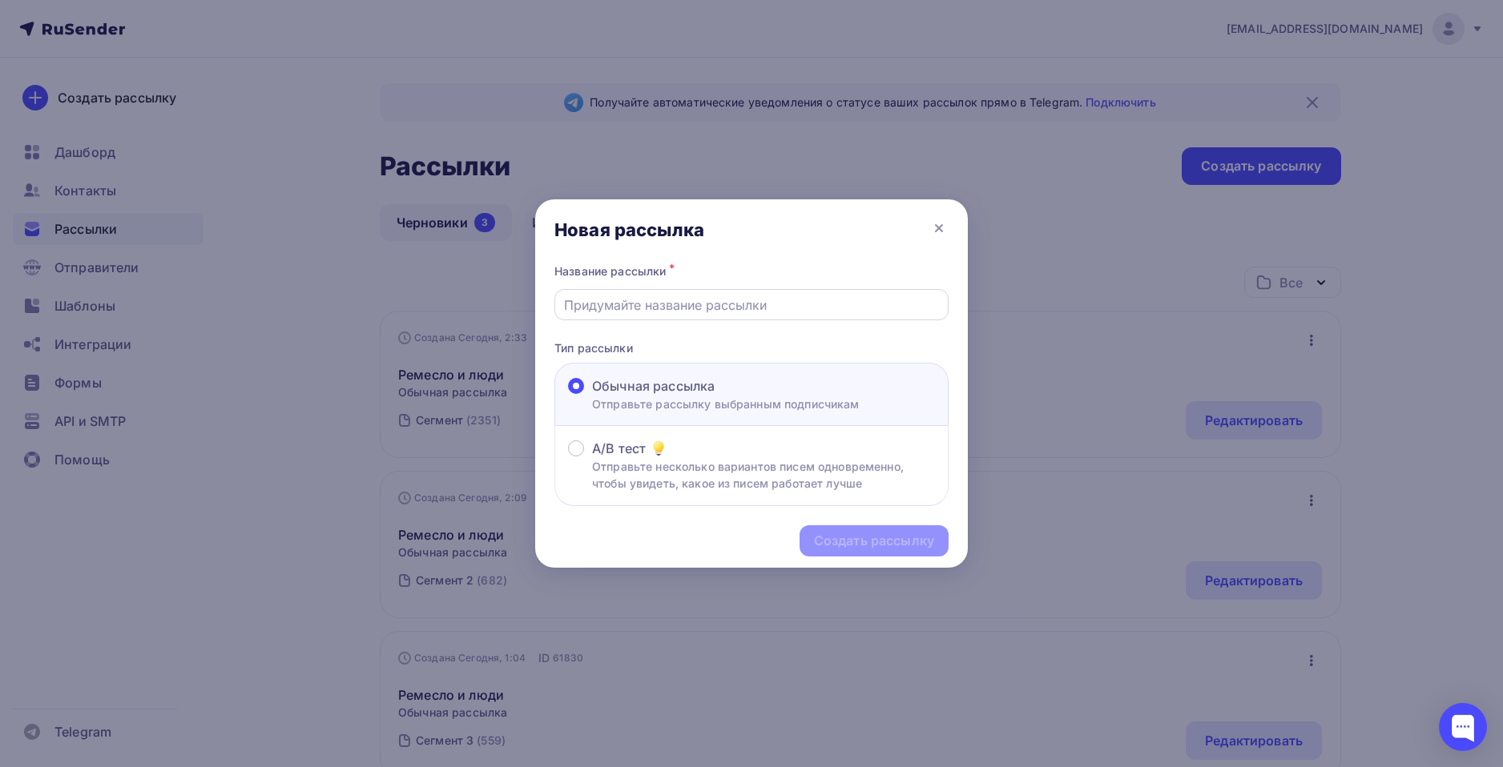
click at [767, 308] on input "text" at bounding box center [752, 305] width 376 height 19
type input "е"
type input "тест"
click at [848, 550] on div "Создать рассылку" at bounding box center [873, 540] width 149 height 31
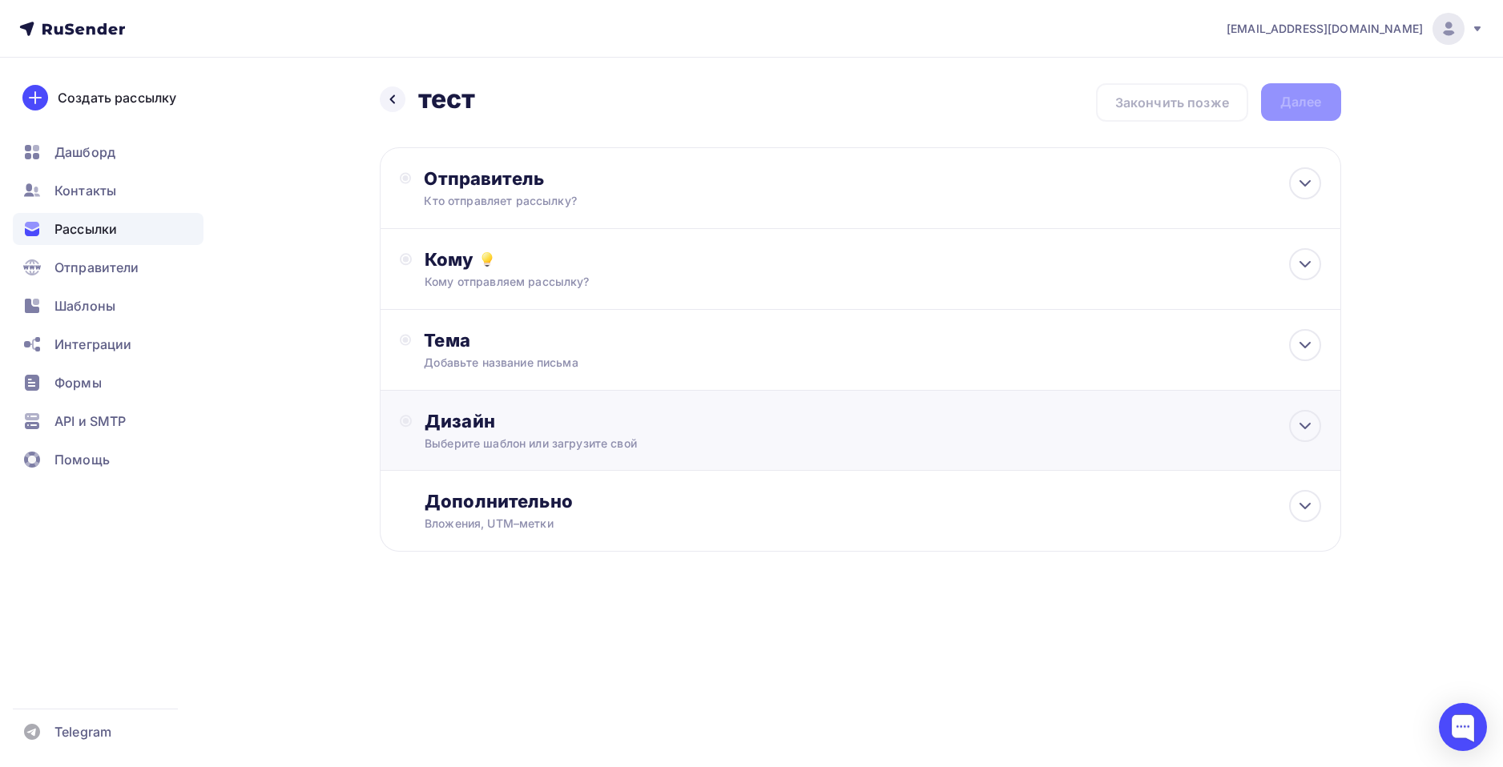
click at [904, 418] on div "Дизайн" at bounding box center [873, 421] width 896 height 22
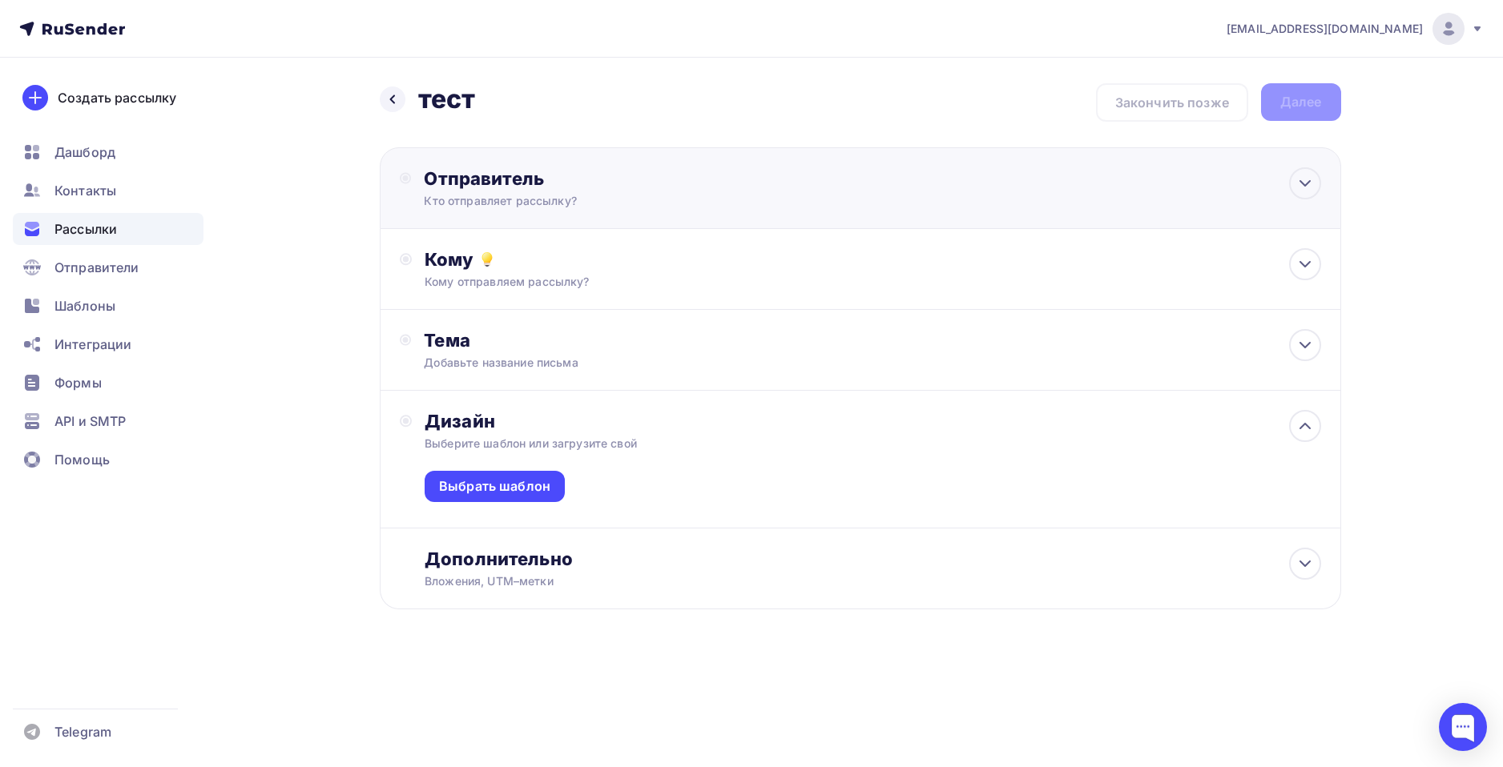
click at [614, 183] on div "Отправитель" at bounding box center [597, 178] width 347 height 22
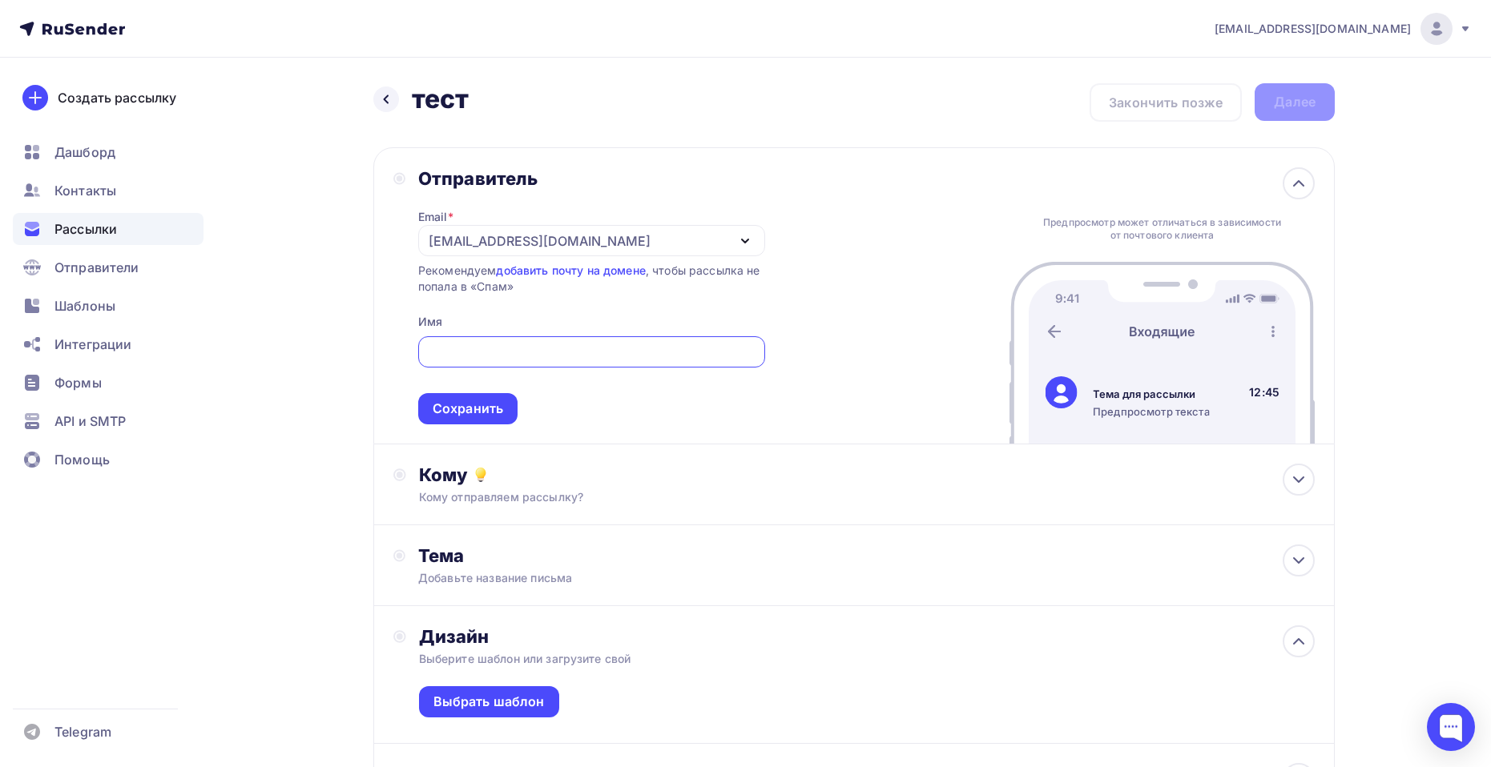
click at [500, 348] on input "text" at bounding box center [591, 352] width 328 height 19
click at [476, 353] on input "text" at bounding box center [591, 352] width 328 height 19
paste input "academy@zaryalab.ru"
type input "academy@zaryalab.ru"
click at [465, 404] on div "Сохранить" at bounding box center [468, 409] width 70 height 18
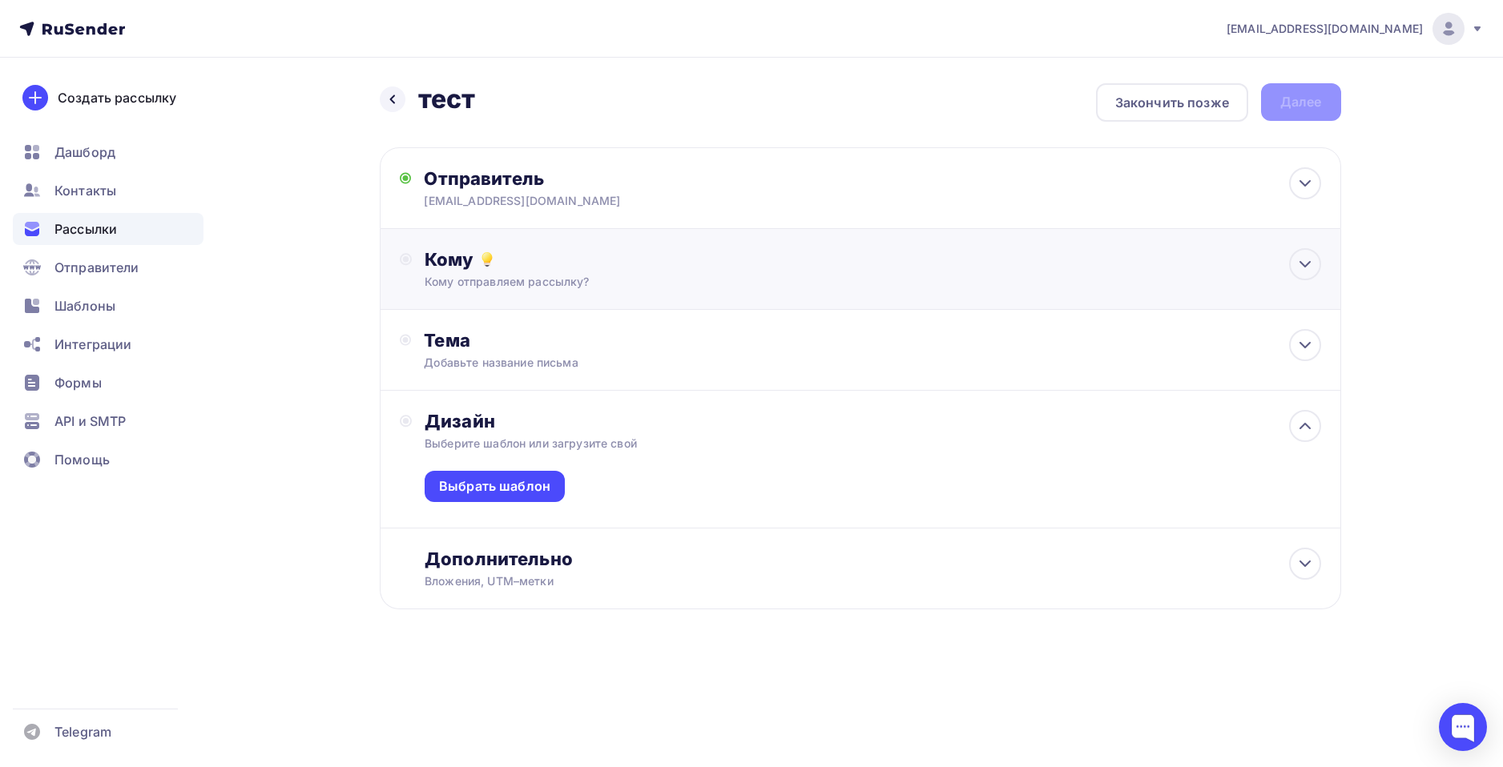
click at [602, 280] on div "Кому отправляем рассылку?" at bounding box center [828, 282] width 807 height 16
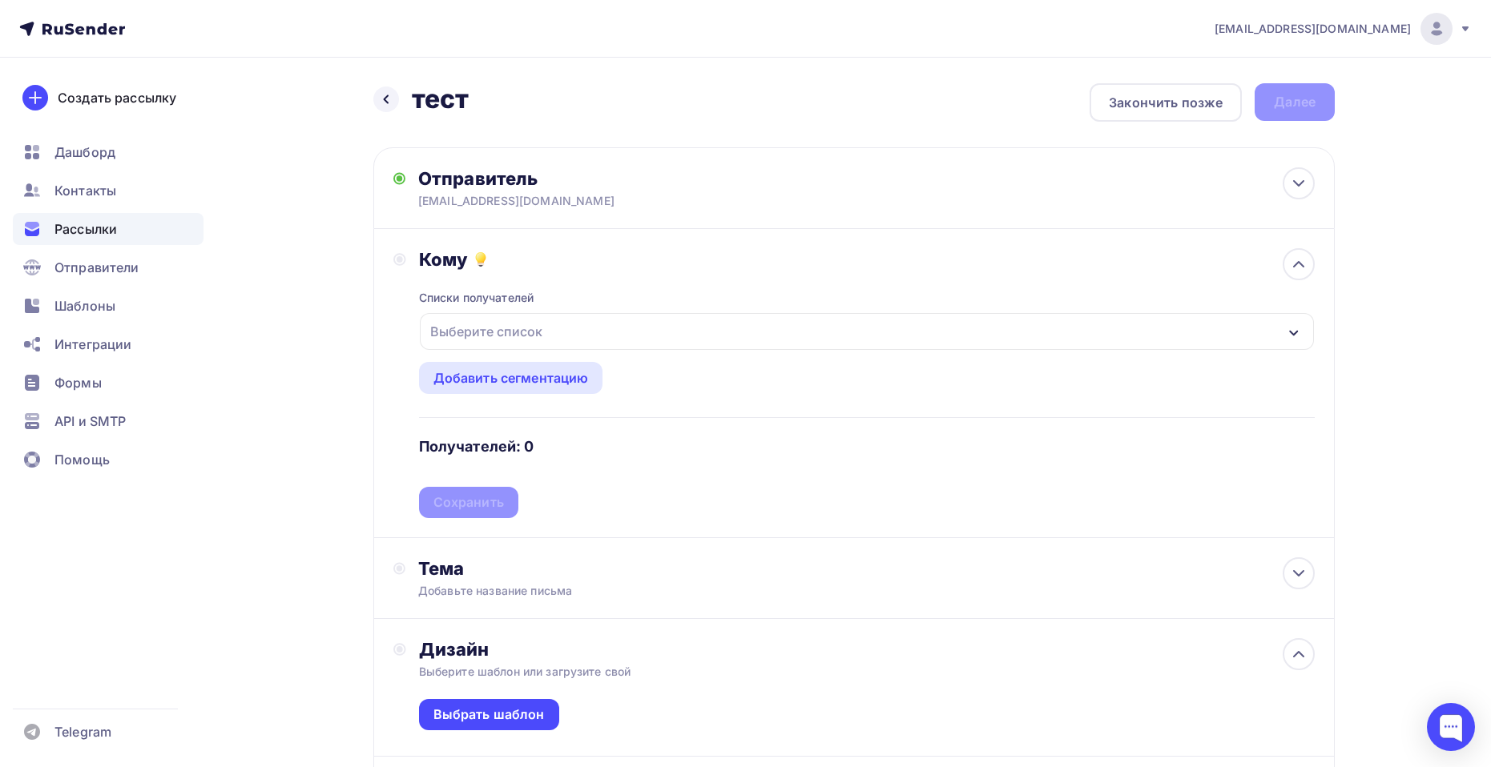
click at [612, 332] on div "Выберите список" at bounding box center [867, 331] width 894 height 37
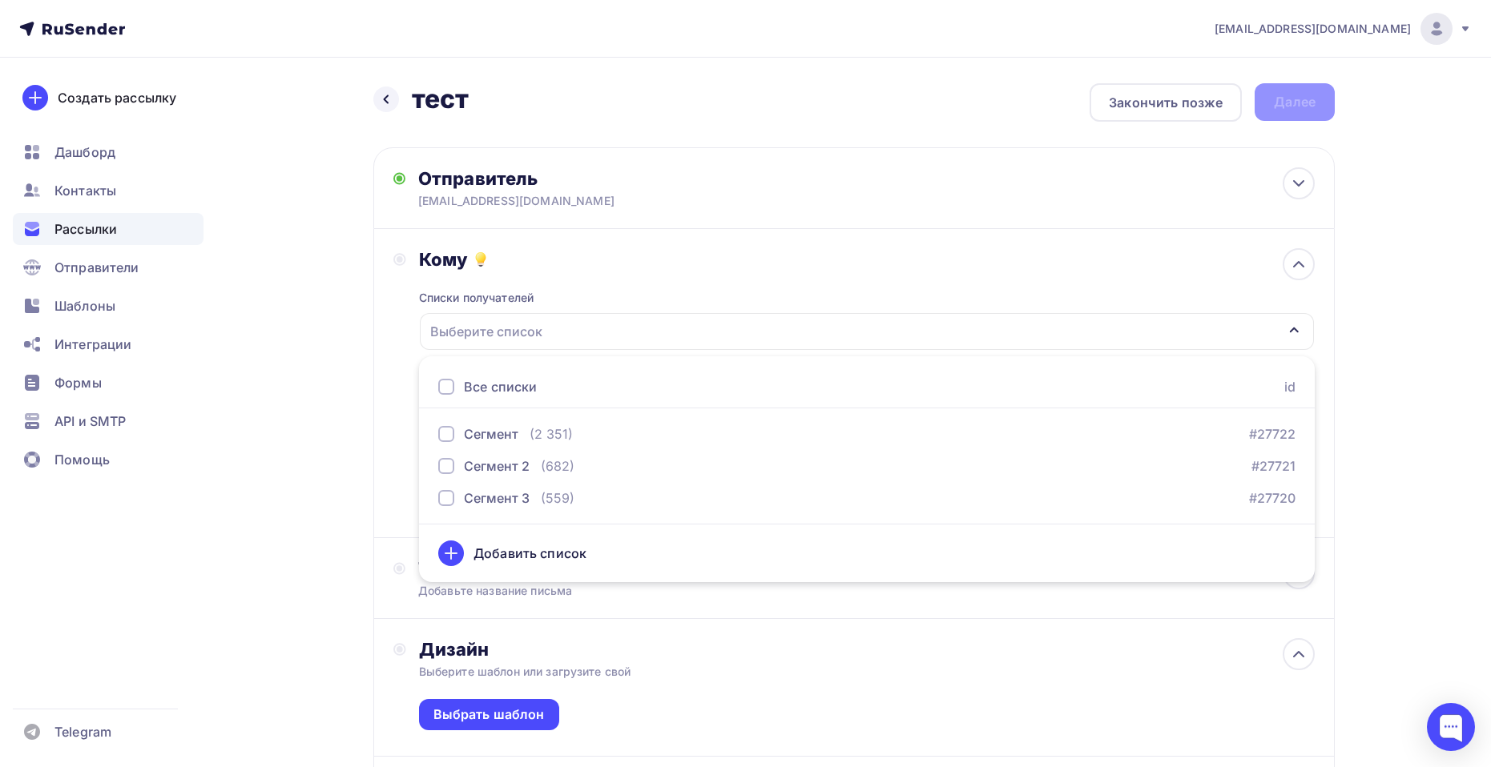
click at [566, 552] on div "Добавить список" at bounding box center [529, 553] width 113 height 19
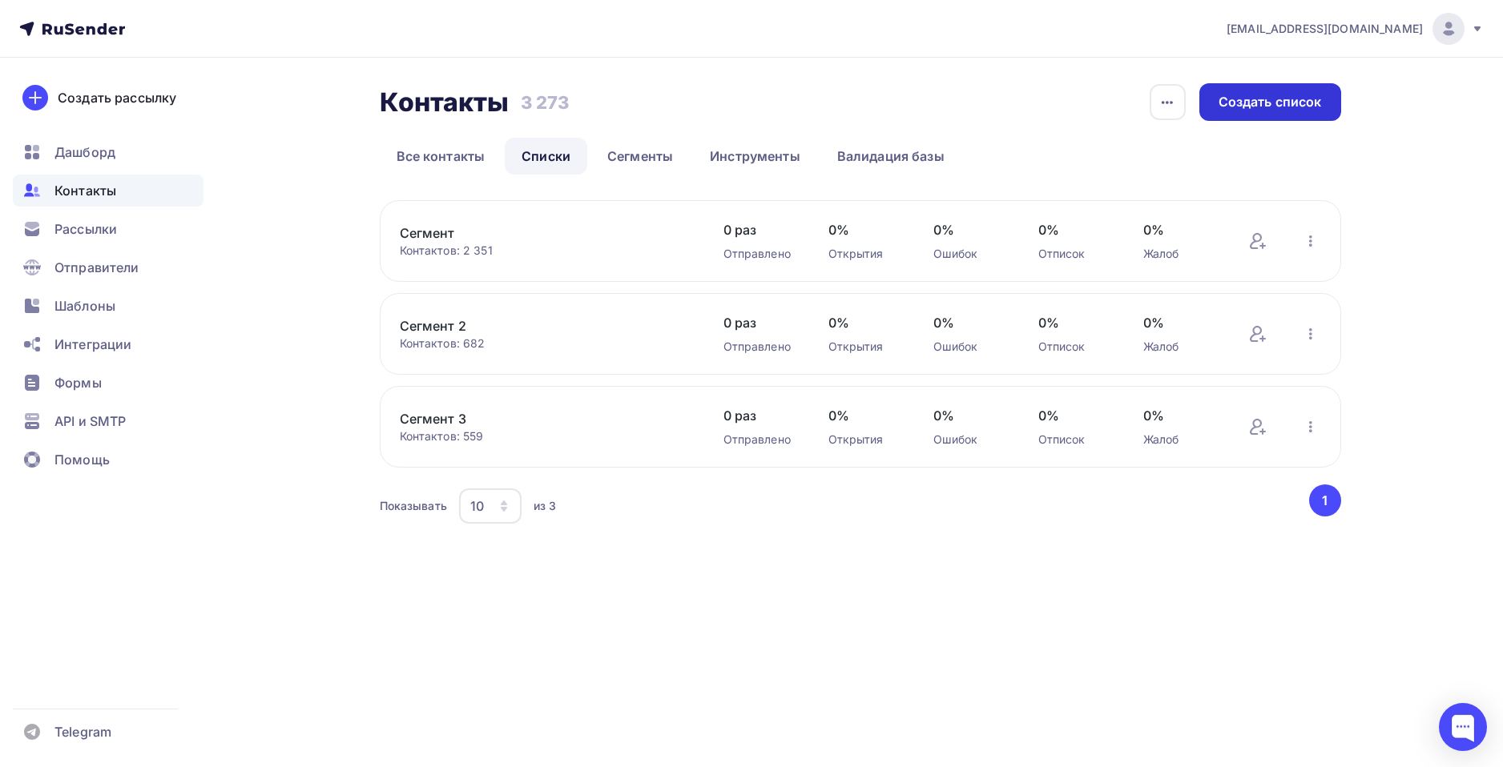
click at [1248, 94] on div "Создать список" at bounding box center [1269, 102] width 103 height 18
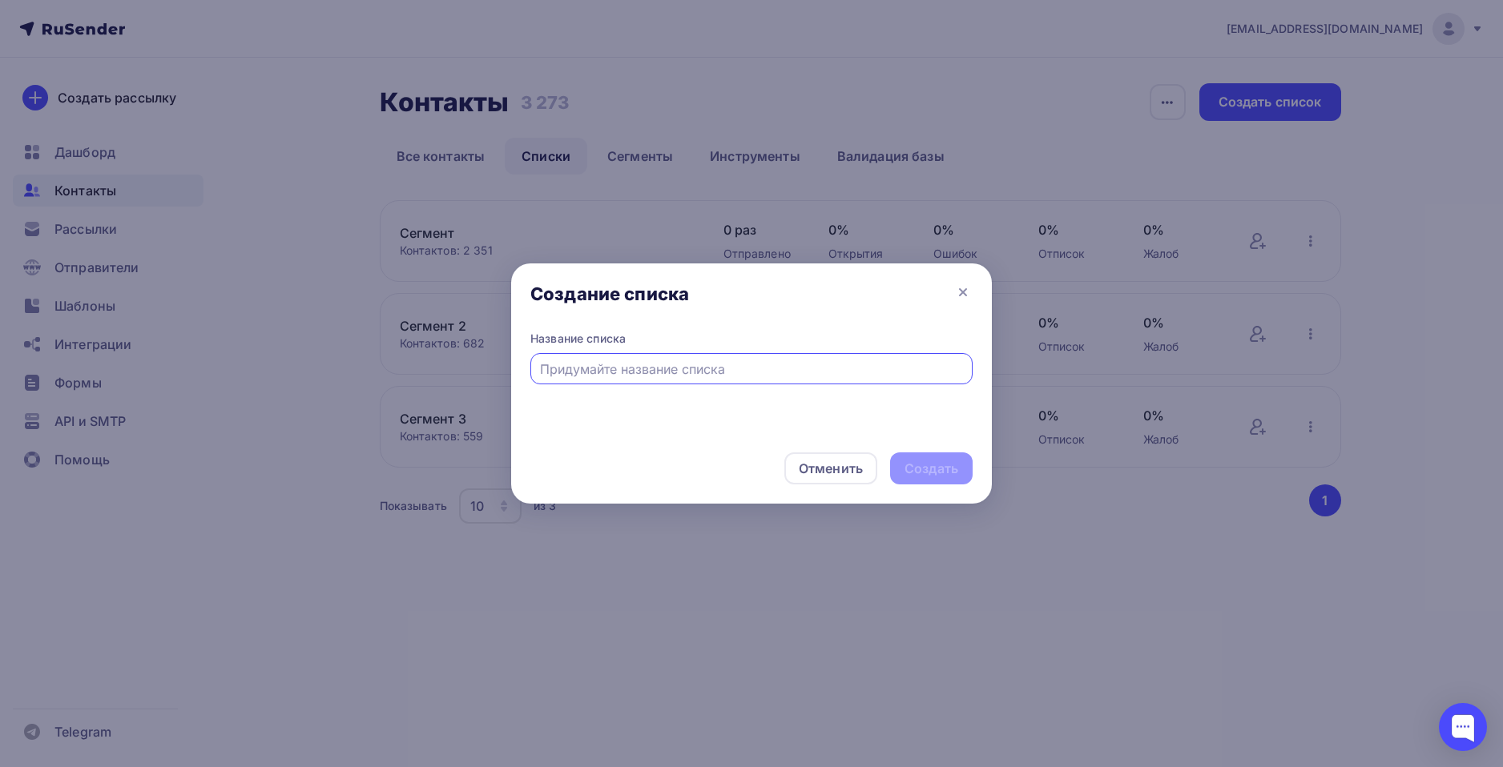
click at [626, 367] on input "text" at bounding box center [752, 369] width 424 height 19
type input "м"
type input "тест"
click at [936, 466] on div "Создать" at bounding box center [931, 469] width 54 height 18
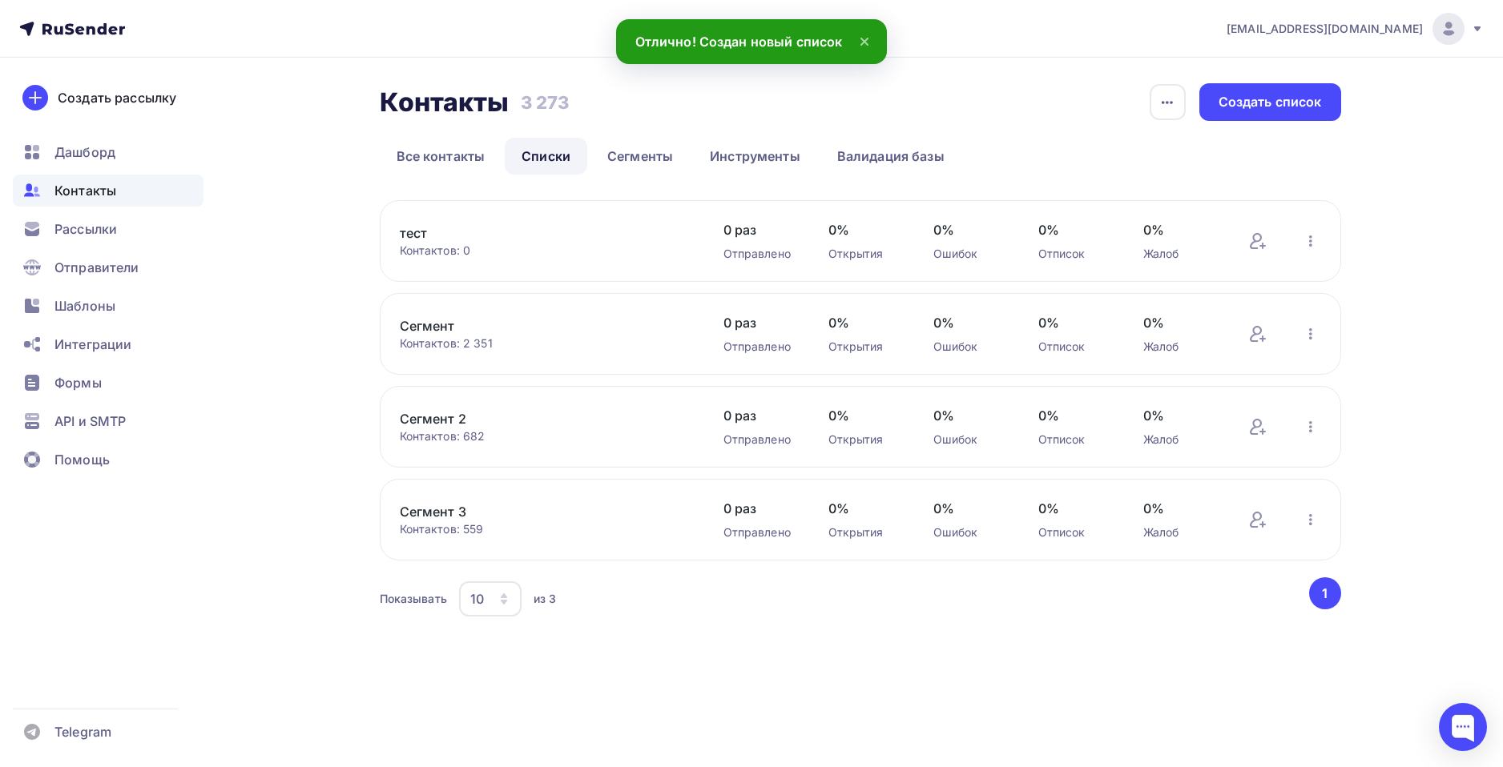
click at [518, 244] on div "Контактов: 0" at bounding box center [546, 251] width 292 height 16
click at [1260, 240] on icon at bounding box center [1256, 241] width 12 height 16
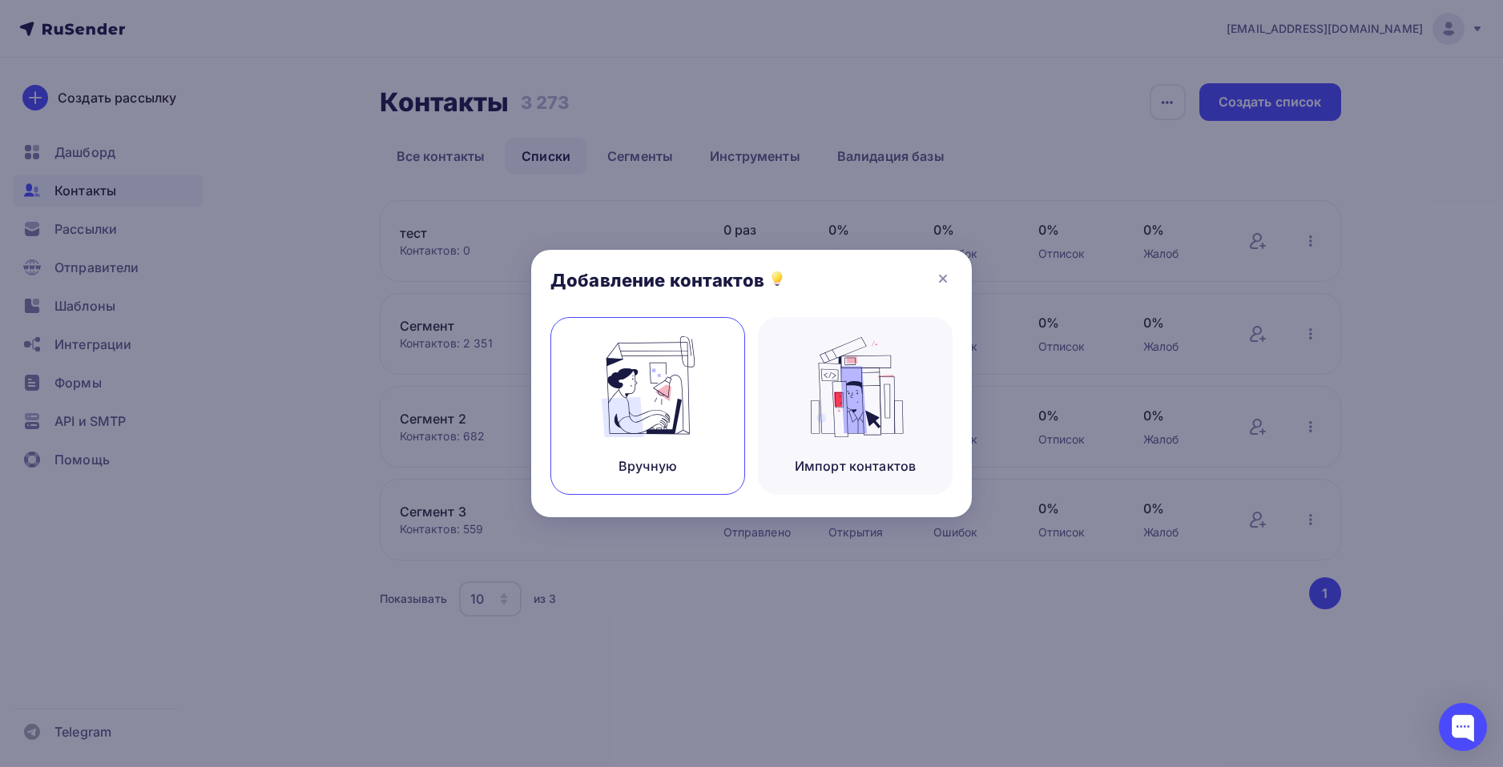
click at [672, 388] on img at bounding box center [647, 386] width 107 height 101
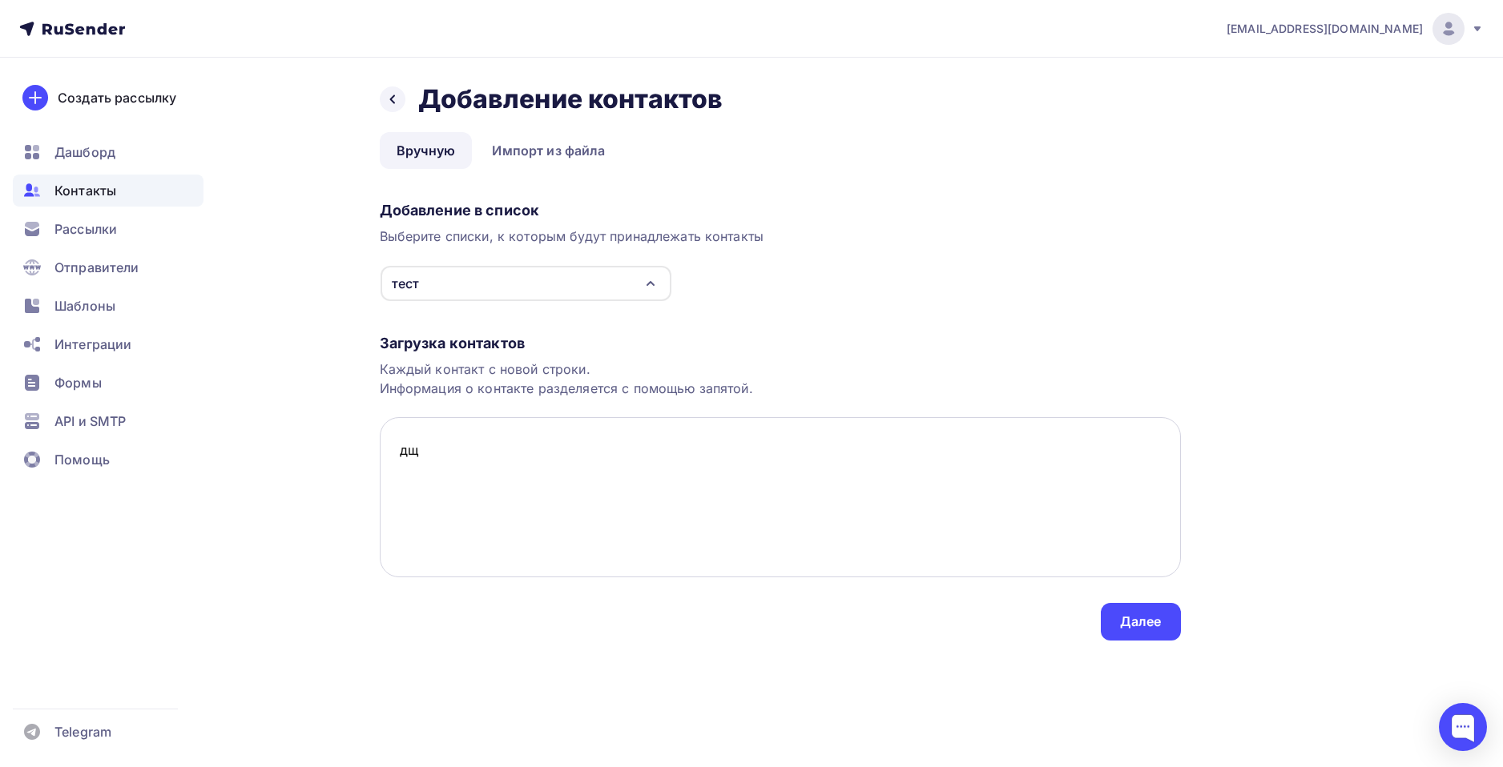
type textarea "д"
type textarea "login8663@yandex.ru"
click at [1138, 619] on div "Далее" at bounding box center [1141, 622] width 42 height 18
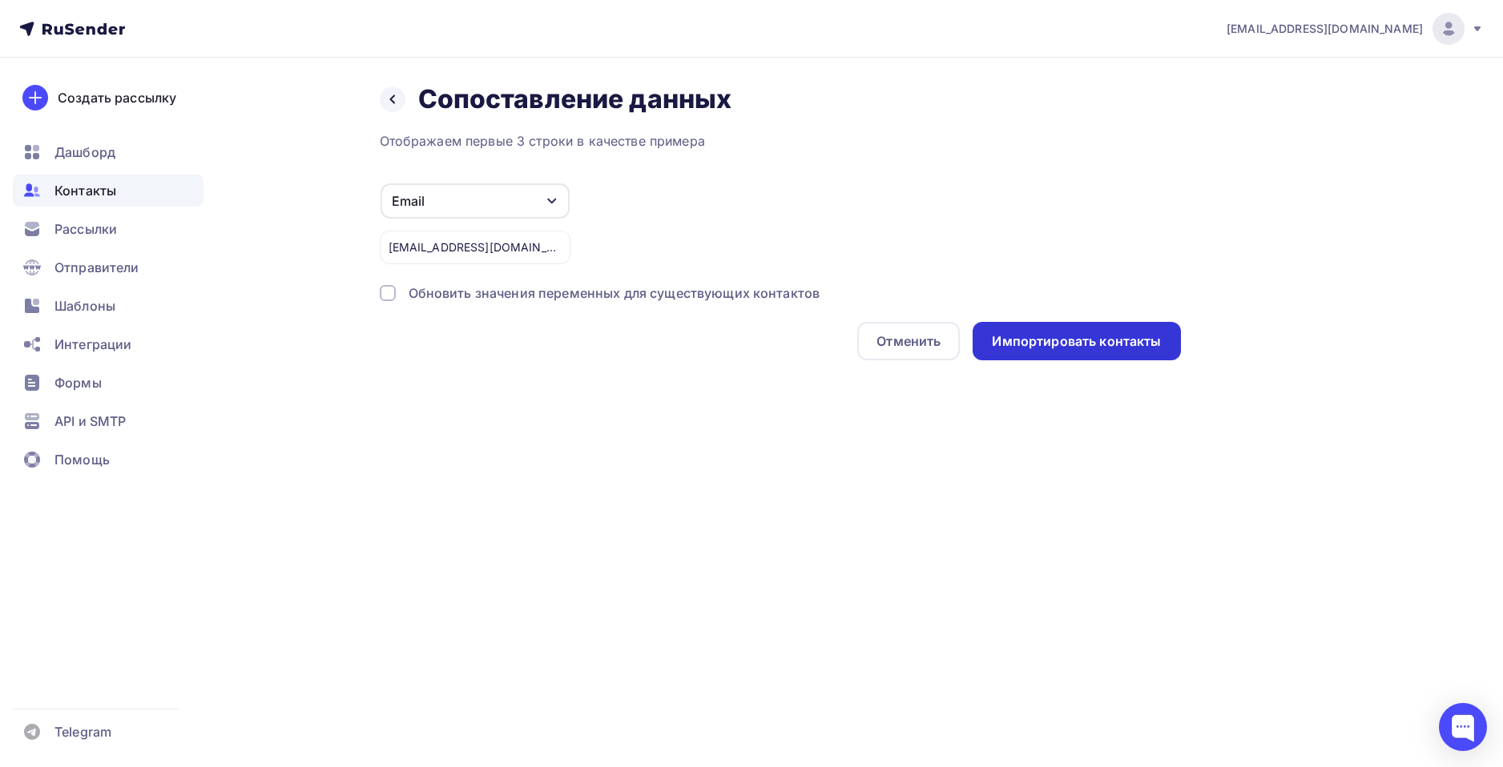
click at [1004, 344] on div "Импортировать контакты" at bounding box center [1076, 341] width 169 height 18
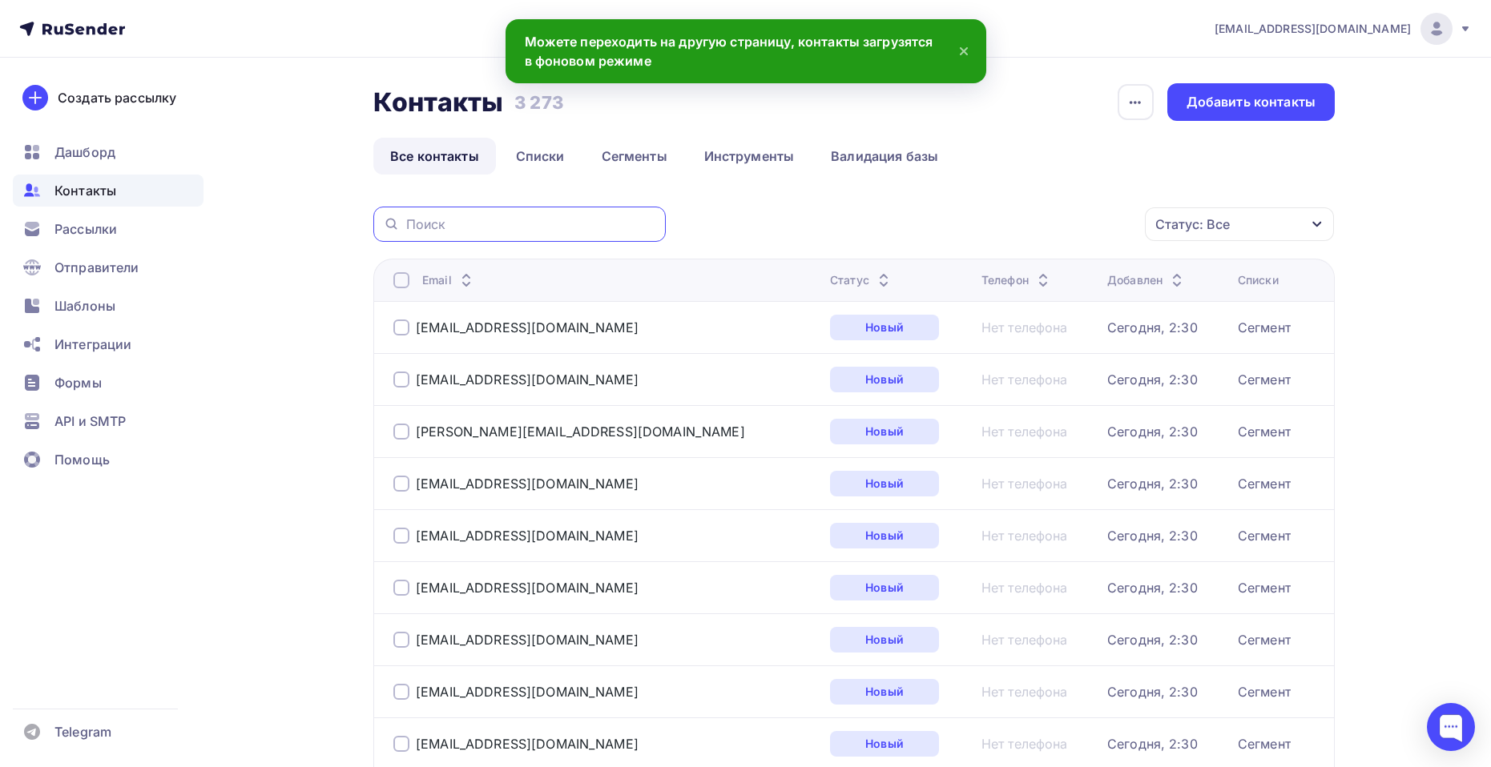
click at [461, 227] on input "text" at bounding box center [531, 224] width 250 height 18
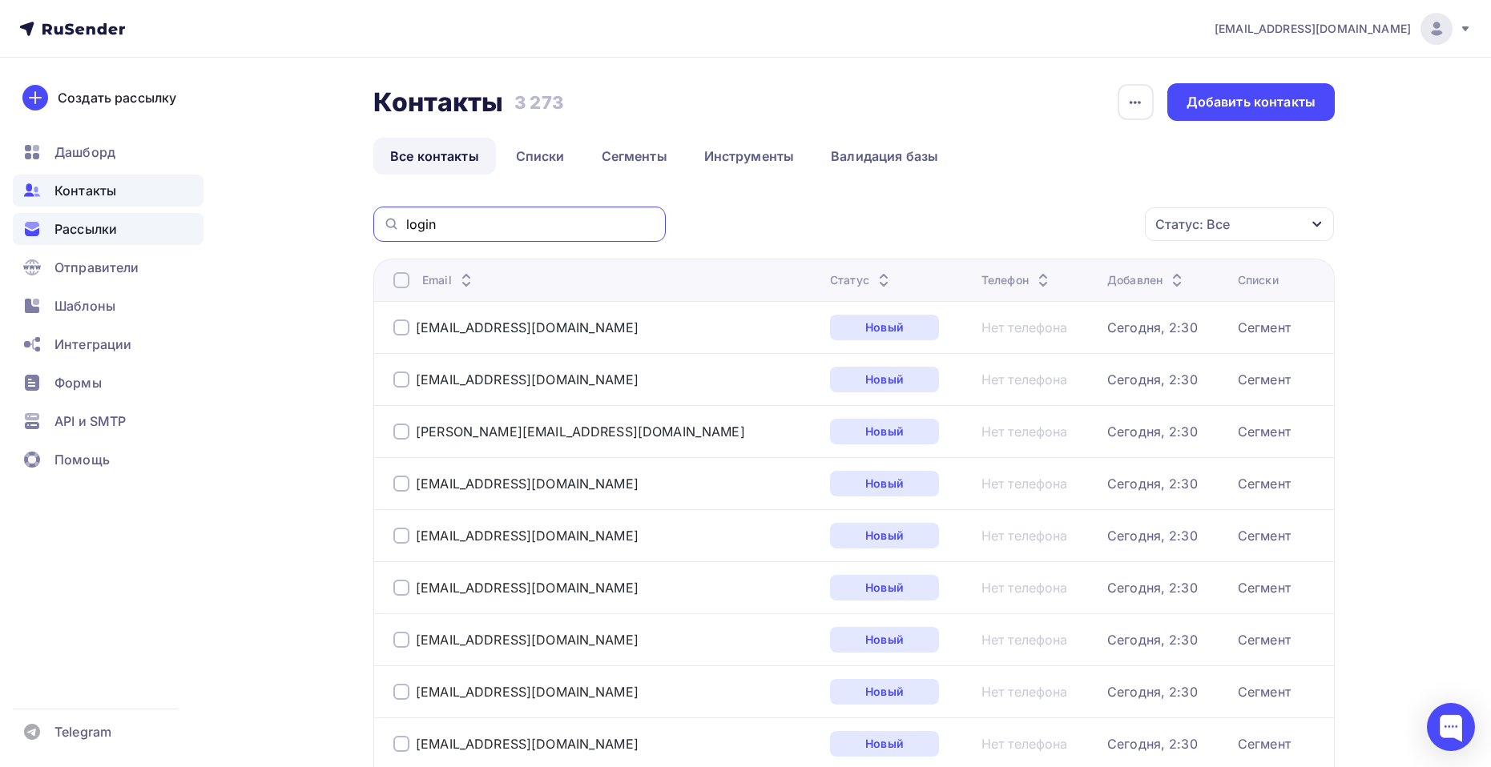
type input "login"
click at [110, 231] on span "Рассылки" at bounding box center [85, 228] width 62 height 19
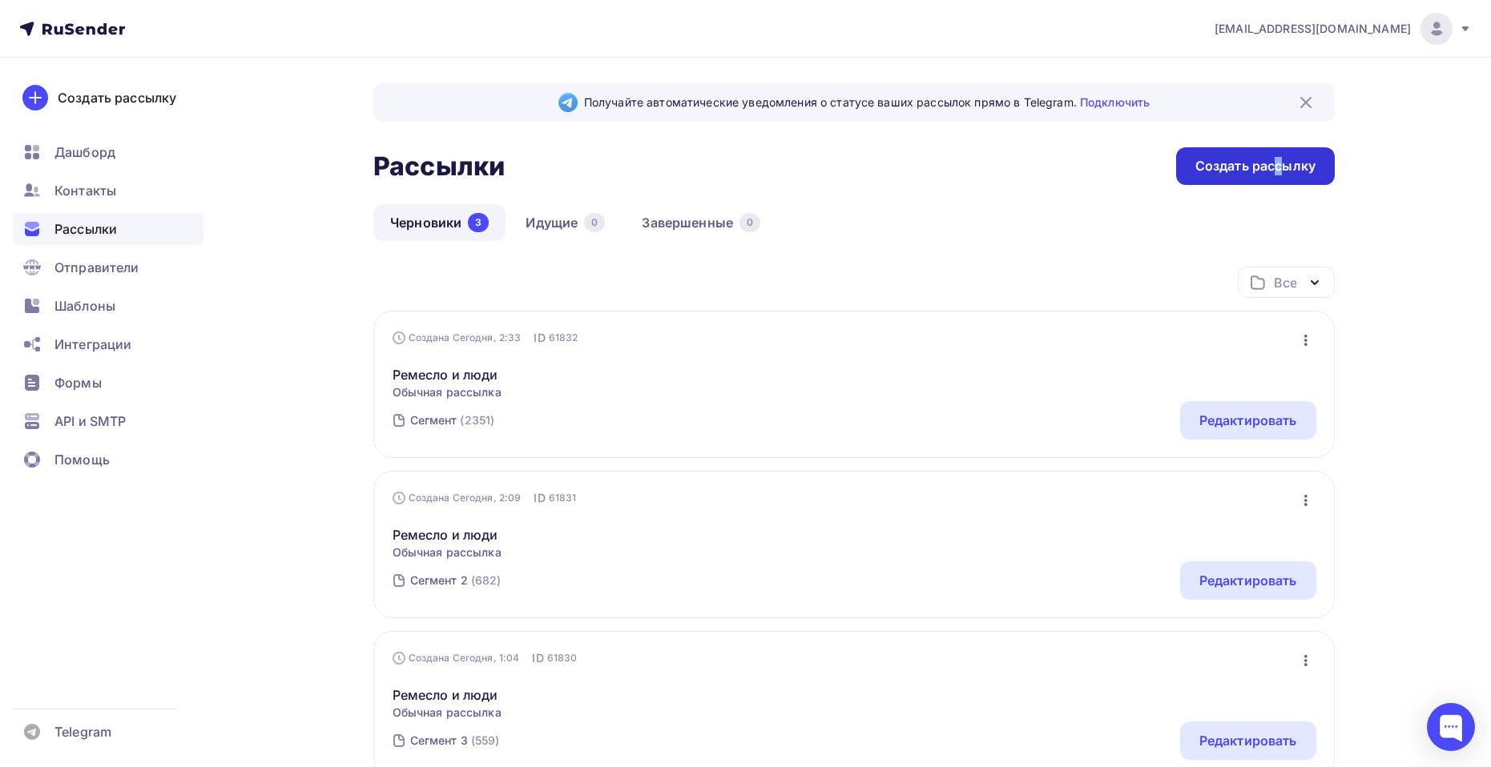
click at [1278, 169] on div "Создать рассылку" at bounding box center [1255, 166] width 120 height 18
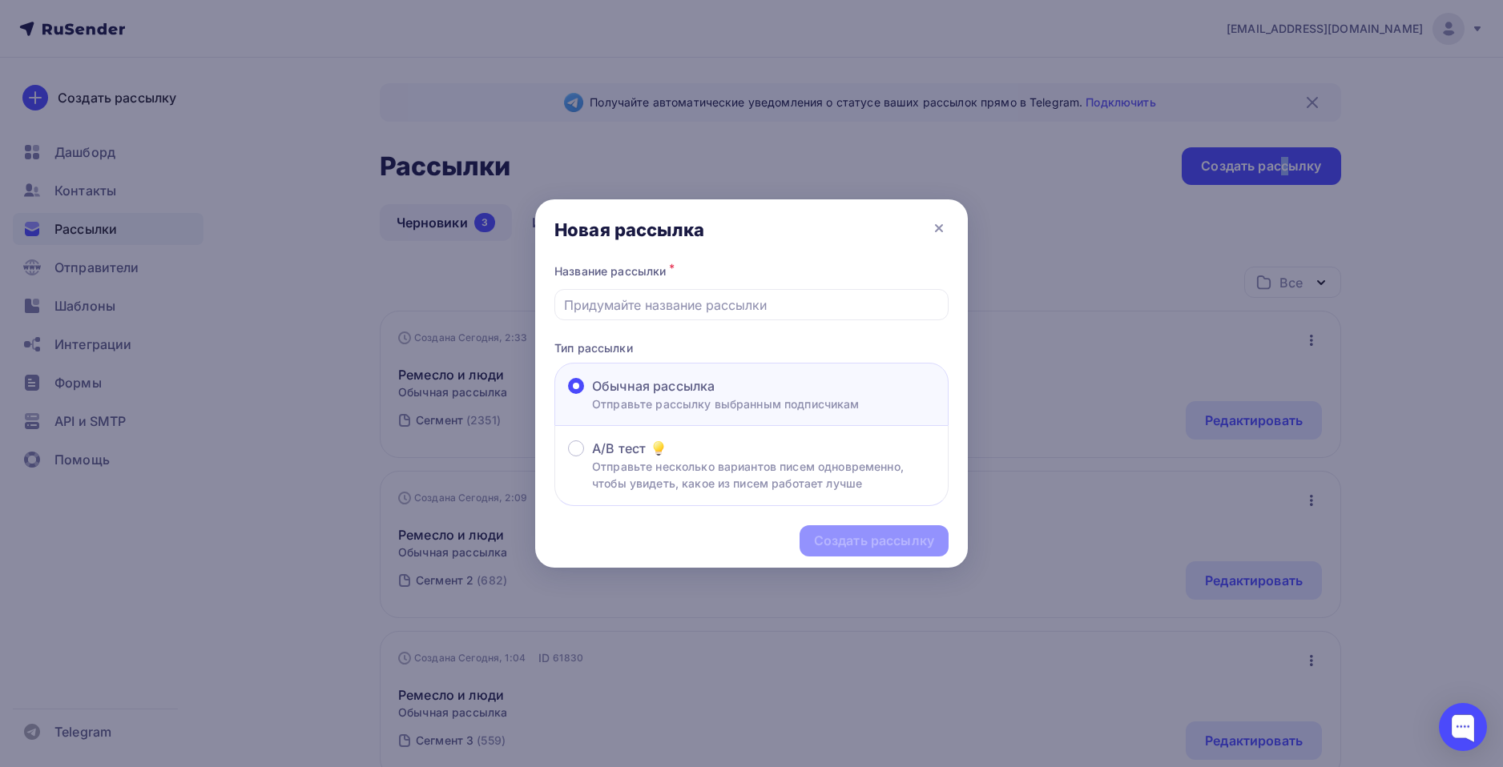
drag, startPoint x: 612, startPoint y: 393, endPoint x: 613, endPoint y: 384, distance: 8.8
click at [610, 393] on span "Обычная рассылка" at bounding box center [653, 385] width 123 height 19
click at [592, 396] on input "Обычная рассылка Отправьте рассылку выбранным подписчикам" at bounding box center [592, 396] width 0 height 0
click at [664, 296] on input "text" at bounding box center [752, 305] width 376 height 19
type input "n"
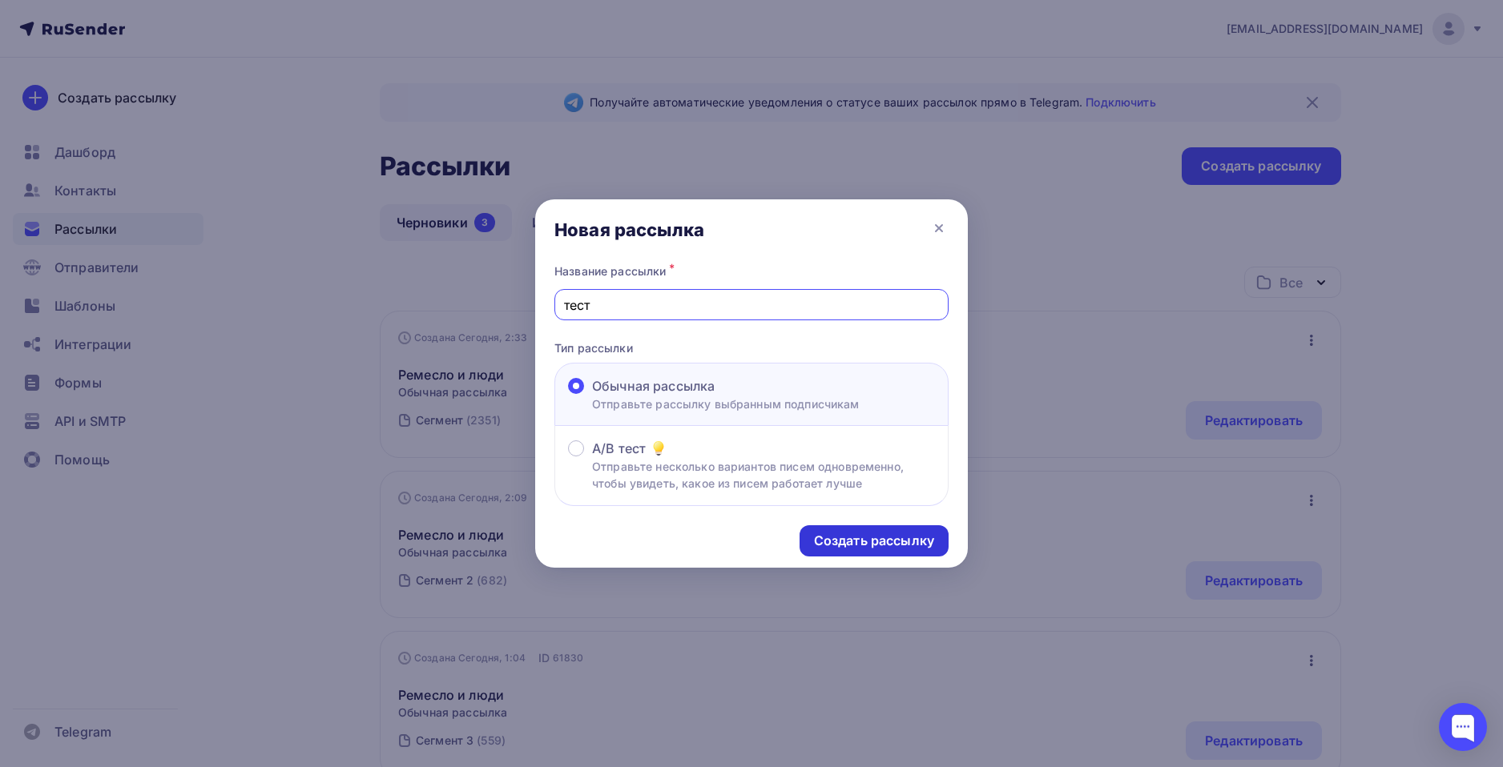
type input "тест"
click at [861, 543] on div "Создать рассылку" at bounding box center [874, 541] width 120 height 18
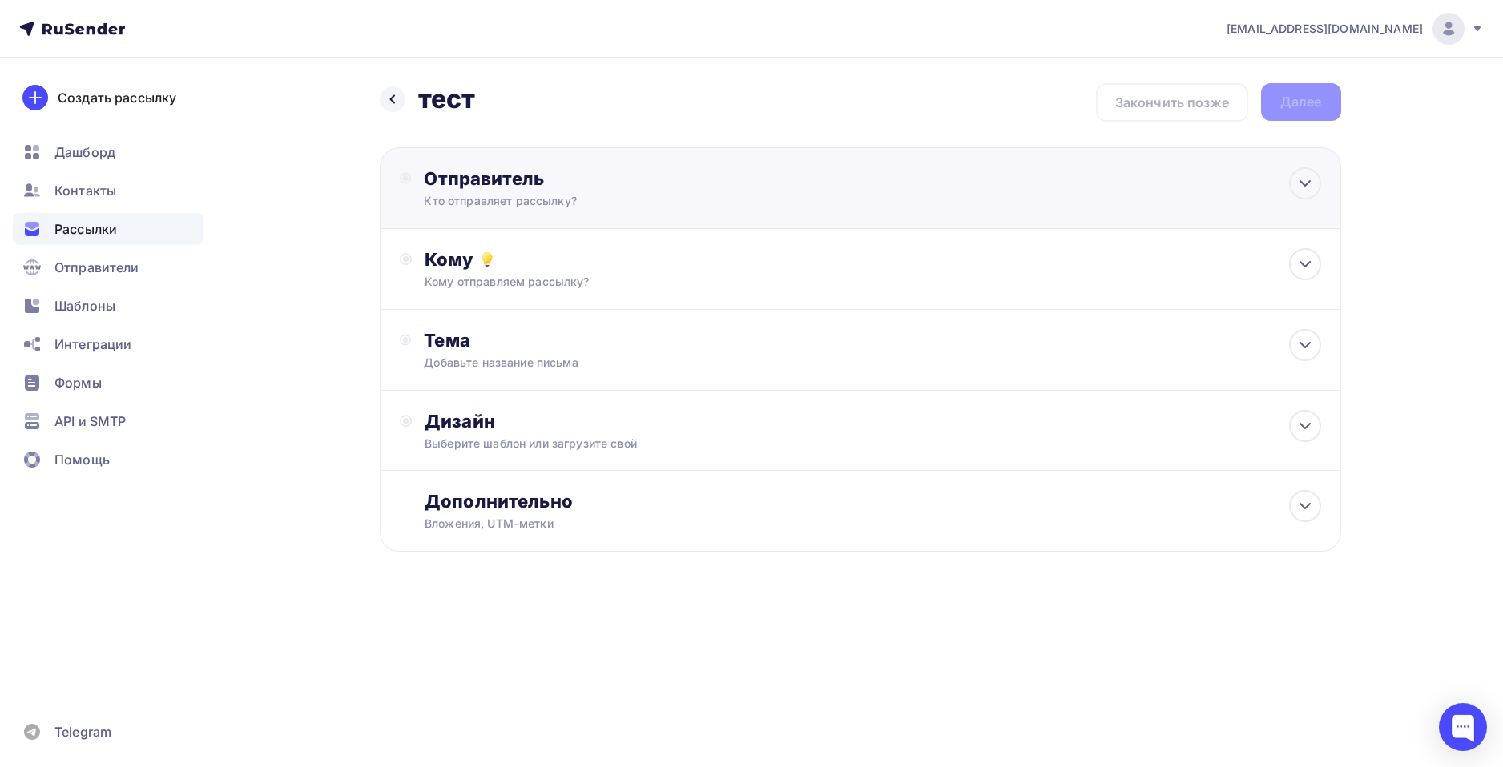
click at [596, 174] on div "Отправитель" at bounding box center [597, 178] width 347 height 22
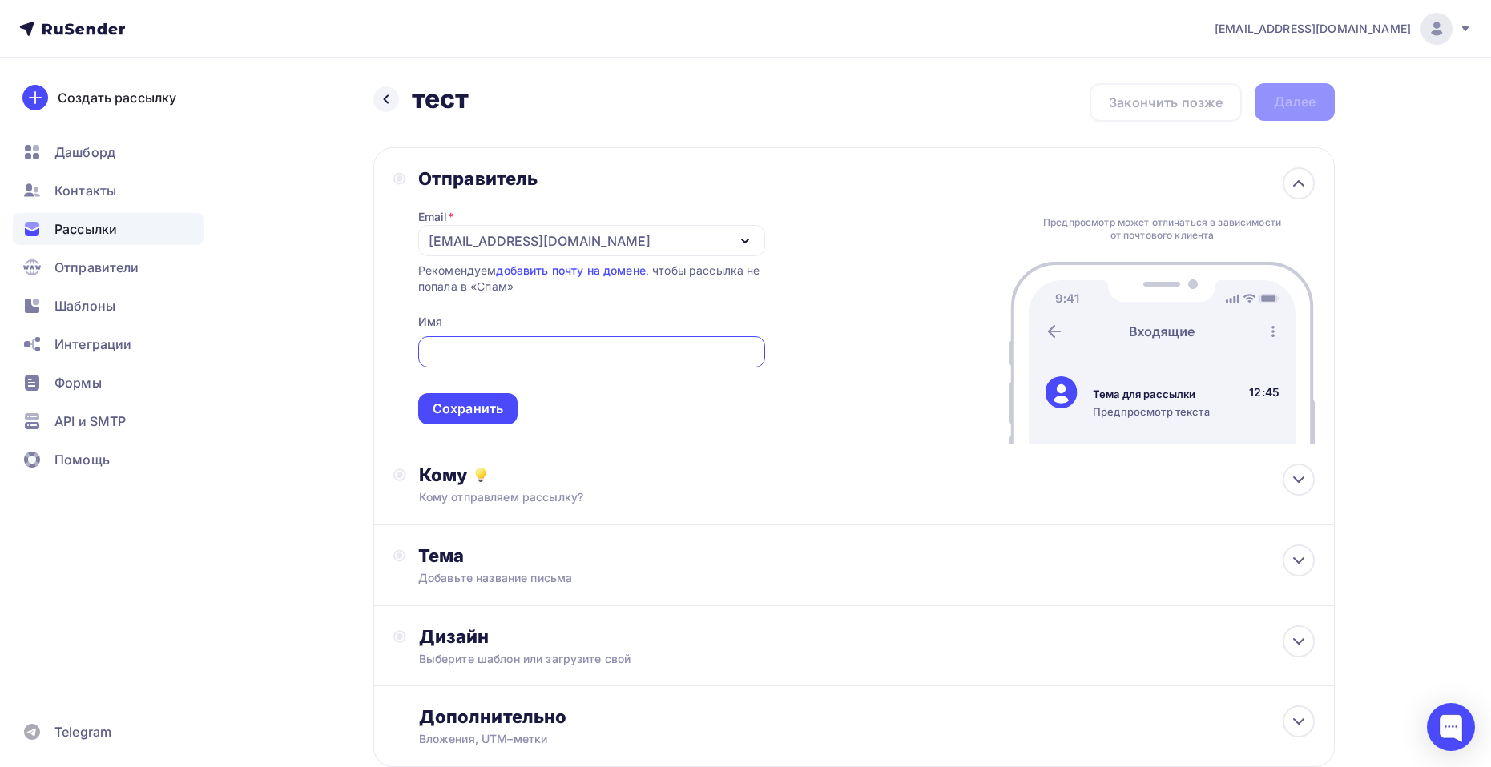
click at [547, 359] on input "text" at bounding box center [591, 352] width 328 height 19
paste input "academy@zaryalab.ru"
type input "academy@zaryalab.ru"
click at [489, 413] on div "Сохранить" at bounding box center [468, 409] width 70 height 18
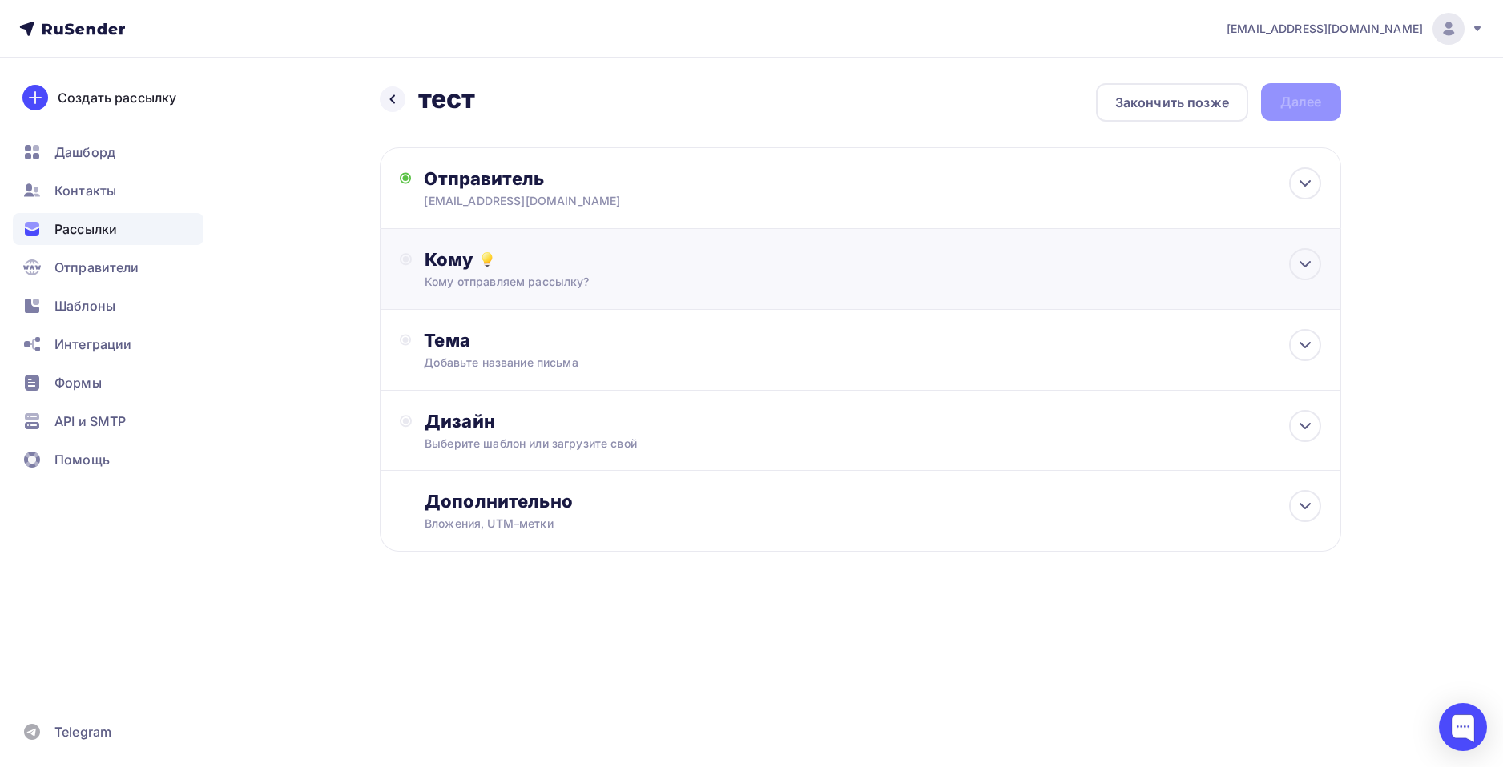
click at [558, 272] on div "Кому Кому отправляем рассылку? Списки получателей Выберите список Все списки id…" at bounding box center [873, 269] width 896 height 42
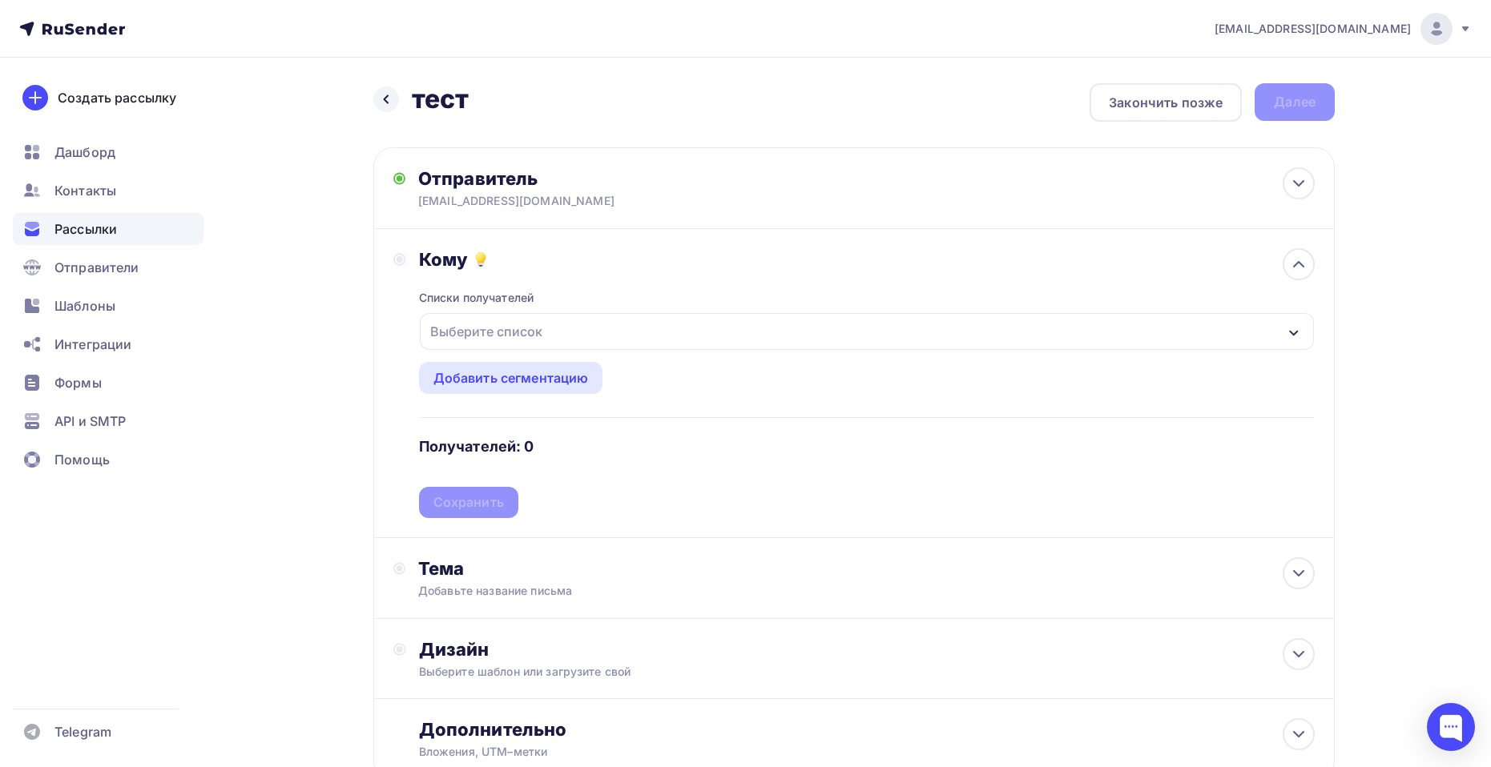
click at [521, 324] on div "Выберите список" at bounding box center [486, 331] width 125 height 29
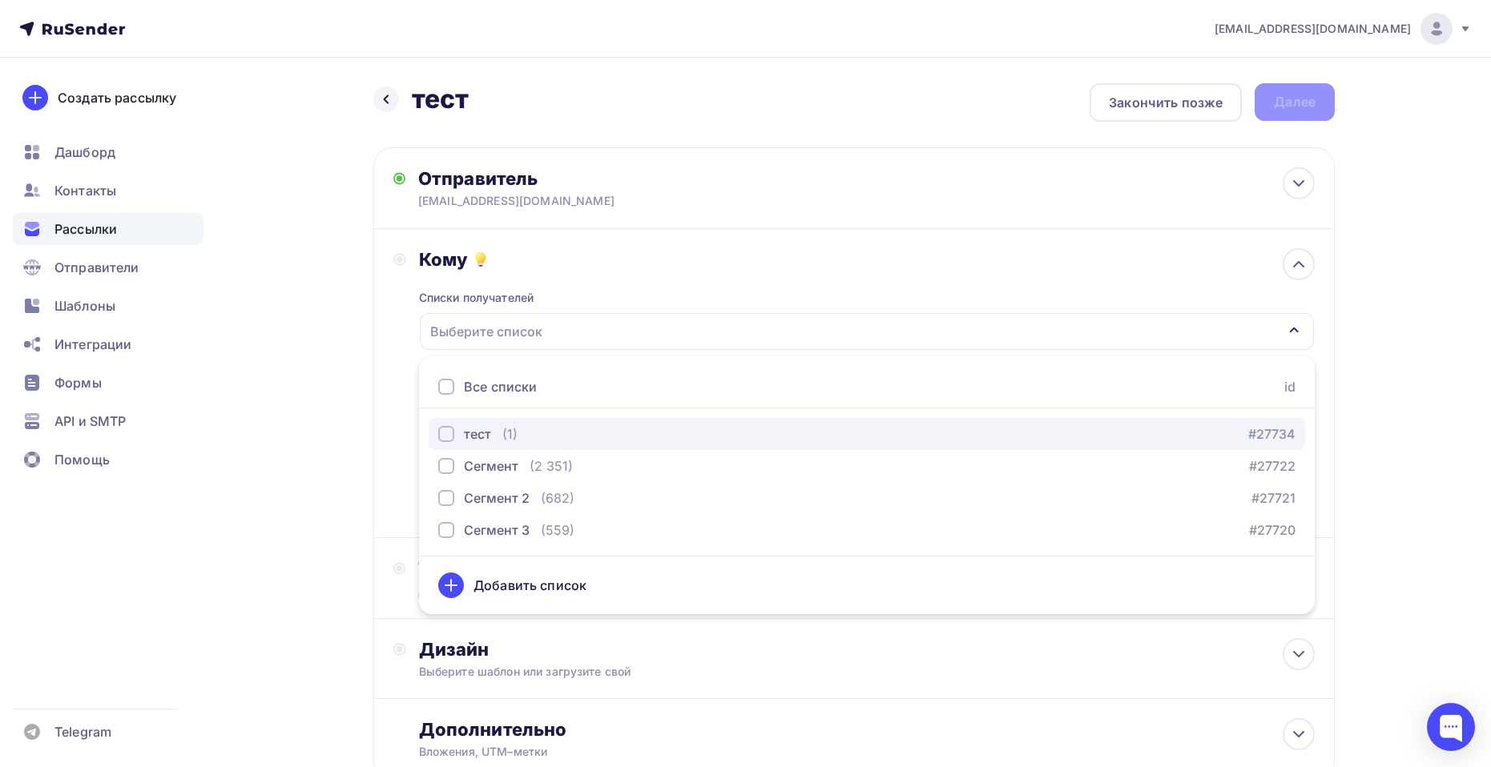
click at [499, 425] on button "тест (1) #27734" at bounding box center [867, 434] width 876 height 32
click at [1177, 436] on div "тест (1) #27734" at bounding box center [866, 434] width 857 height 19
click at [1043, 449] on button "тест (1) #27734" at bounding box center [867, 434] width 876 height 32
click at [1362, 332] on div "Назад тест тест Закончить позже Далее Отправитель academy@zaryalab.ru Email * a…" at bounding box center [745, 471] width 1313 height 826
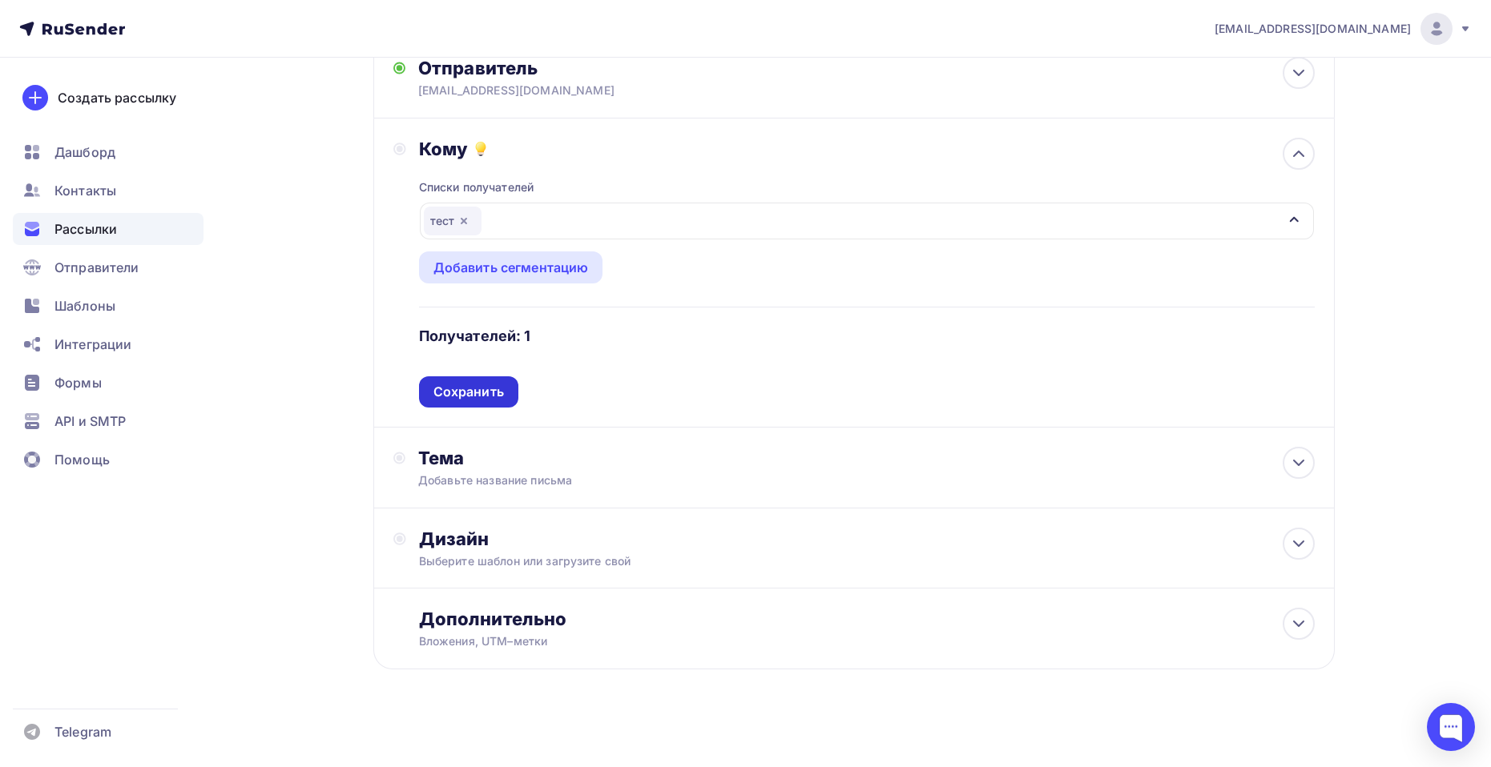
scroll to position [116, 0]
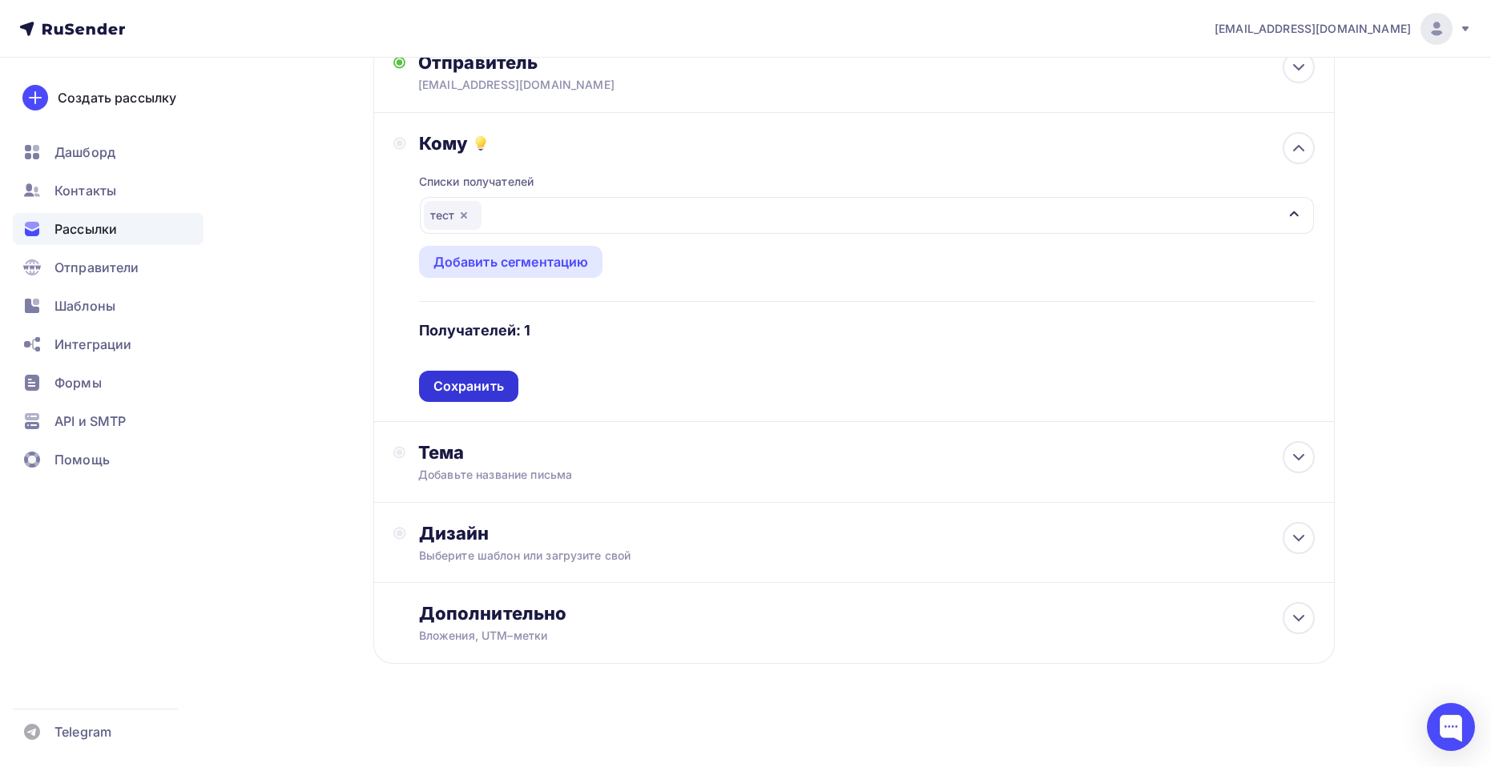
click at [456, 392] on div "Сохранить" at bounding box center [468, 386] width 70 height 18
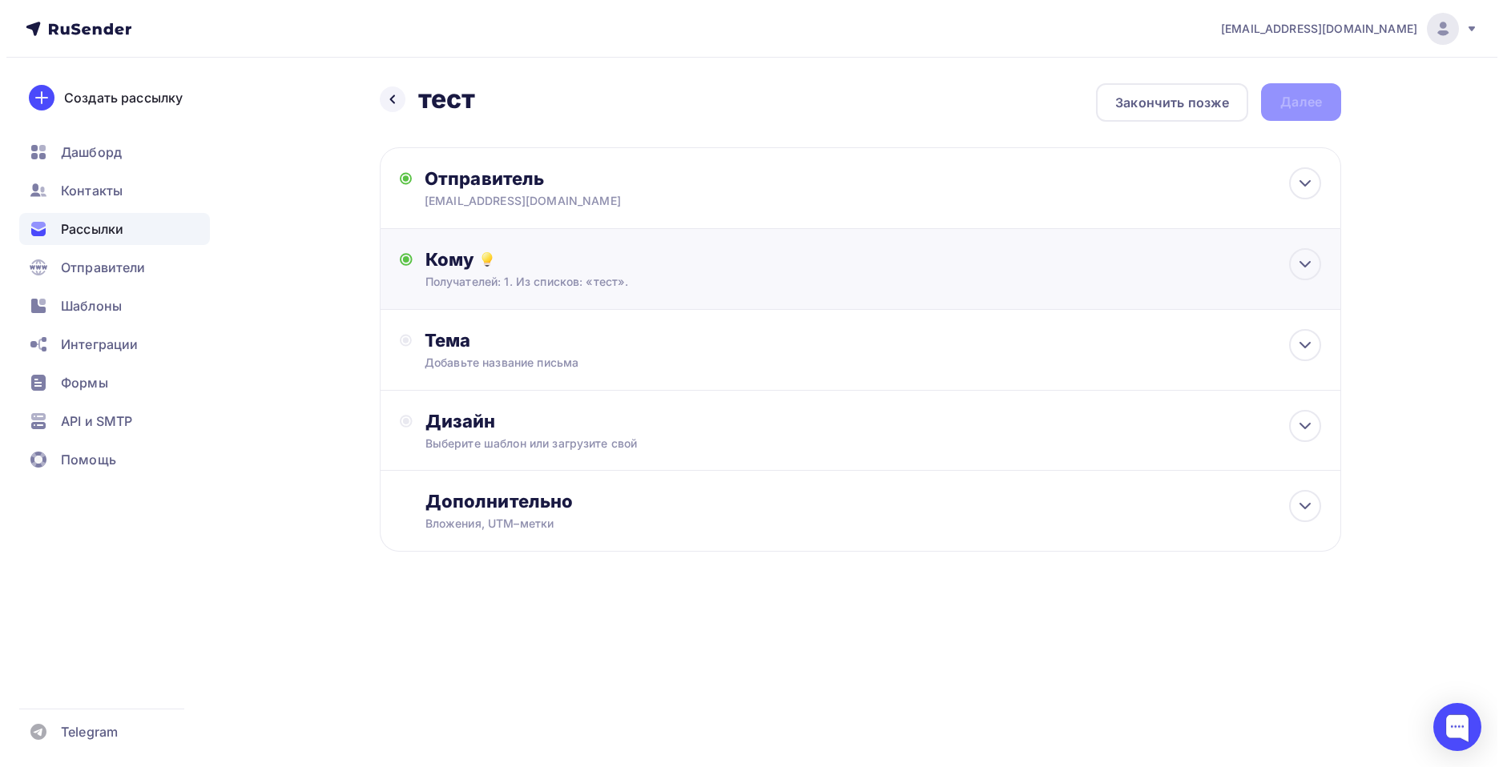
scroll to position [0, 0]
click at [534, 325] on div "Тема Добавьте название письма Тема * Рекомендуем использовать не более 150 симв…" at bounding box center [860, 350] width 961 height 81
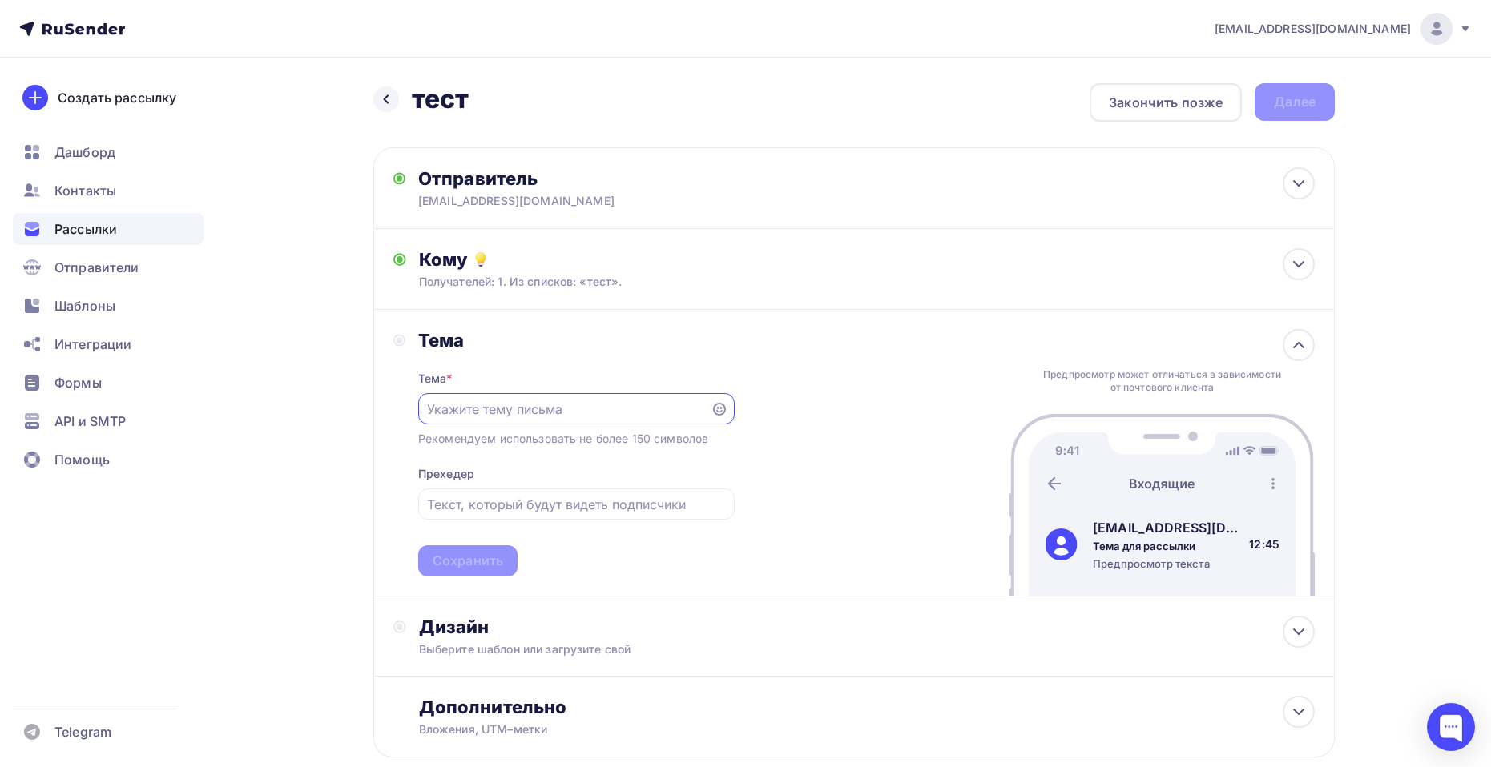
click at [560, 402] on input "text" at bounding box center [564, 409] width 274 height 19
click at [548, 405] on input "text" at bounding box center [564, 409] width 274 height 19
paste input "academy@zaryalab.ru"
type input "academy@zaryalab.ru"
click at [482, 562] on div "Сохранить" at bounding box center [468, 561] width 70 height 18
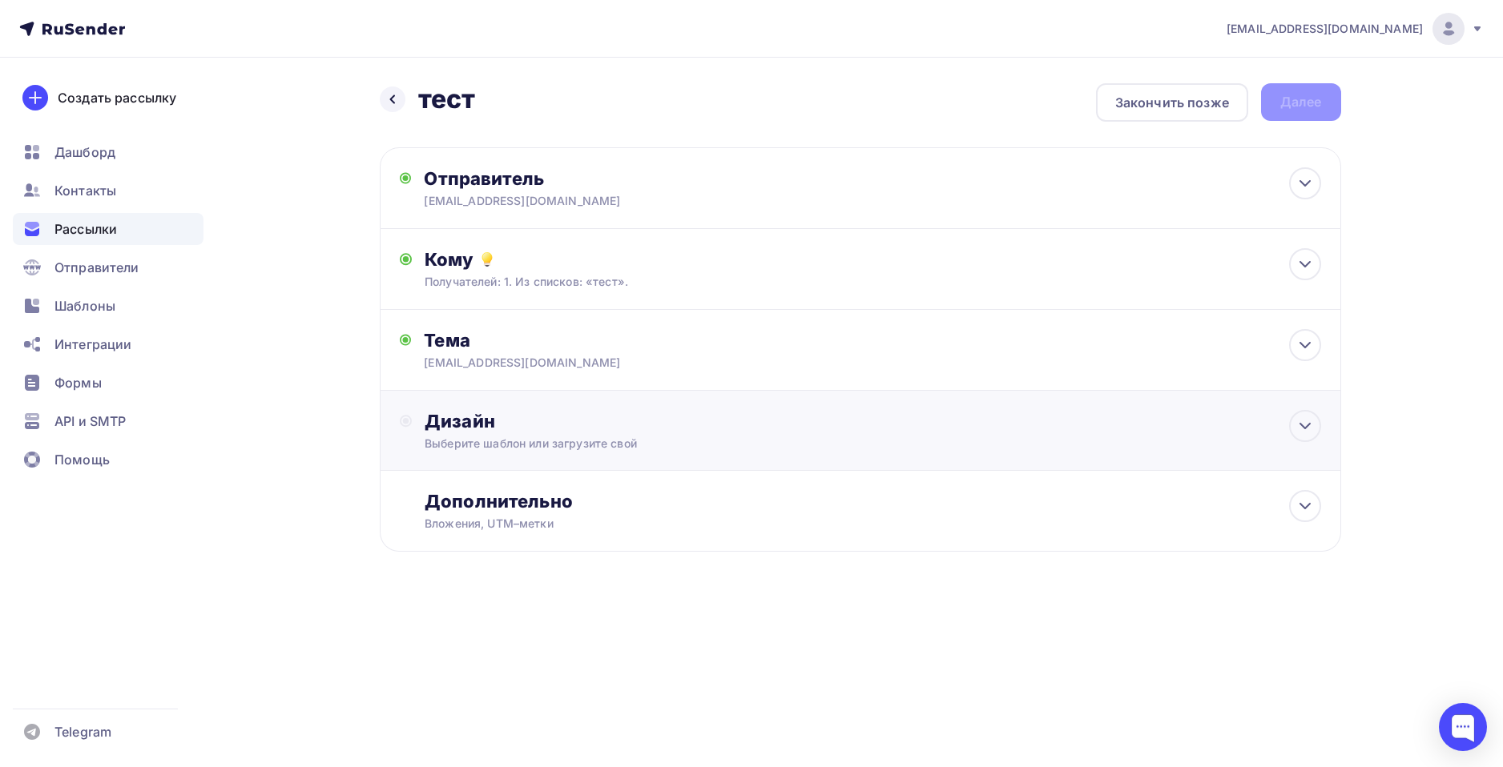
click at [625, 430] on div "Дизайн" at bounding box center [873, 421] width 896 height 22
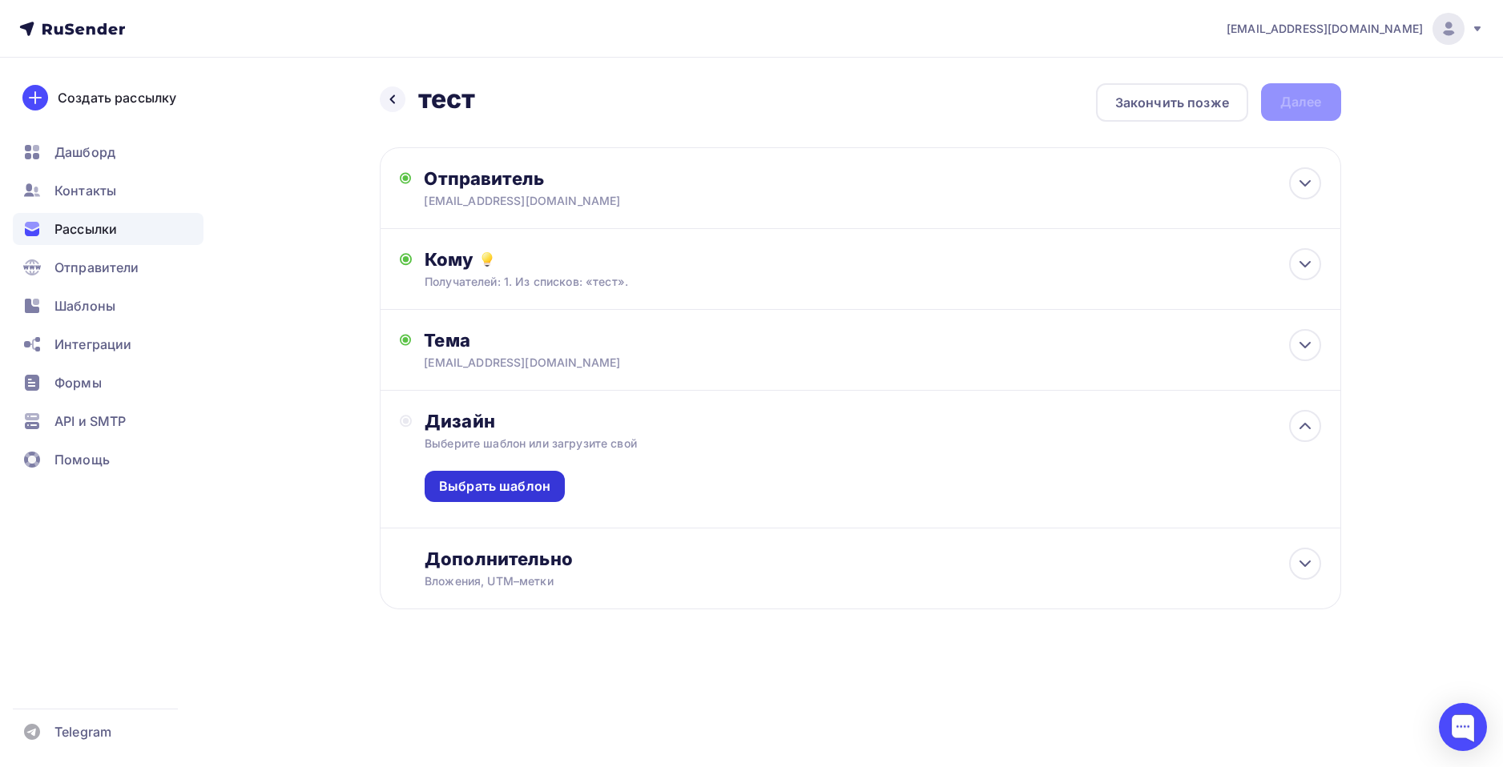
click at [518, 481] on div "Выбрать шаблон" at bounding box center [494, 486] width 111 height 18
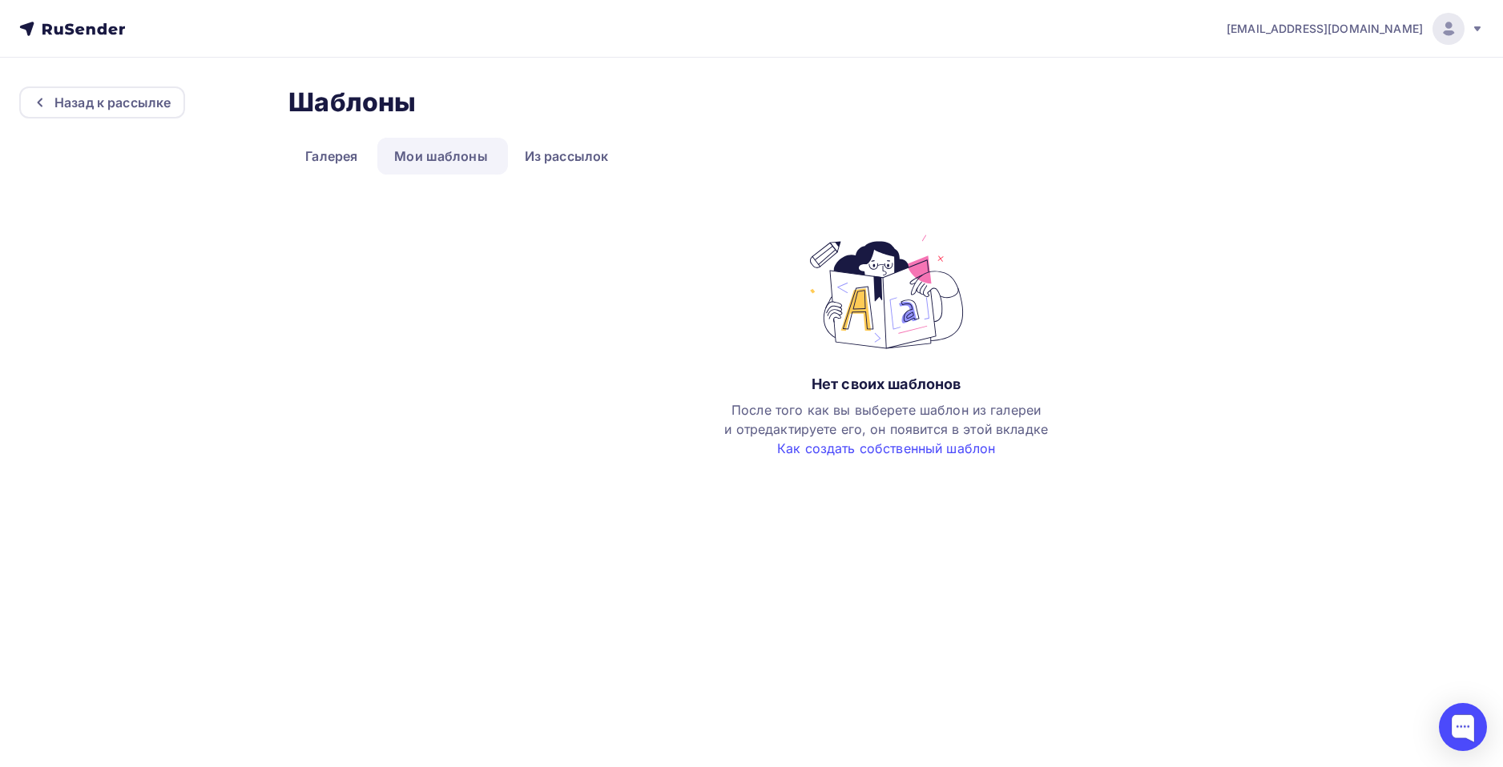
click at [423, 153] on link "Мои шаблоны" at bounding box center [440, 156] width 127 height 37
click at [422, 156] on link "Мои шаблоны" at bounding box center [440, 156] width 127 height 37
click at [333, 155] on link "Галерея" at bounding box center [331, 156] width 86 height 37
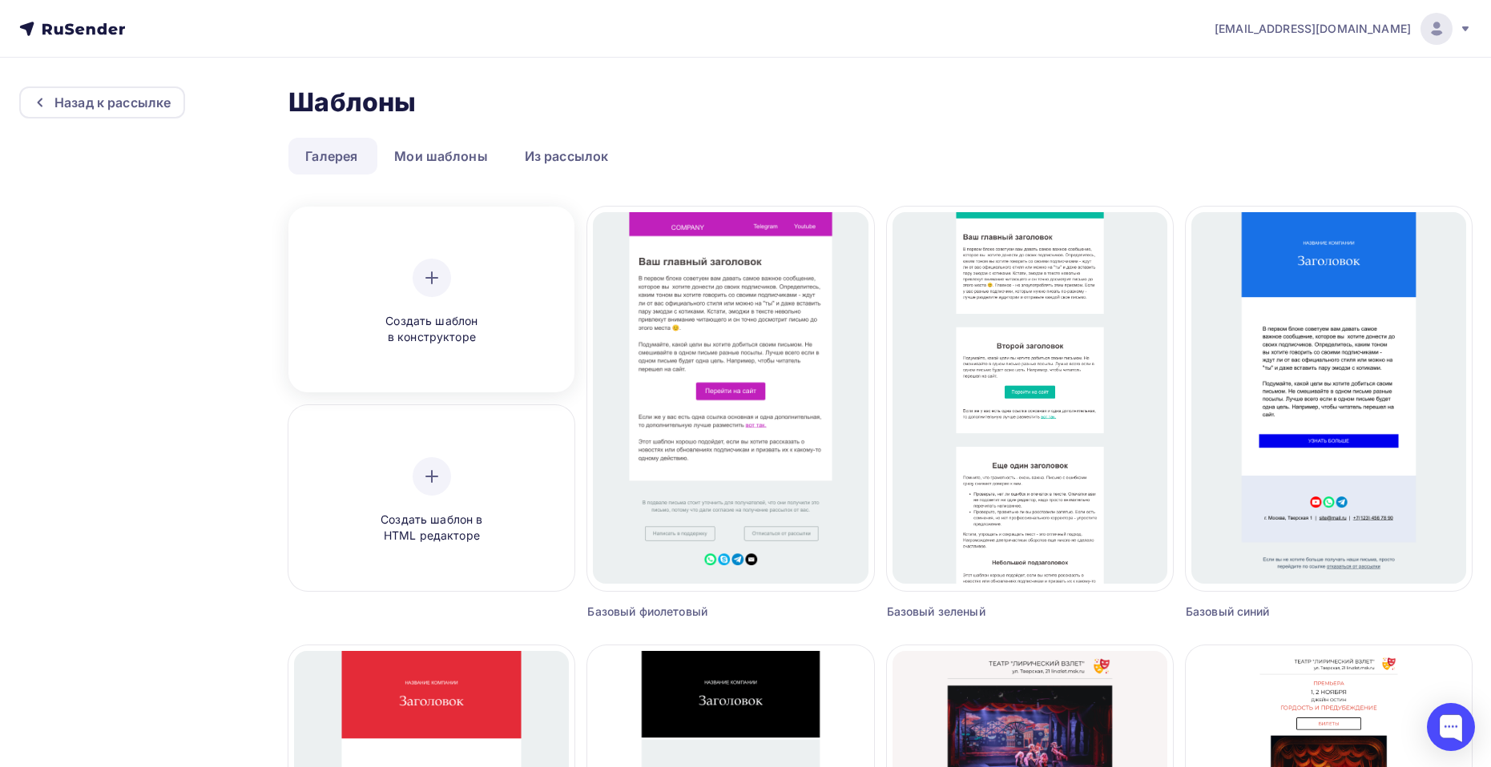
click at [437, 275] on icon at bounding box center [431, 277] width 19 height 19
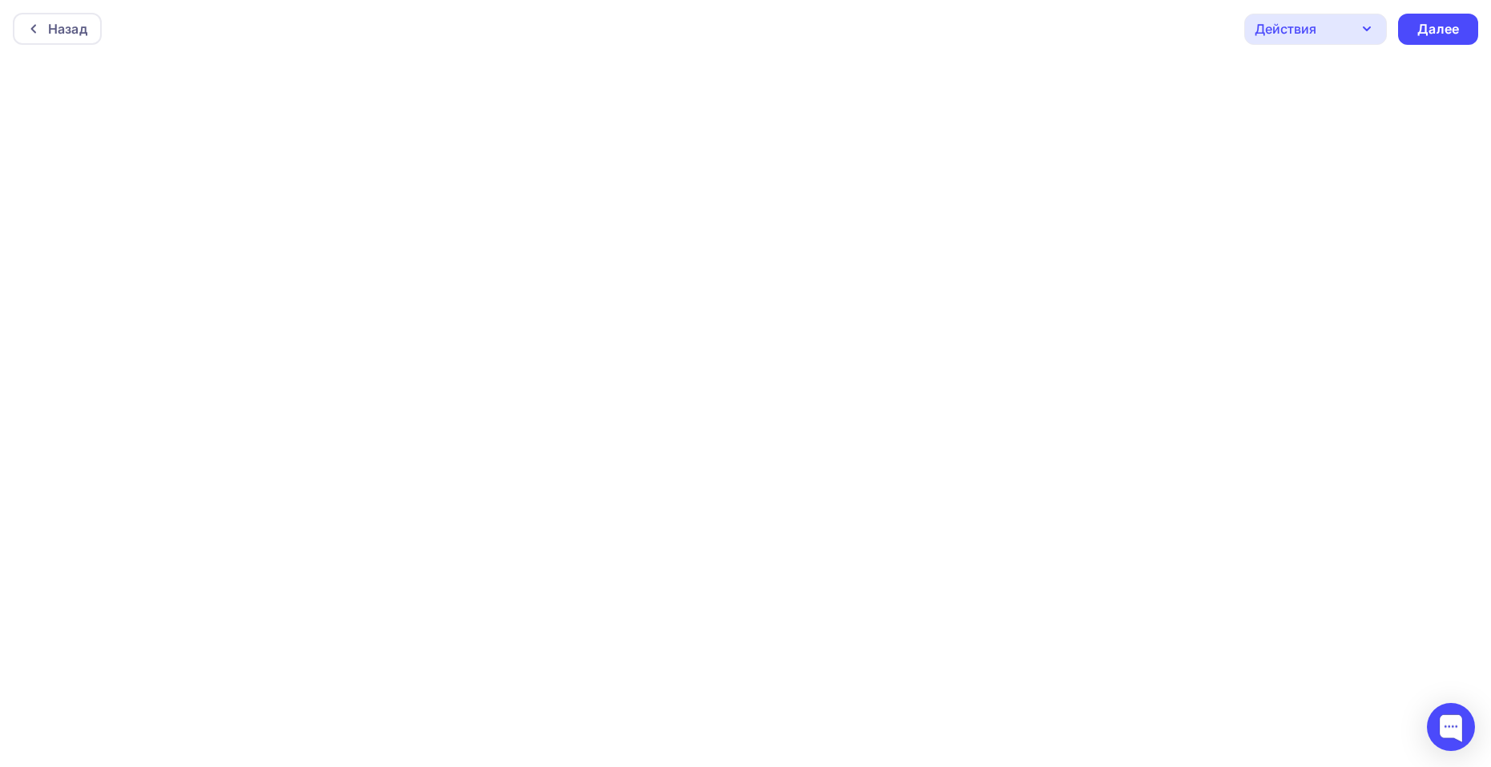
click at [1363, 29] on icon "button" at bounding box center [1366, 28] width 19 height 19
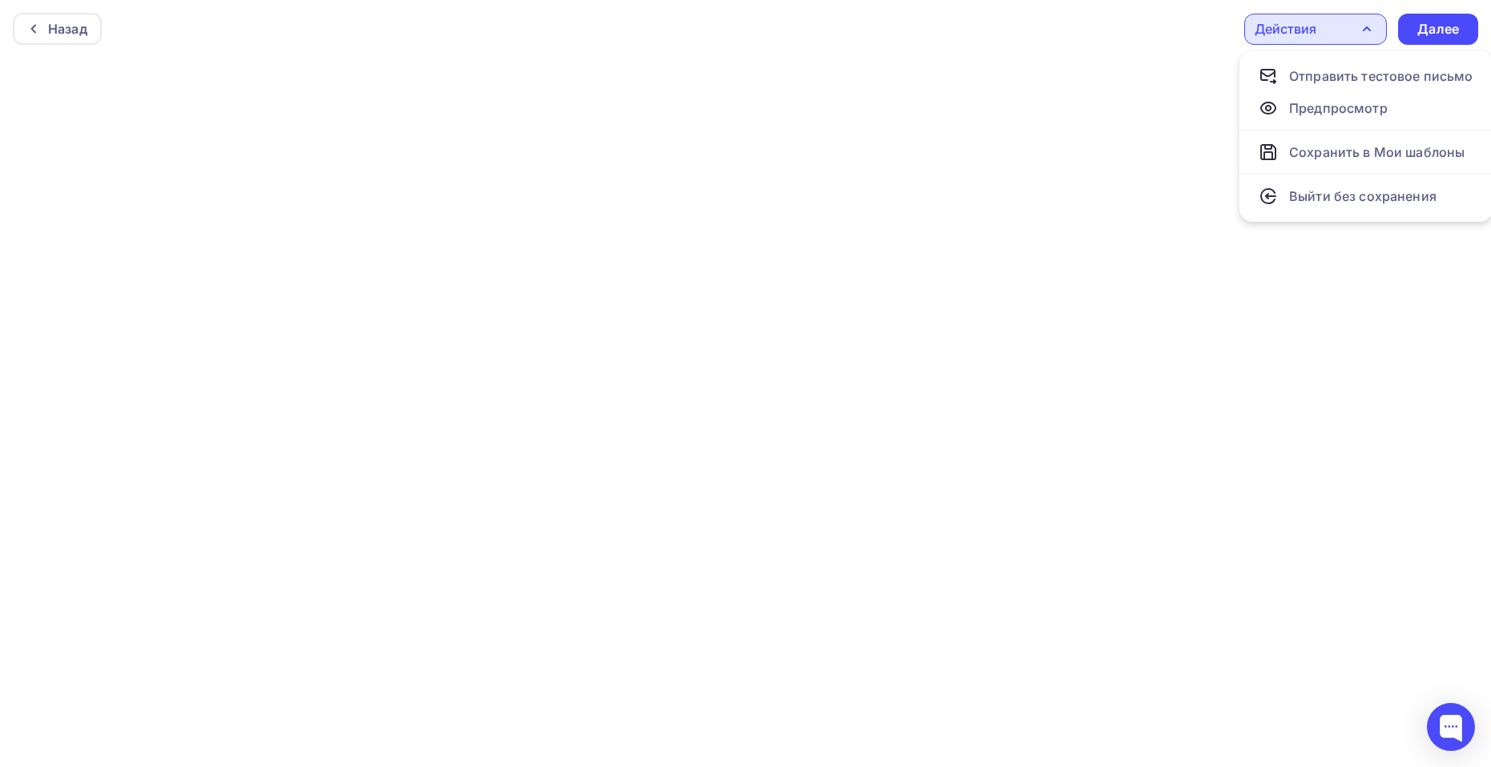
click at [1362, 31] on icon "button" at bounding box center [1366, 28] width 19 height 19
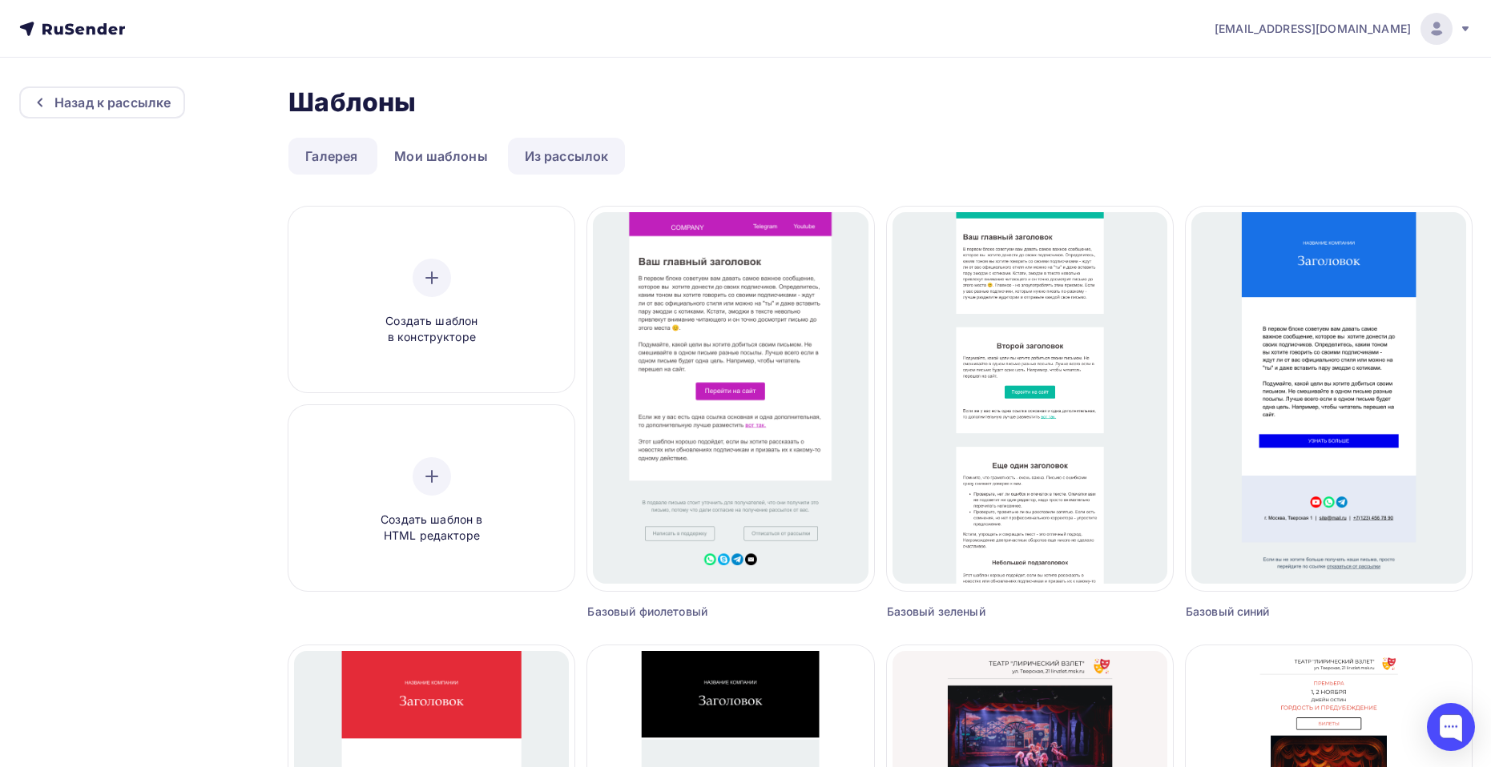
click at [571, 165] on link "Из рассылок" at bounding box center [567, 156] width 118 height 37
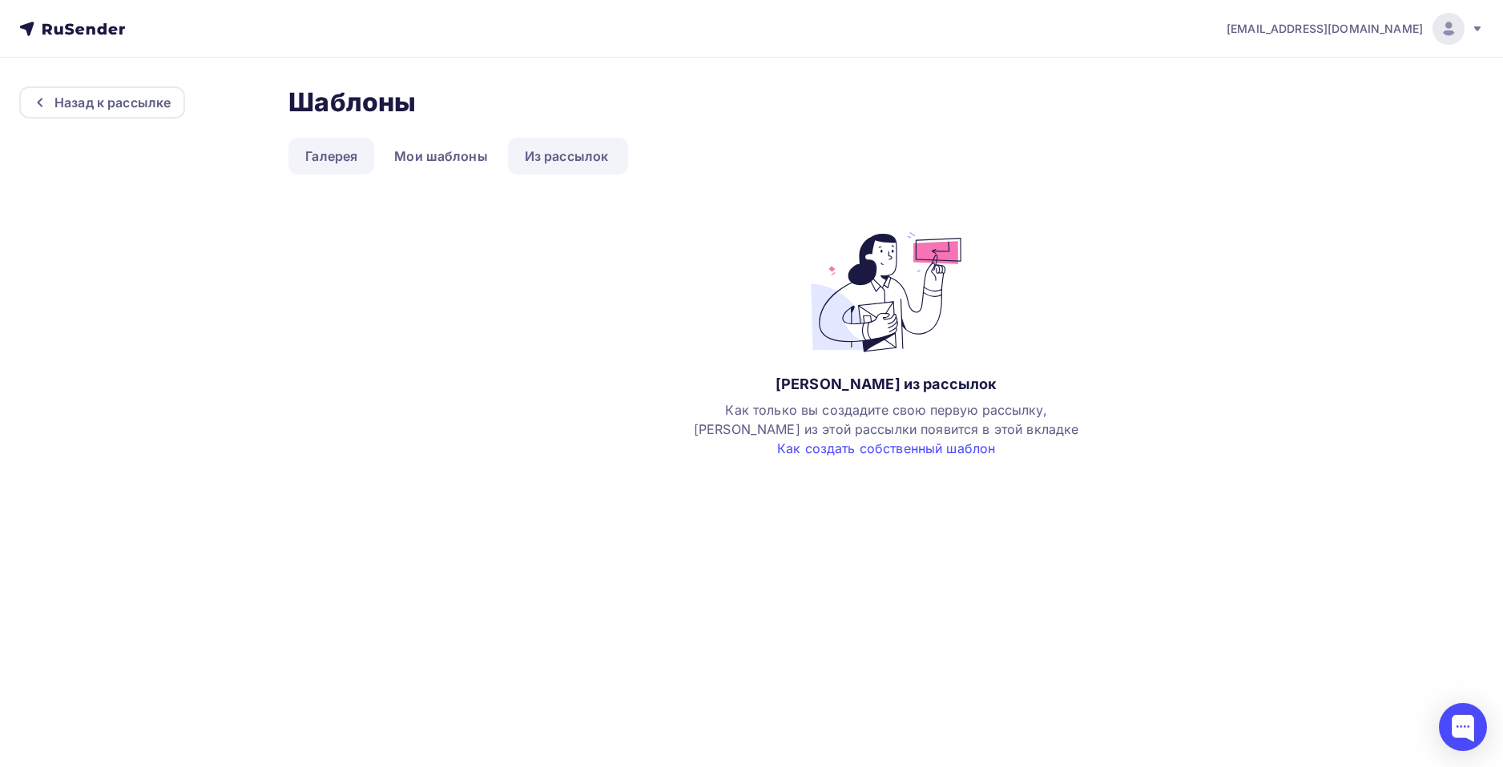
click at [333, 160] on link "Галерея" at bounding box center [331, 156] width 86 height 37
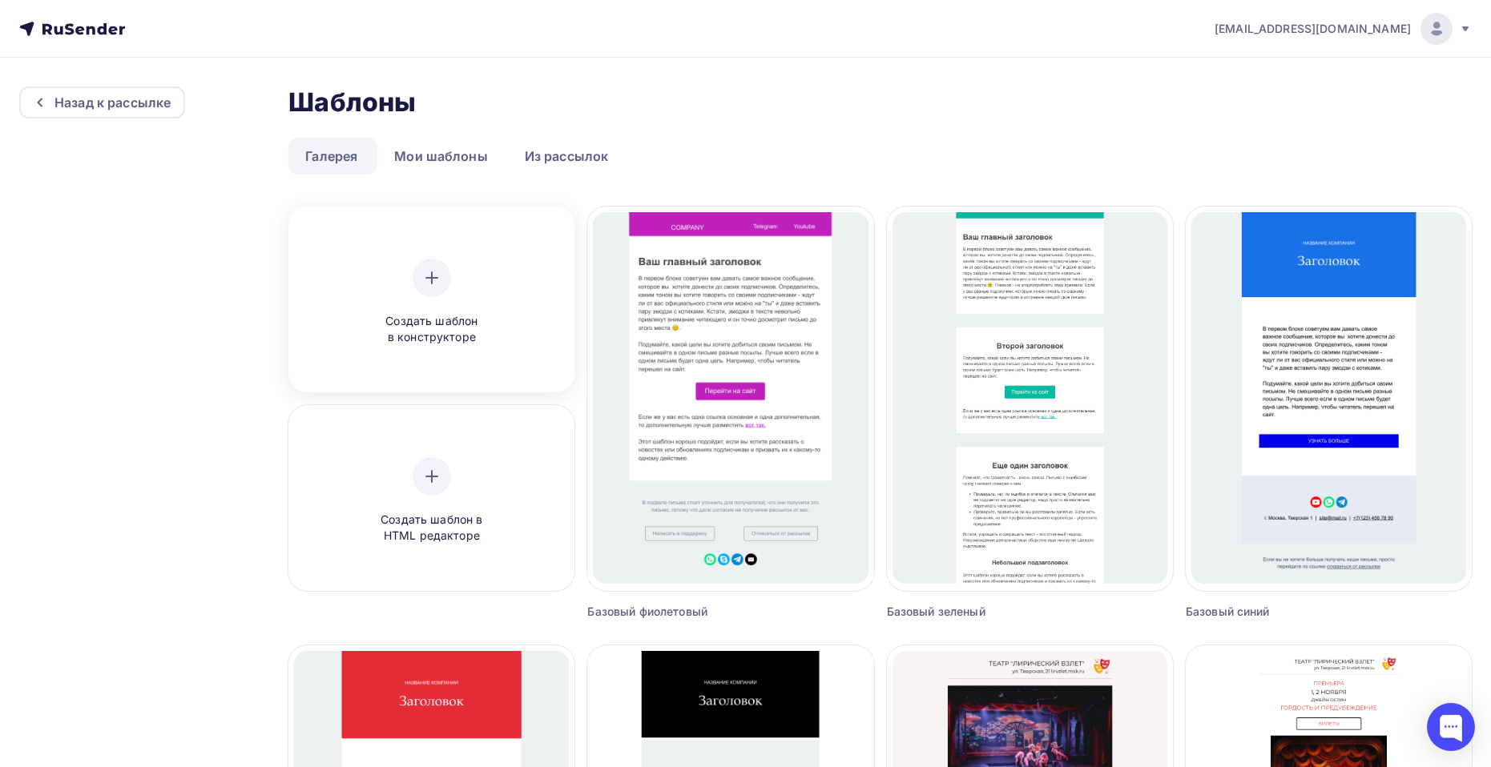
click at [449, 317] on span "Создать шаблон в конструкторе" at bounding box center [432, 329] width 152 height 33
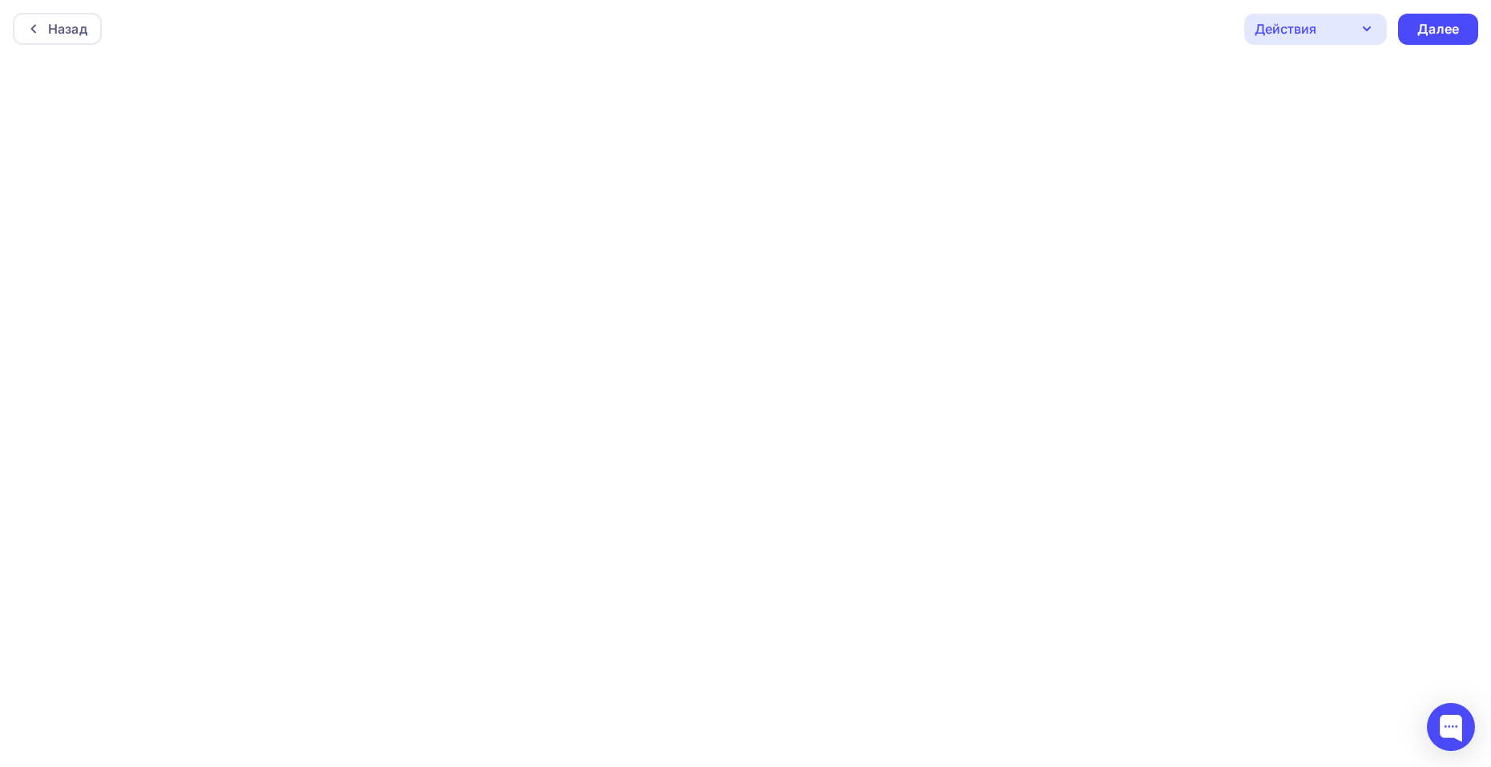
click at [706, 24] on div "Назад Действия Отправить тестовое письмо Предпросмотр Сохранить в Мои шаблоны В…" at bounding box center [745, 29] width 1491 height 58
click at [1472, 30] on div "Далее" at bounding box center [1438, 29] width 80 height 31
